Goal: Task Accomplishment & Management: Complete application form

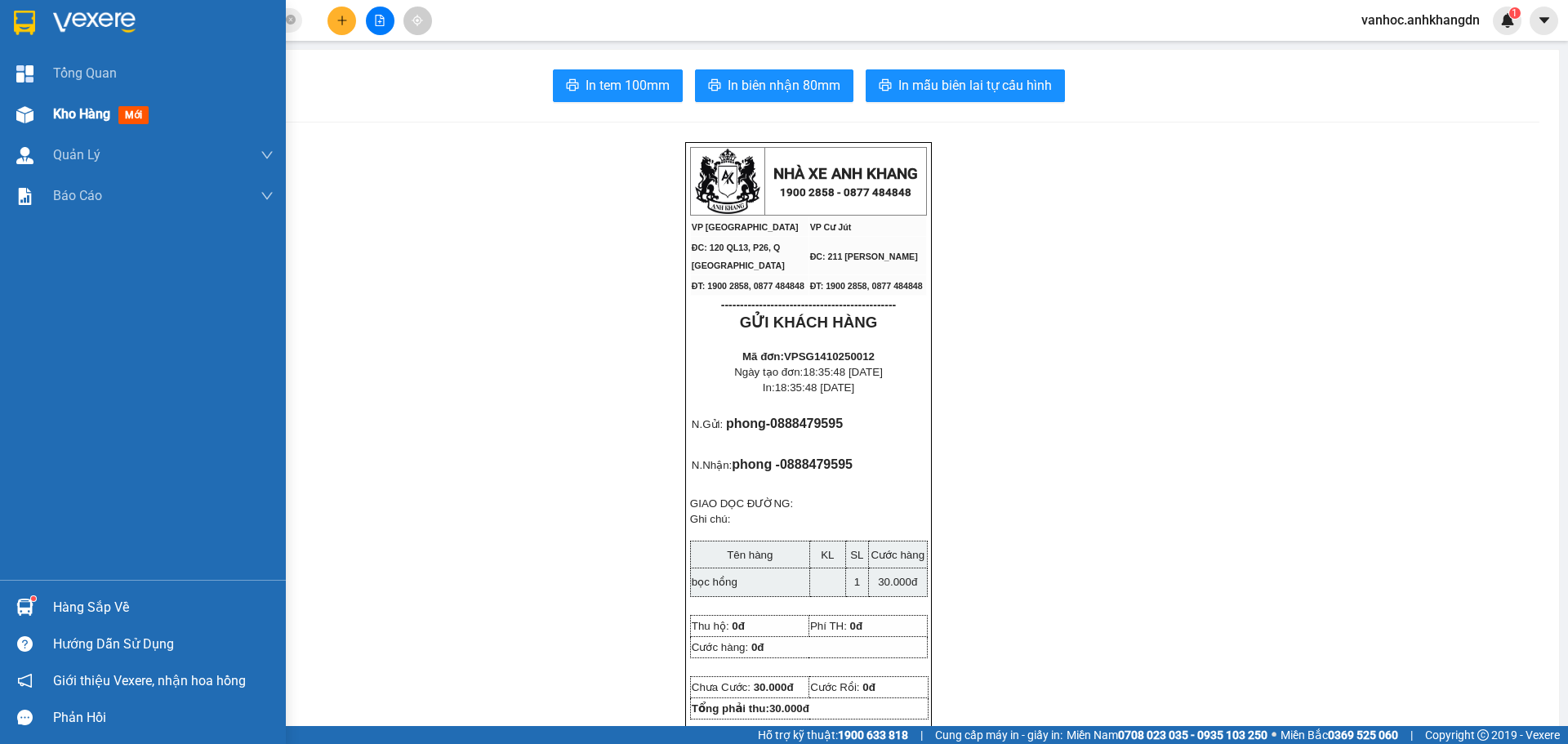
click at [63, 116] on span "Kho hàng" at bounding box center [81, 114] width 57 height 15
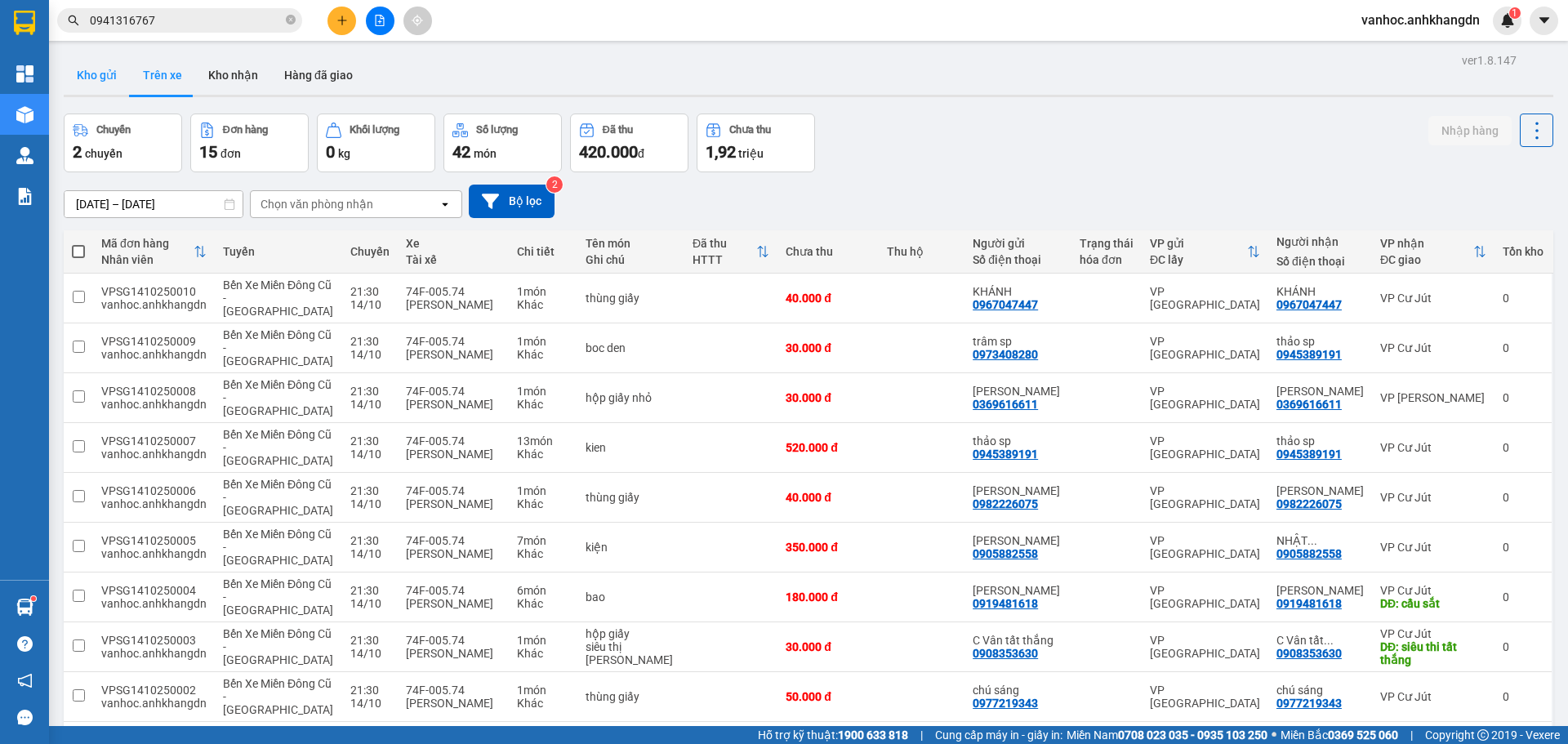
click at [85, 79] on button "Kho gửi" at bounding box center [97, 75] width 66 height 39
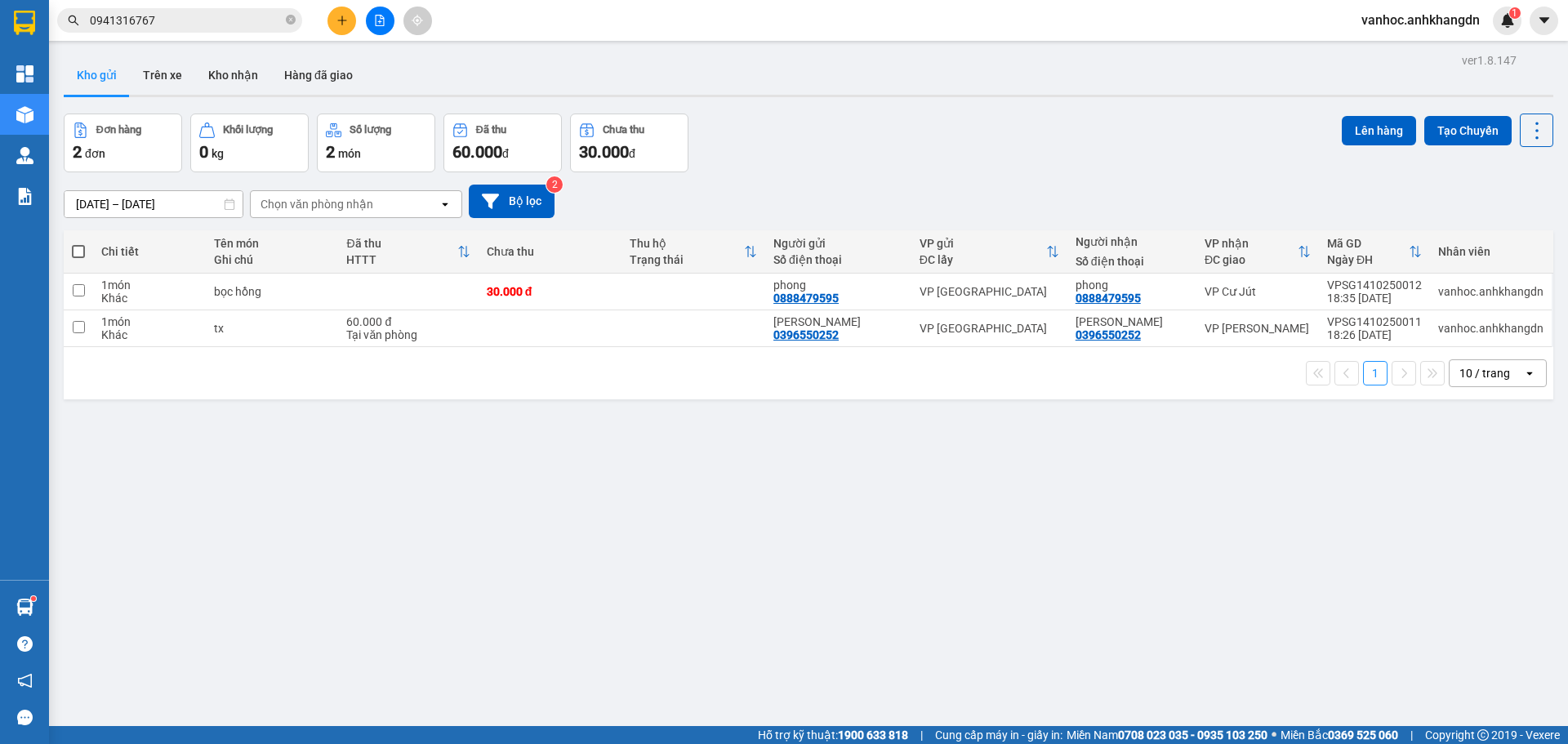
click at [85, 244] on th at bounding box center [78, 252] width 29 height 44
click at [79, 252] on span at bounding box center [79, 252] width 13 height 13
click at [79, 243] on input "checkbox" at bounding box center [79, 243] width 0 height 0
checkbox input "true"
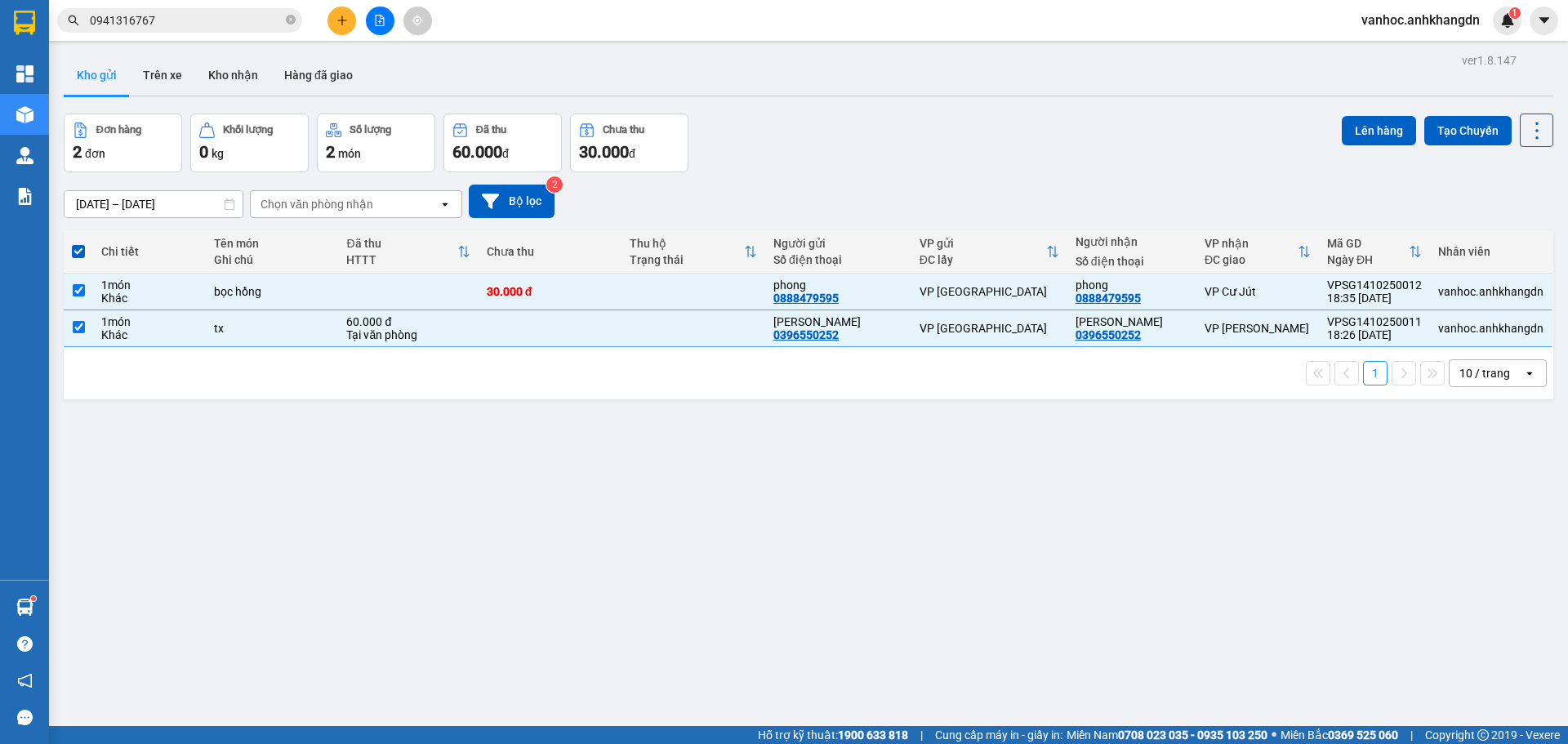
click at [1004, 468] on div "ver 1.8.147 Kho gửi Trên xe Kho nhận Hàng đã giao Đơn hàng 2 đơn Khối lượng 0 k…" at bounding box center [808, 421] width 1503 height 744
click at [1351, 134] on button "Lên hàng" at bounding box center [1379, 131] width 75 height 29
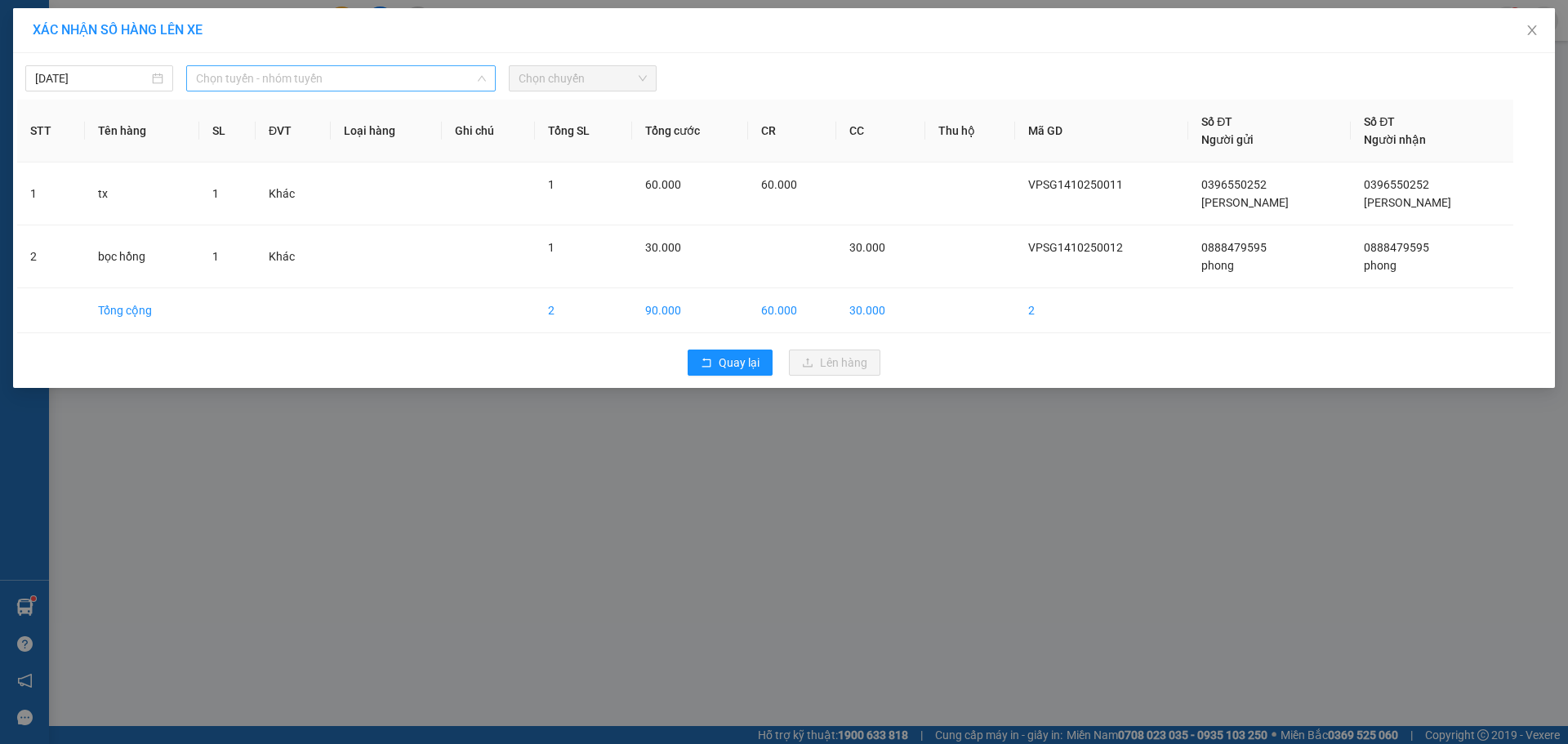
click at [439, 73] on span "Chọn tuyến - nhóm tuyến" at bounding box center [341, 79] width 290 height 25
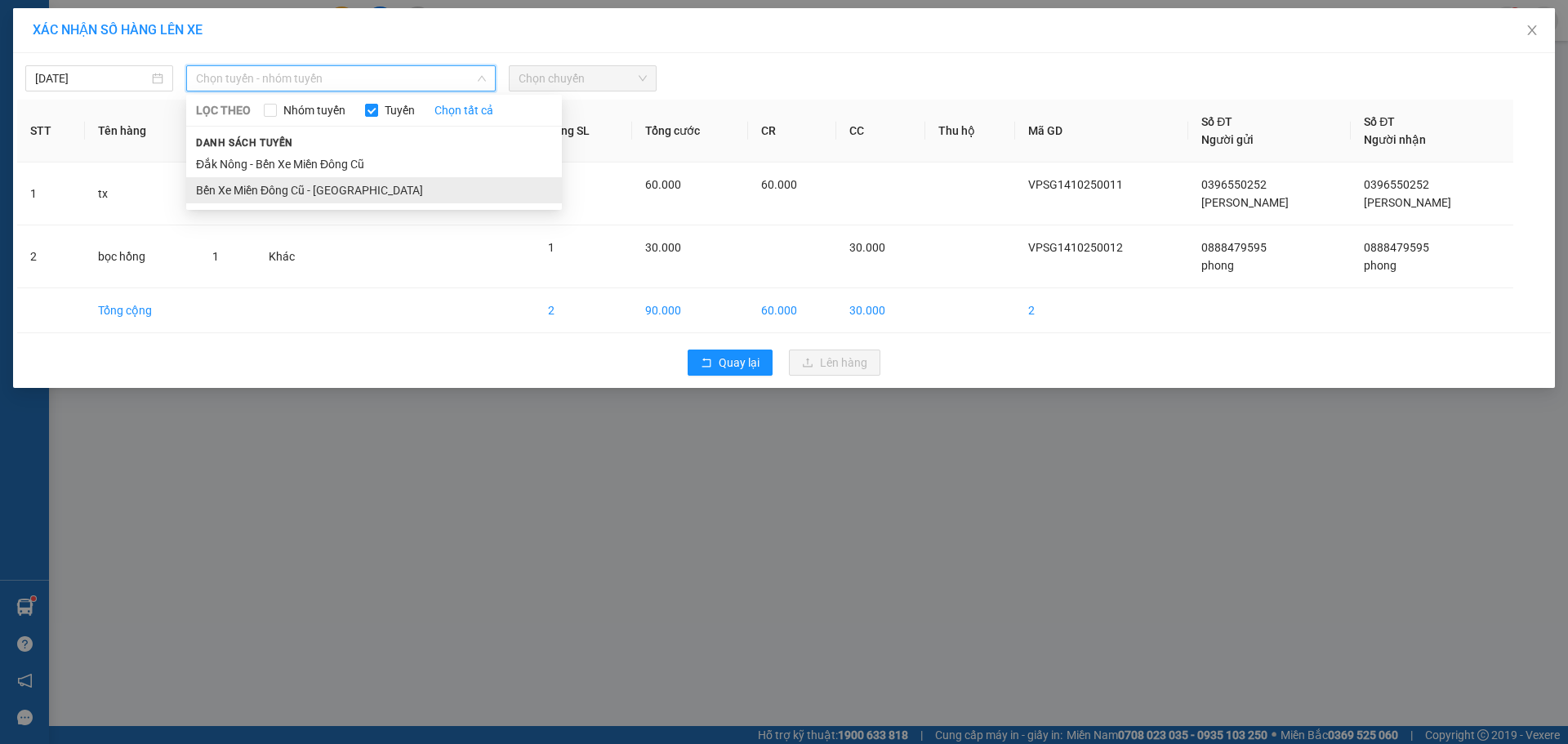
click at [301, 200] on li "Bến Xe Miền Đông Cũ - [GEOGRAPHIC_DATA]" at bounding box center [374, 190] width 376 height 27
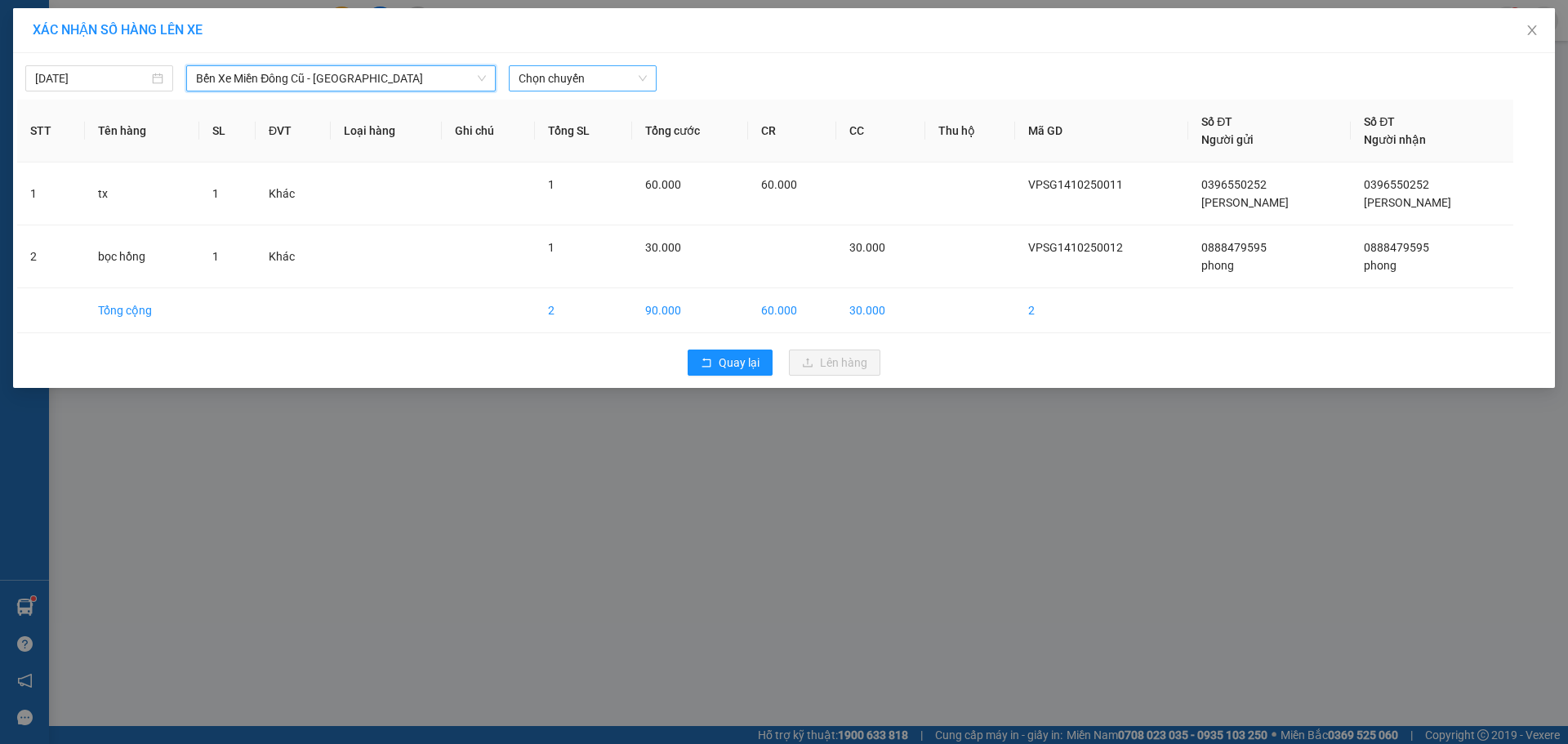
click at [561, 80] on span "Chọn chuyến" at bounding box center [583, 79] width 129 height 25
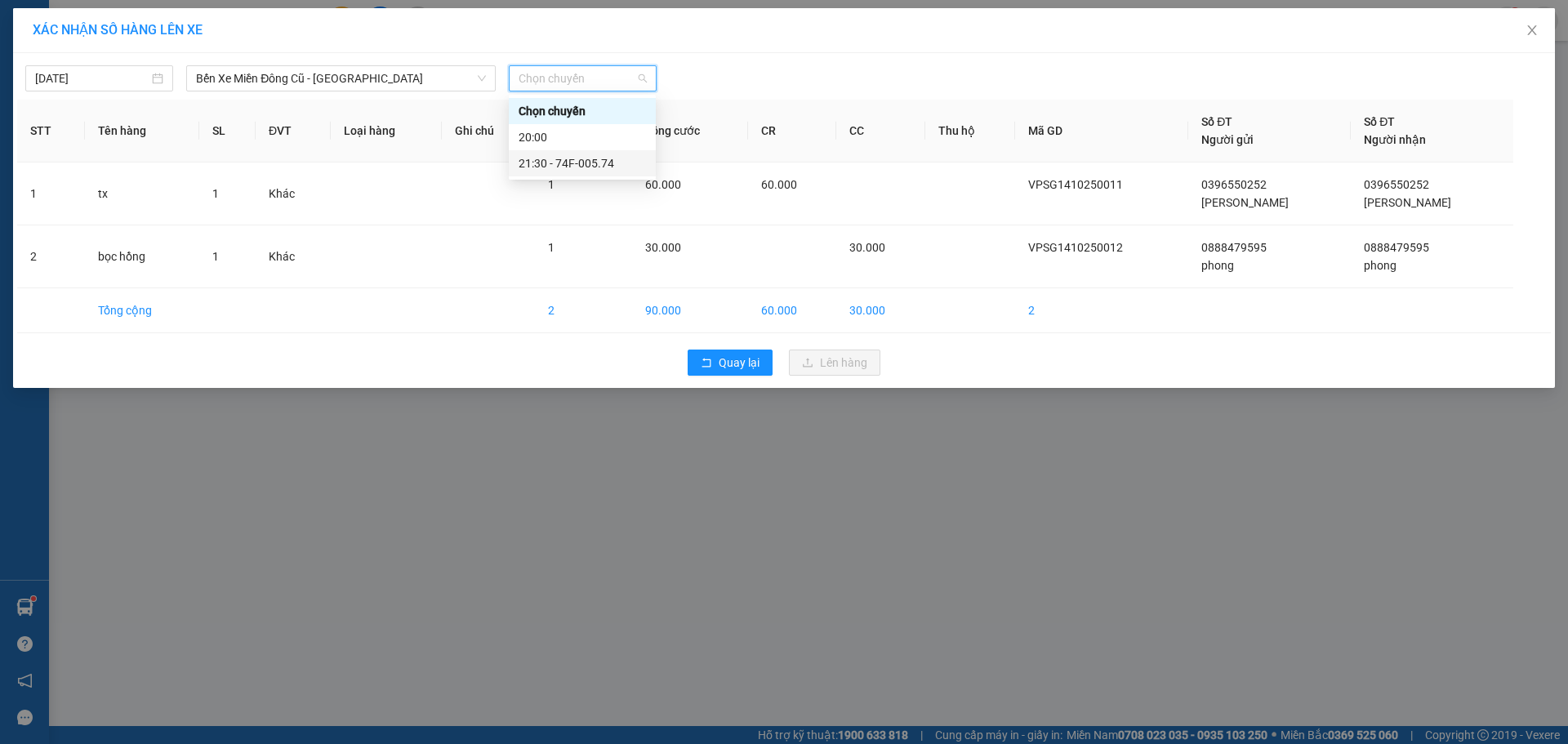
click at [570, 166] on div "21:30 - 74F-005.74" at bounding box center [582, 163] width 128 height 18
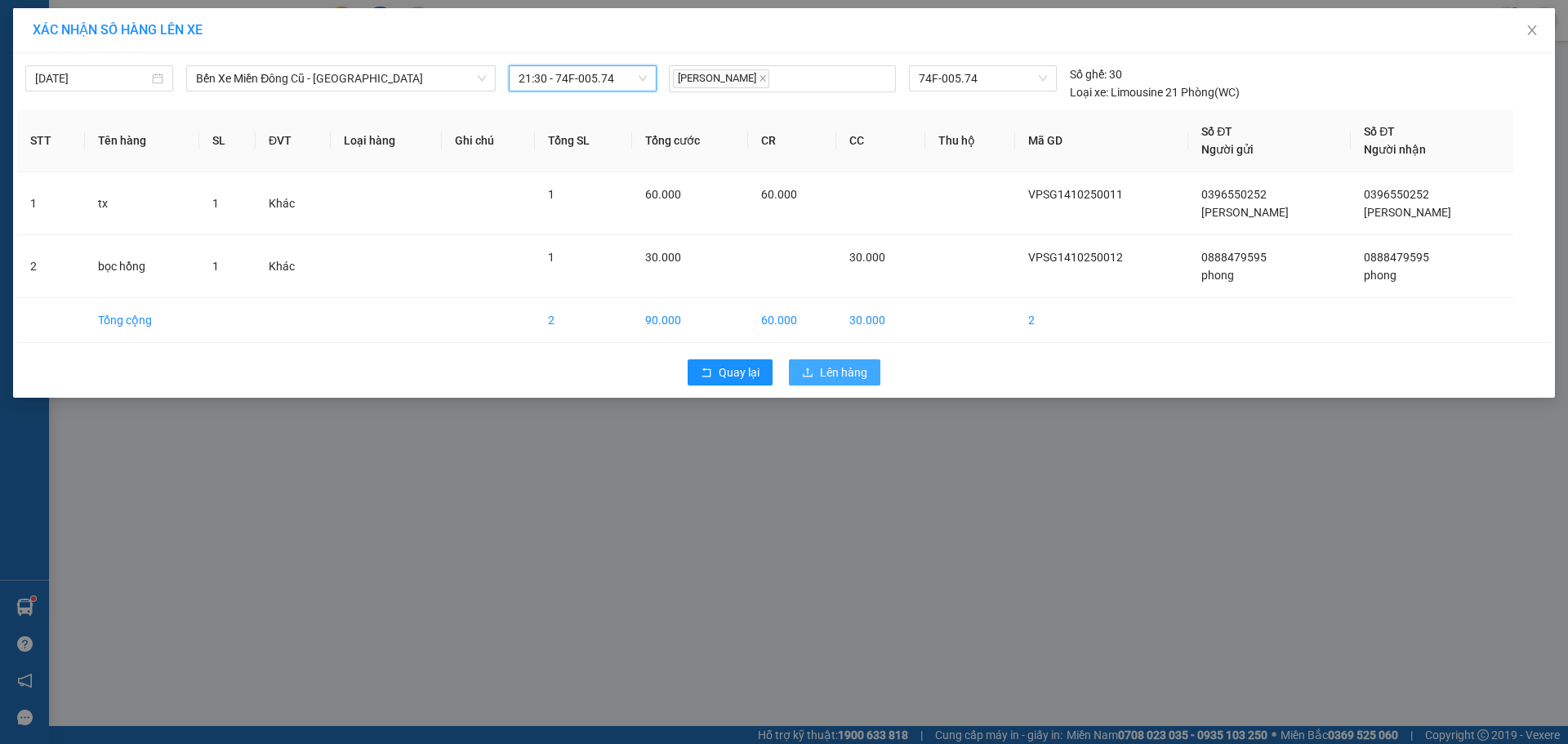
click at [854, 385] on button "Lên hàng" at bounding box center [835, 373] width 92 height 27
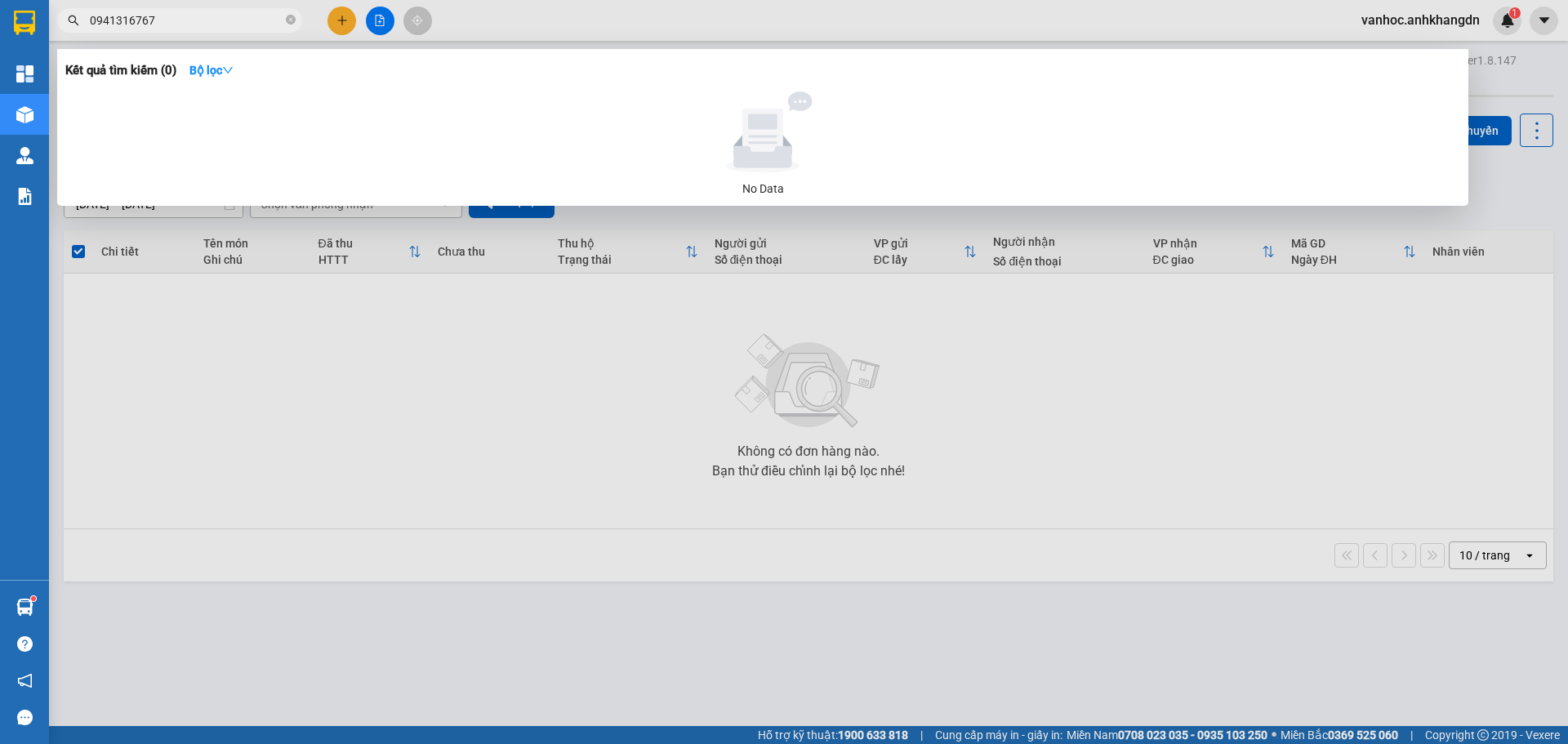
drag, startPoint x: 162, startPoint y: 21, endPoint x: 0, endPoint y: 43, distance: 163.5
click at [0, 43] on section "Kết quả tìm kiếm ( 0 ) Bộ lọc No Data 0941316767 vanhoc.anhkhangdn 1 Tổng Quan …" at bounding box center [784, 372] width 1568 height 744
click at [333, 19] on div at bounding box center [784, 372] width 1568 height 744
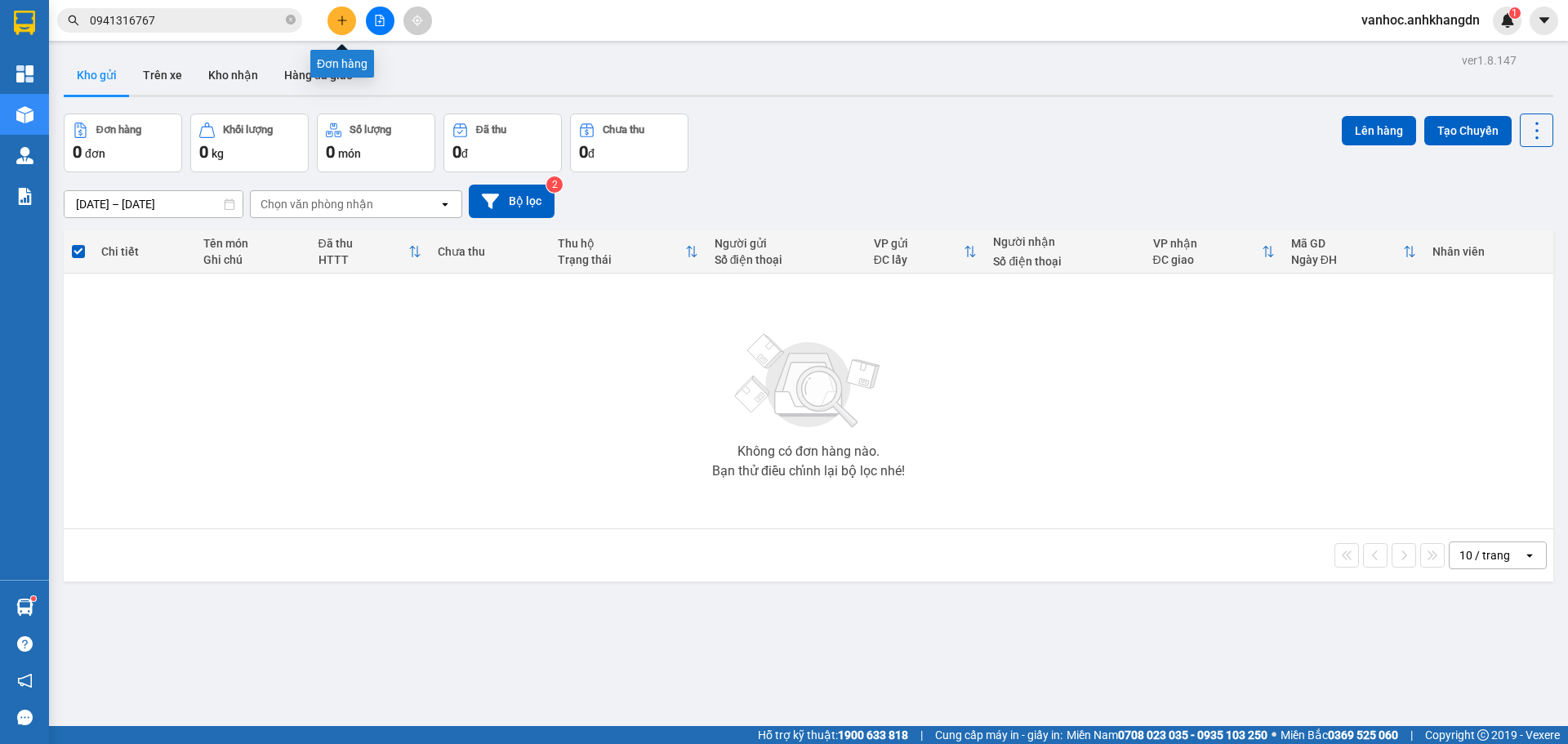
click at [337, 27] on button at bounding box center [342, 21] width 28 height 28
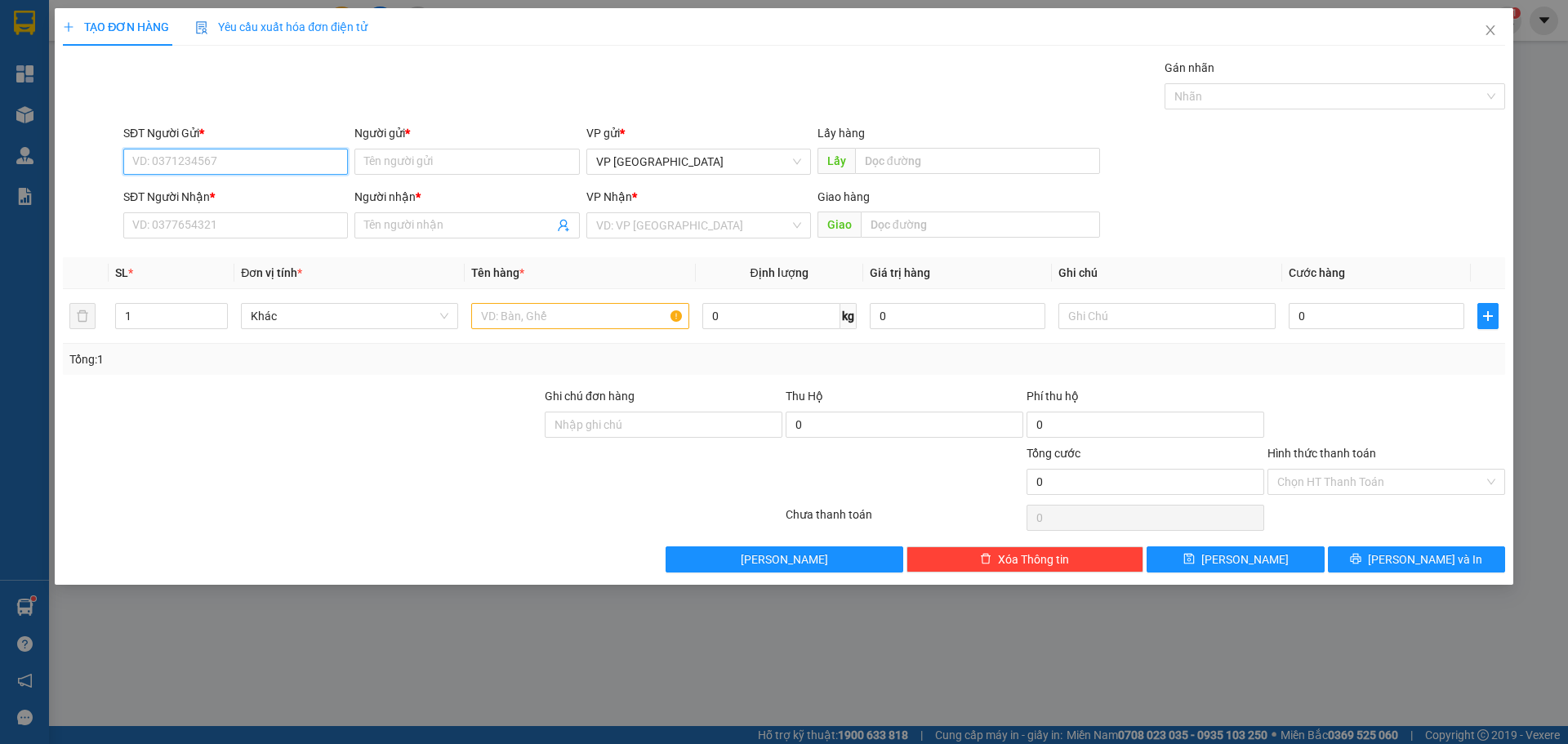
click at [220, 152] on input "SĐT Người Gửi *" at bounding box center [235, 162] width 224 height 27
paste input "0941316767"
type input "0941316767"
click at [423, 161] on input "Người gửi *" at bounding box center [467, 162] width 224 height 27
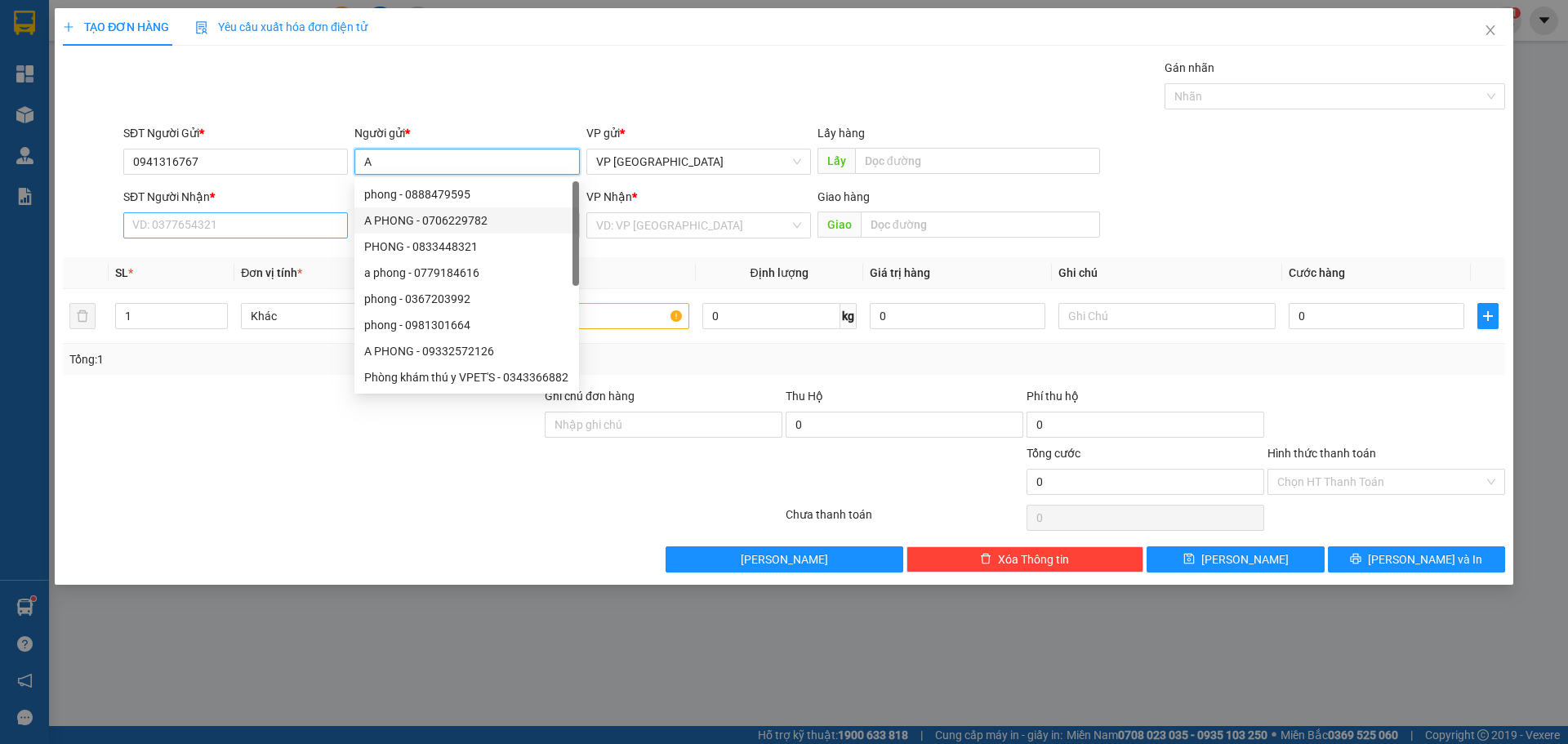
type input "A"
click at [235, 230] on input "SĐT Người Nhận *" at bounding box center [235, 225] width 224 height 27
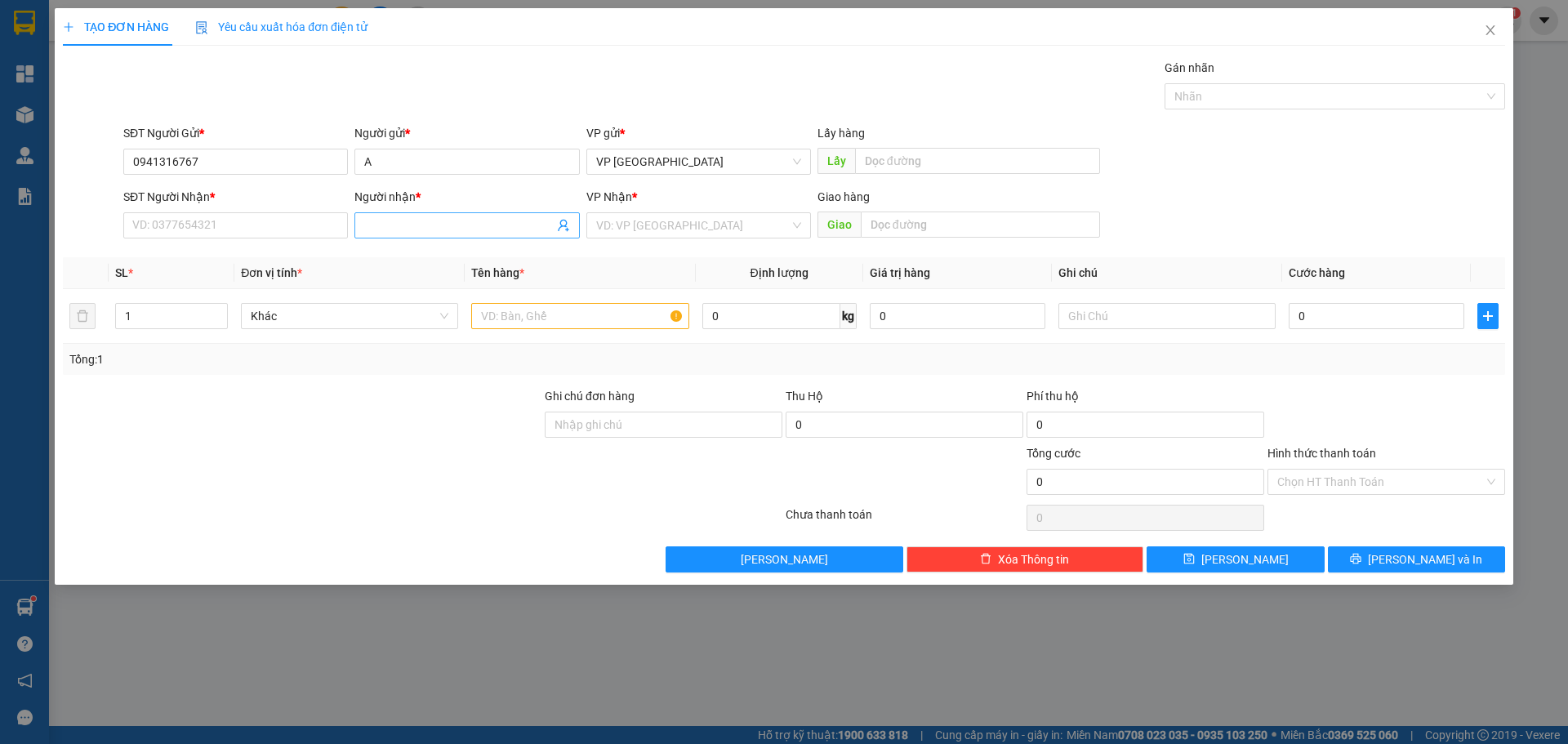
click at [402, 236] on span at bounding box center [467, 225] width 224 height 27
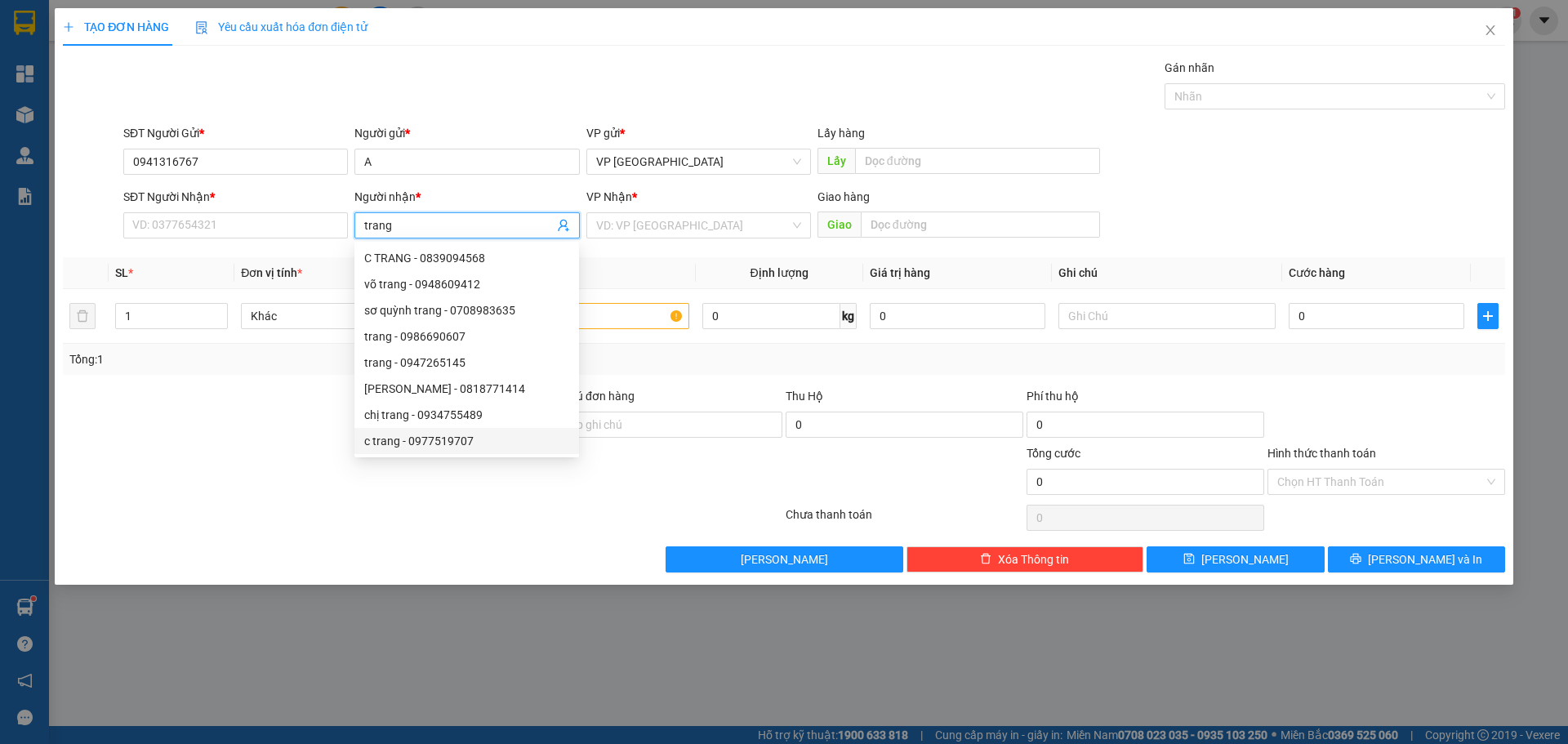
type input "trang"
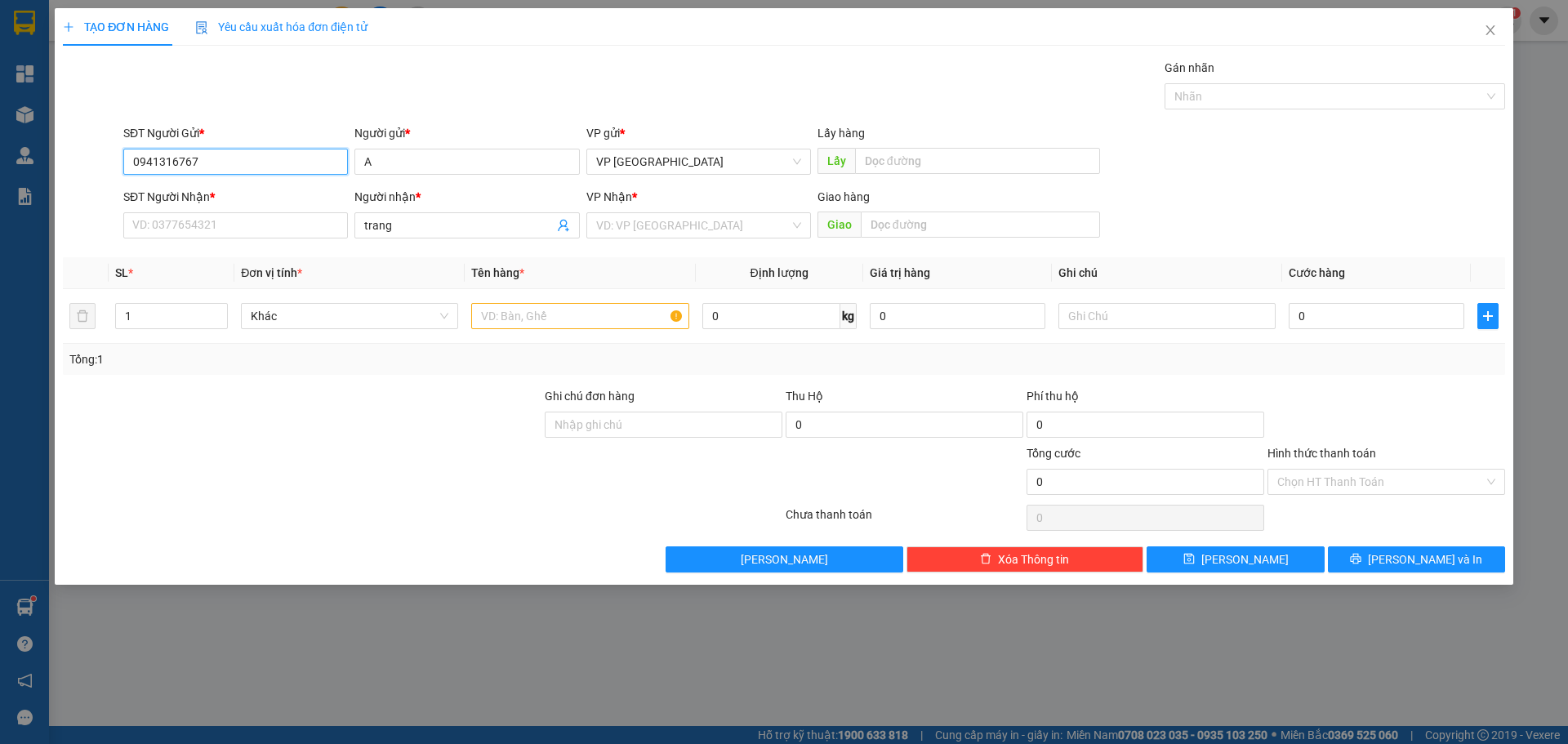
drag, startPoint x: 203, startPoint y: 162, endPoint x: 29, endPoint y: 154, distance: 174.2
click at [35, 158] on div "TẠO ĐƠN HÀNG Yêu cầu xuất hóa đơn điện tử Transit Pickup Surcharge Ids Transit …" at bounding box center [784, 372] width 1568 height 744
click at [186, 243] on div "SĐT Người Nhận * VD: 0377654321" at bounding box center [235, 217] width 224 height 57
click at [186, 237] on input "SĐT Người Nhận *" at bounding box center [235, 225] width 224 height 27
paste input "0941316767"
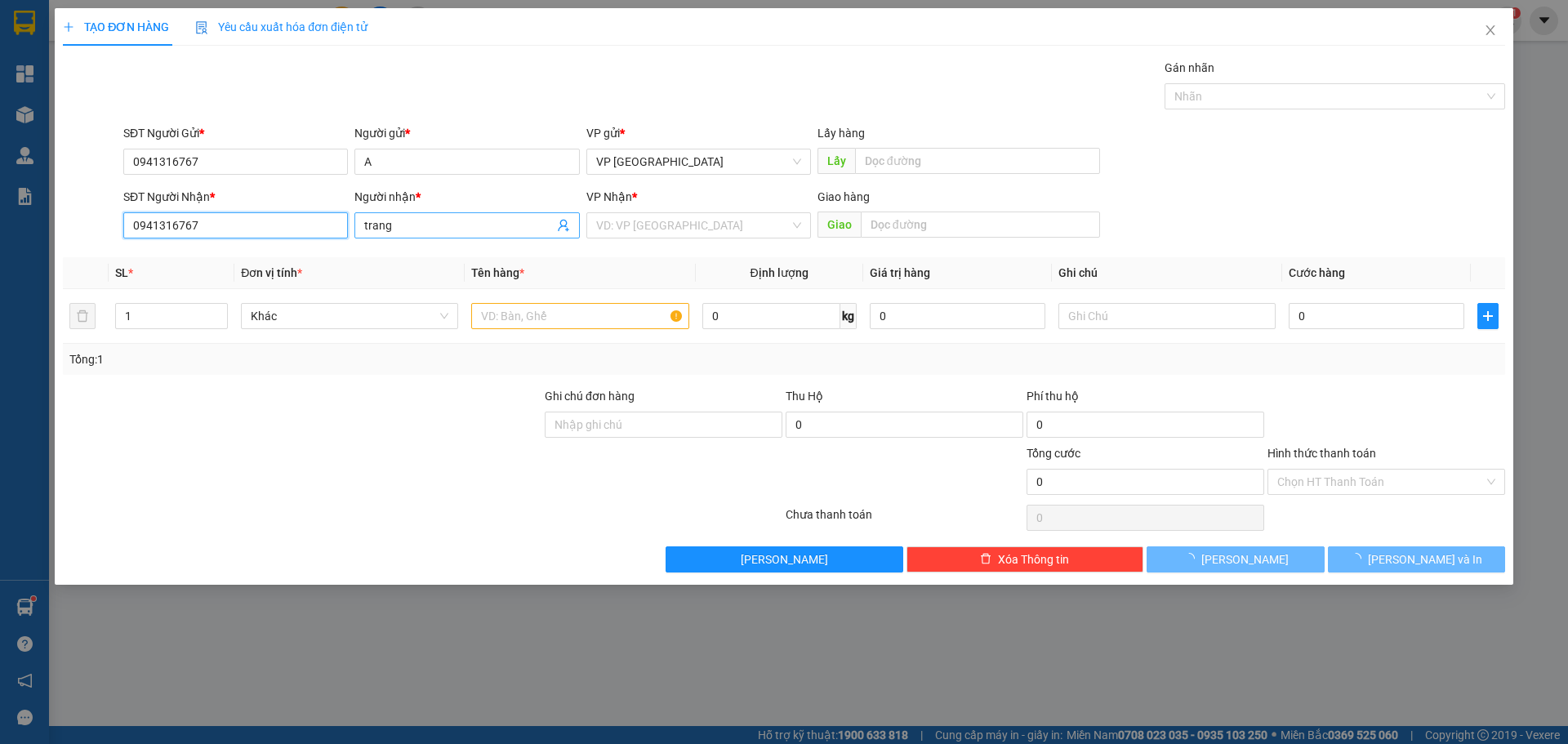
type input "0941316767"
drag, startPoint x: 401, startPoint y: 227, endPoint x: 296, endPoint y: 230, distance: 105.0
click at [297, 230] on div "SĐT Người Nhận * 0941316767 0941316767 Người nhận * trang VP Nhận * VD: VP Sài …" at bounding box center [814, 217] width 1388 height 57
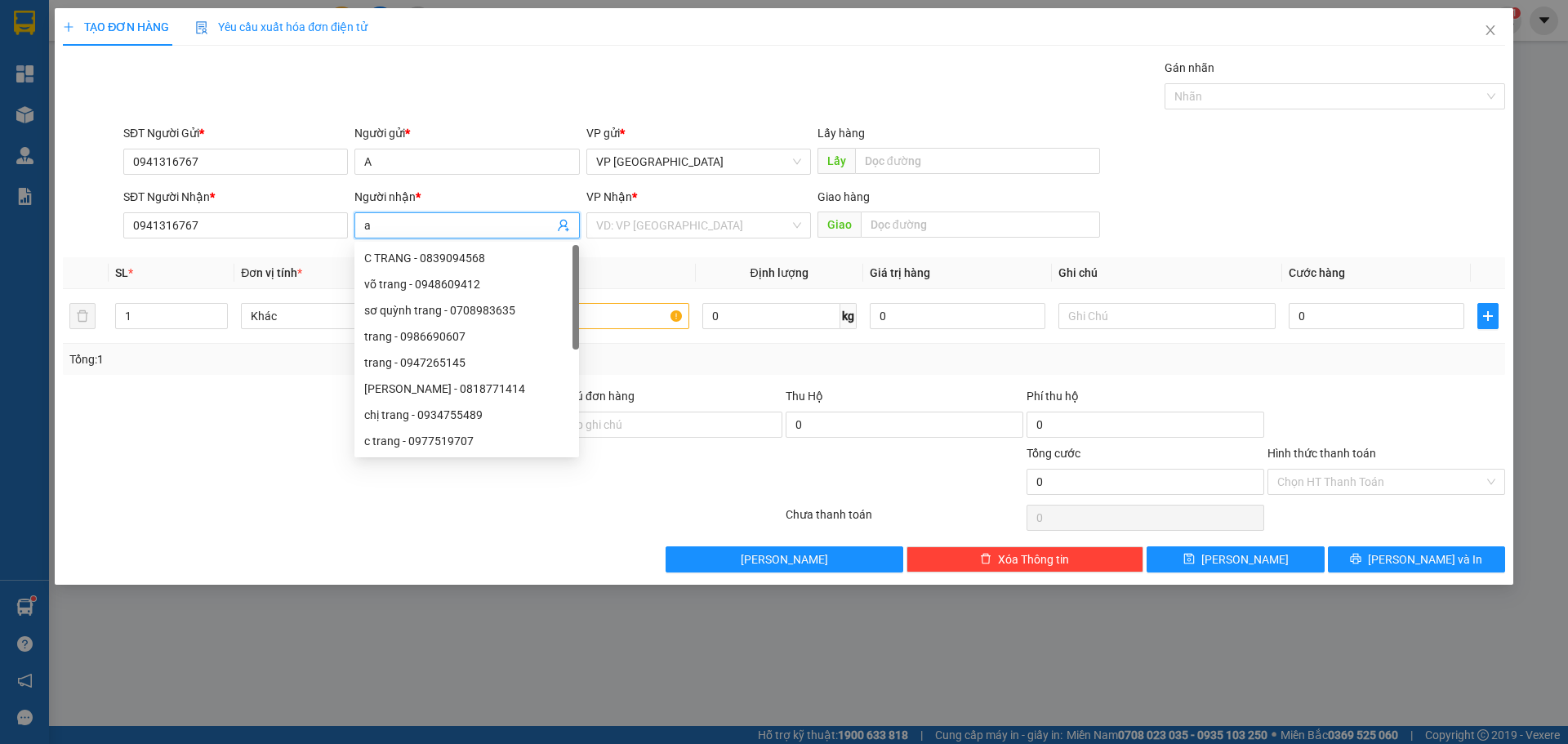
click at [349, 230] on div "SĐT Người Nhận * 0941316767 Người nhận * a VP Nhận * VD: VP Sài Gòn Giao hàng G…" at bounding box center [814, 217] width 1388 height 57
drag, startPoint x: 379, startPoint y: 167, endPoint x: 344, endPoint y: 160, distance: 35.7
click at [344, 160] on div "SĐT Người Gửi * 0941316767 Người gửi * A VP gửi * VP [GEOGRAPHIC_DATA] Lấy hàng…" at bounding box center [814, 152] width 1388 height 57
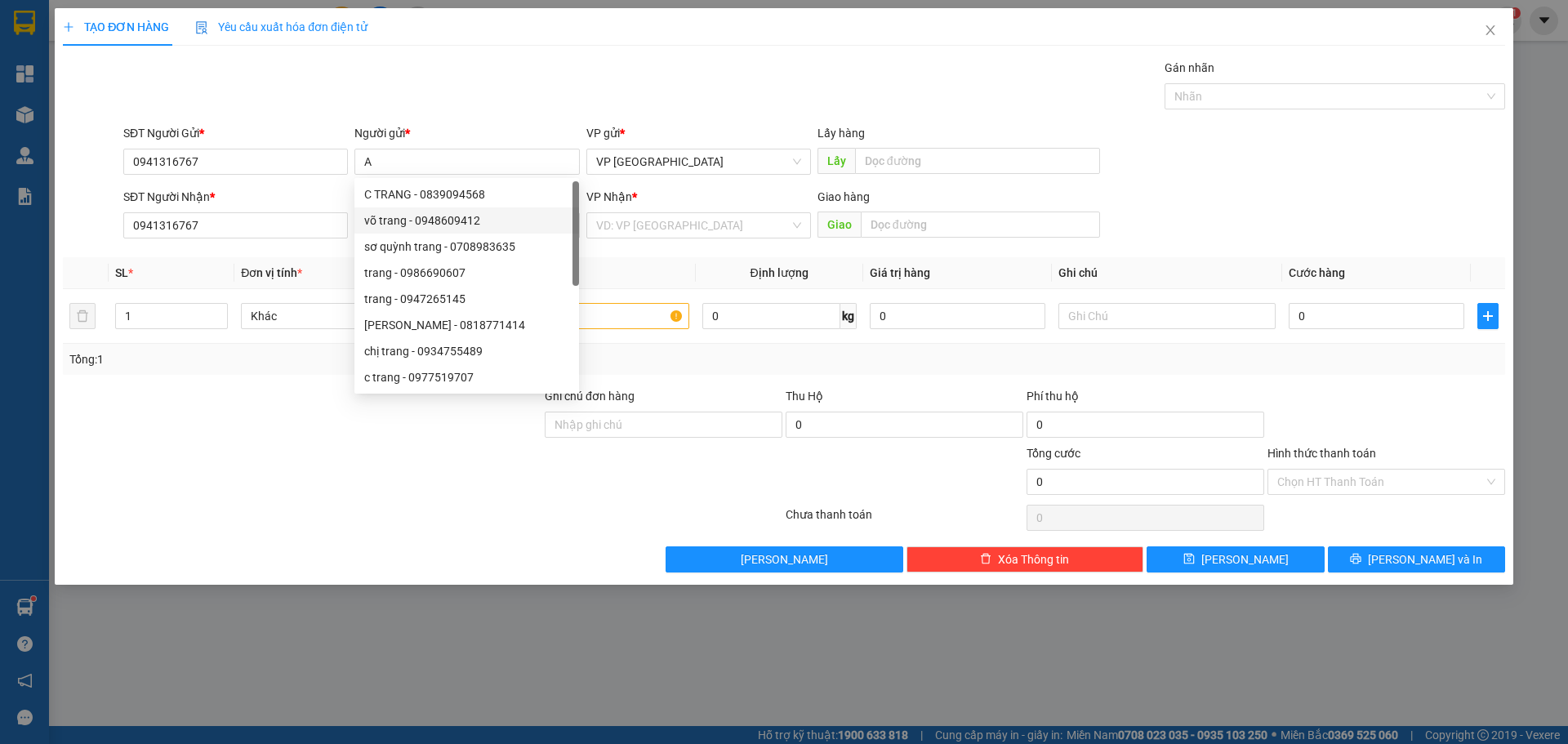
click at [298, 422] on div at bounding box center [302, 416] width 482 height 57
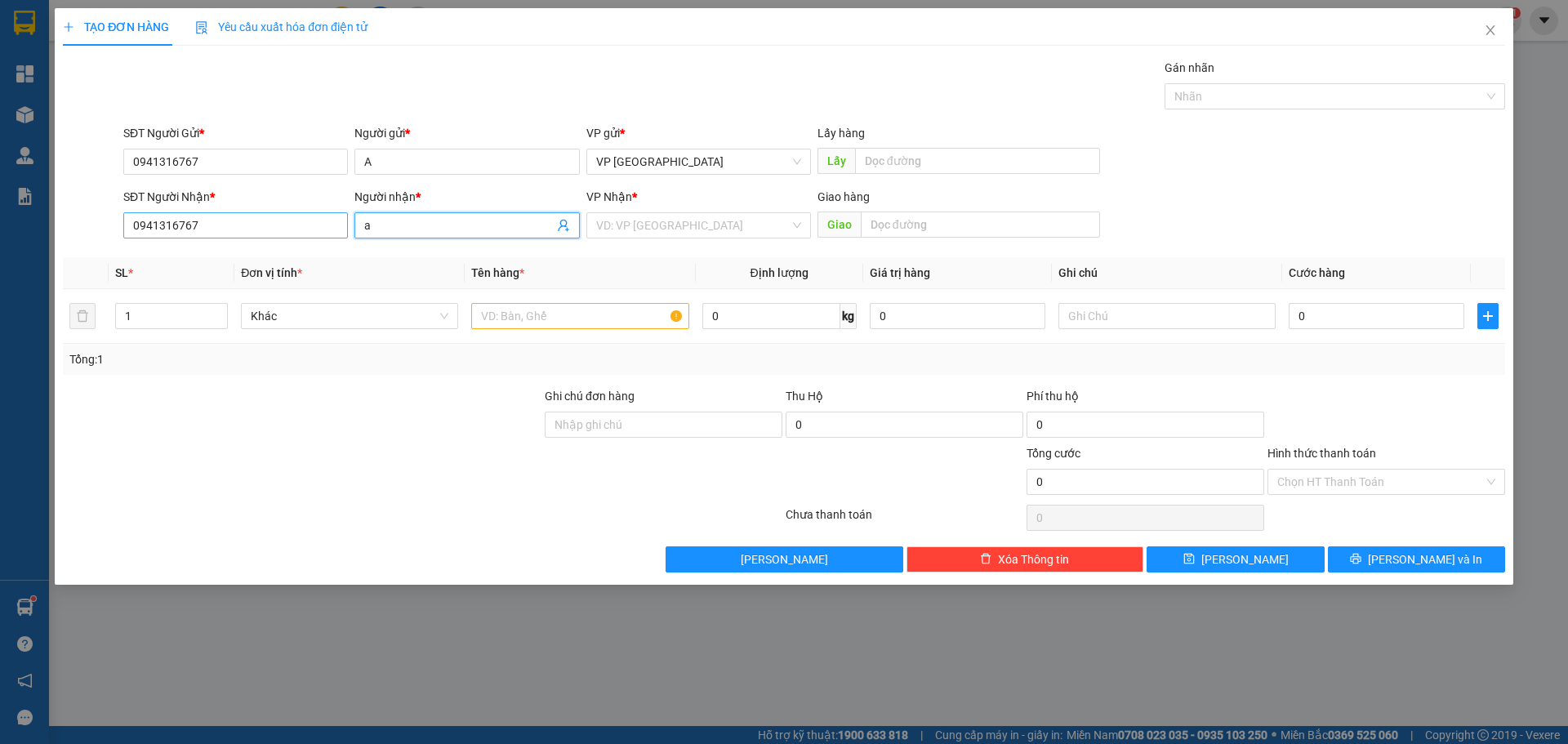
drag, startPoint x: 387, startPoint y: 227, endPoint x: 340, endPoint y: 230, distance: 47.1
click at [346, 230] on div "SĐT Người Nhận * 0941316767 Người nhận * a a VP Nhận * VD: VP [GEOGRAPHIC_DATA]…" at bounding box center [814, 217] width 1388 height 57
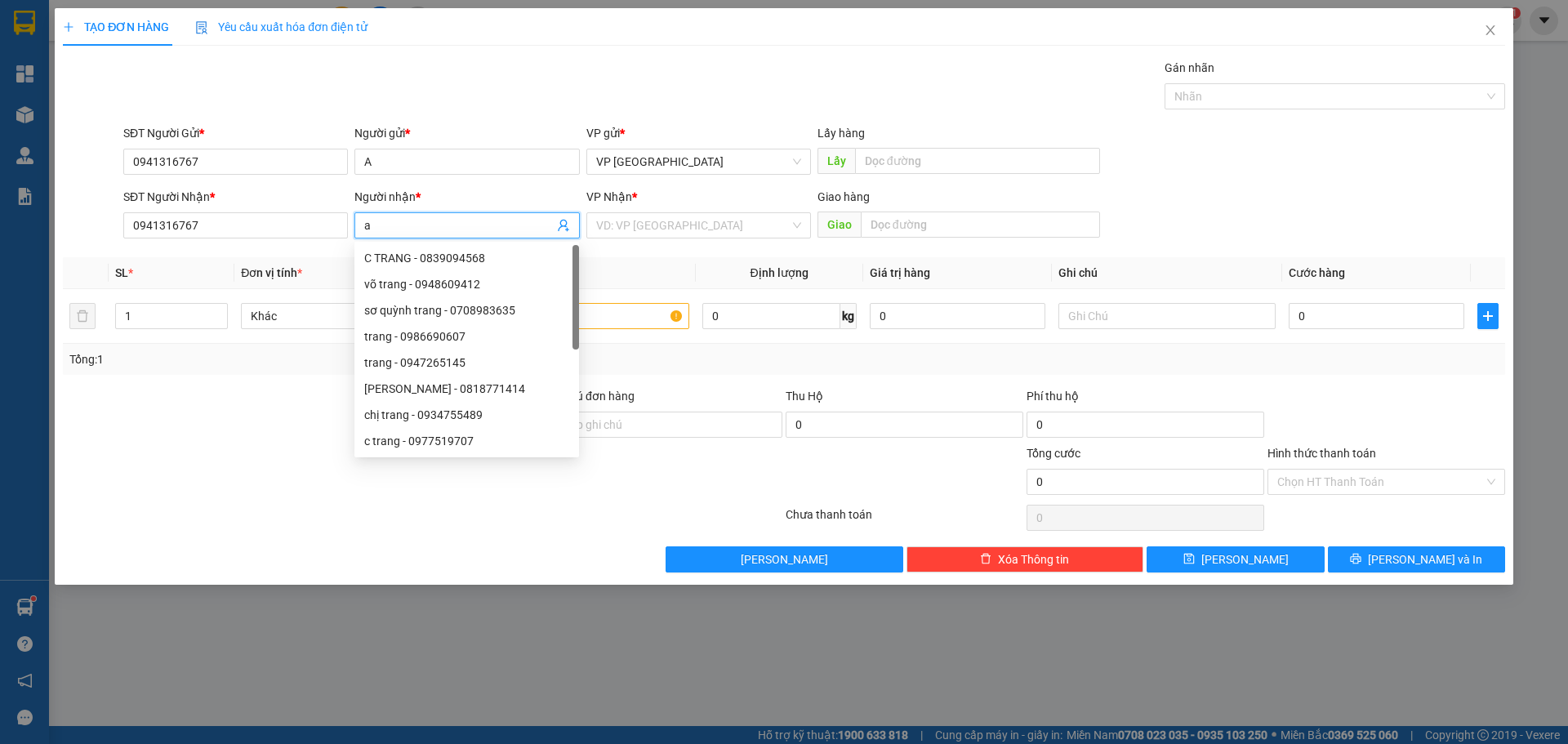
paste input "A"
type input "A"
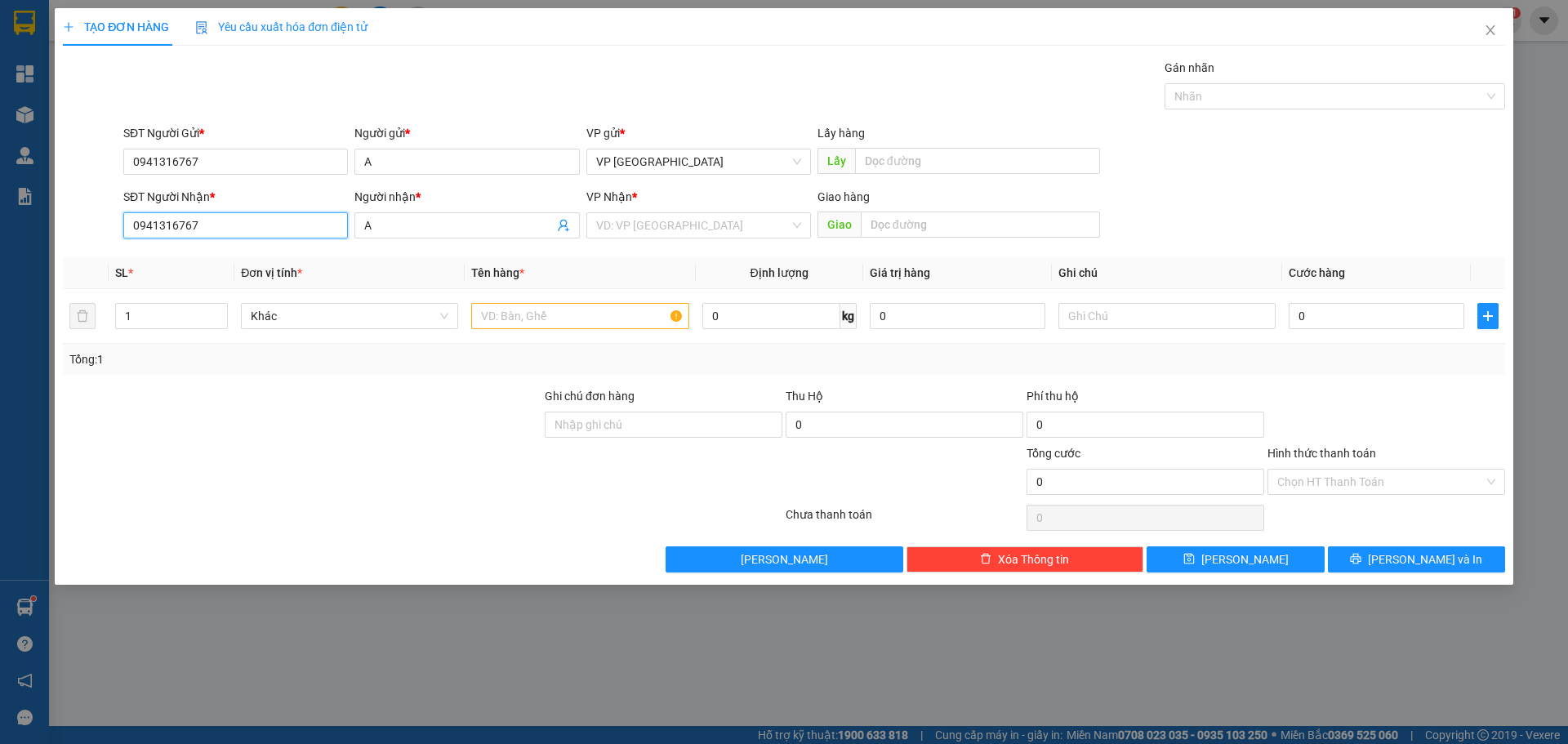
drag, startPoint x: 228, startPoint y: 236, endPoint x: 58, endPoint y: 251, distance: 170.7
click at [58, 251] on div "TẠO ĐƠN HÀNG Yêu cầu xuất hóa đơn điện tử Transit Pickup Surcharge Ids Transit …" at bounding box center [784, 296] width 1458 height 576
click at [170, 282] on div "0906517027 - c trang" at bounding box center [236, 284] width 205 height 18
type input "0906517027"
type input "c trang"
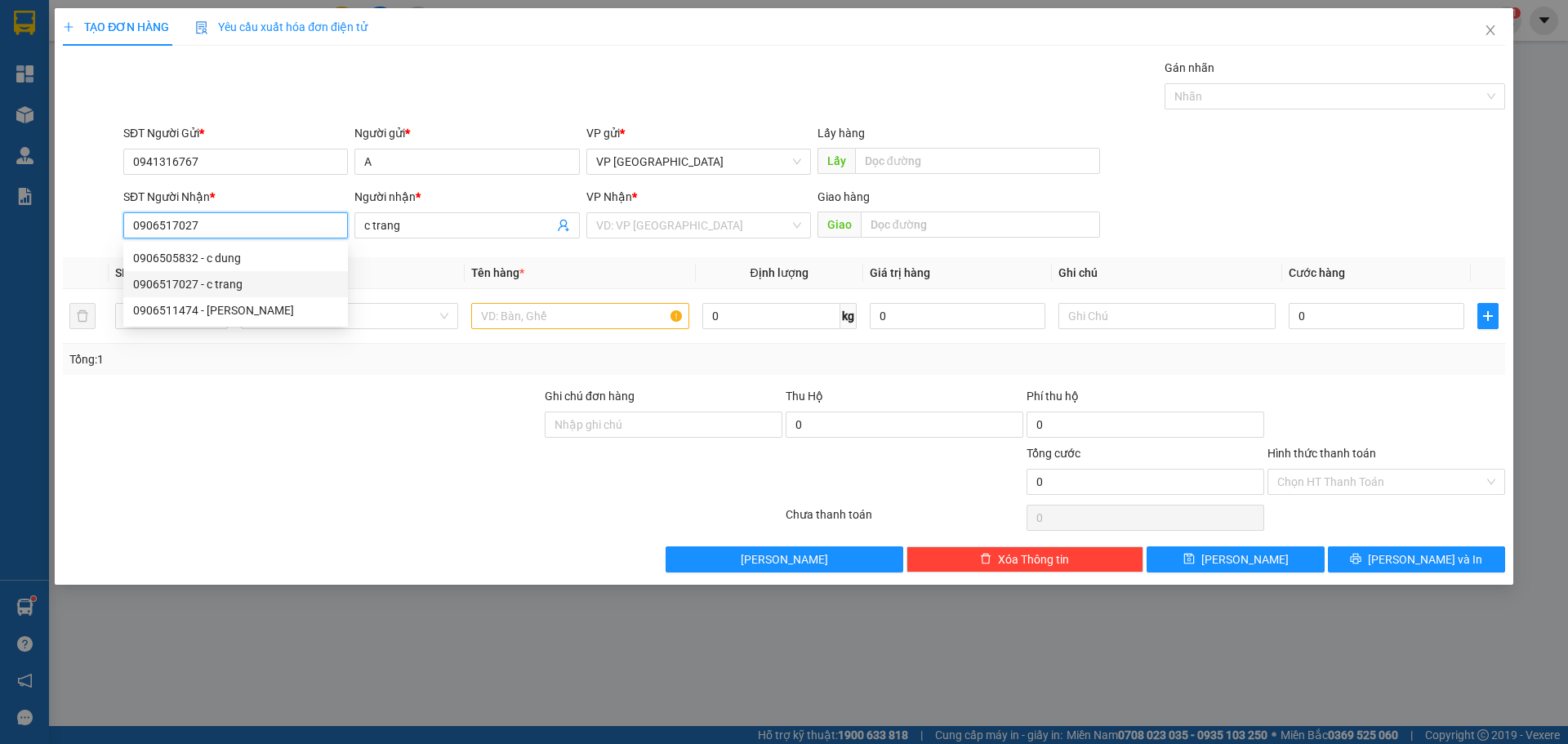
type input "100.000"
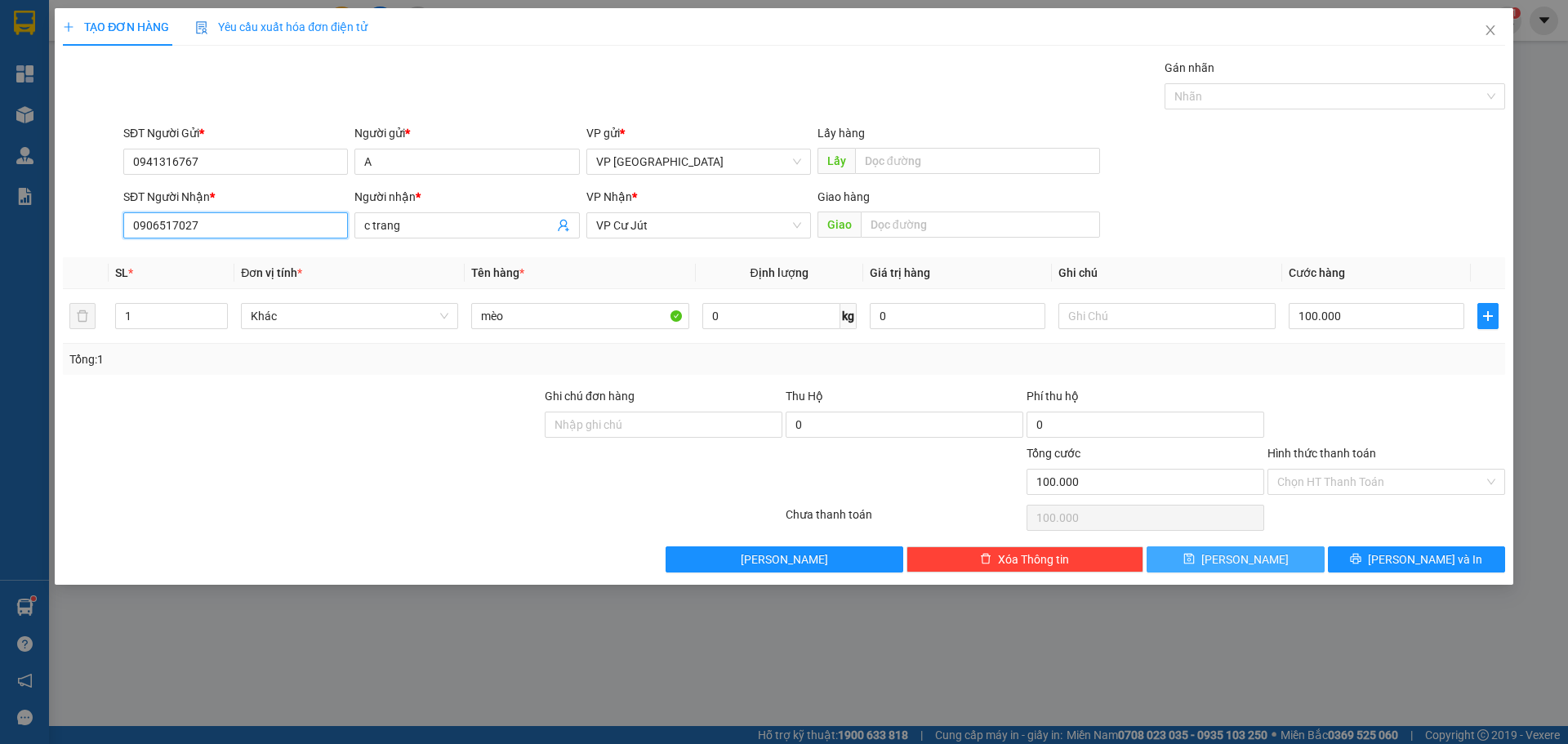
type input "0906517027"
click at [1268, 569] on button "[PERSON_NAME]" at bounding box center [1235, 559] width 177 height 27
type input "0"
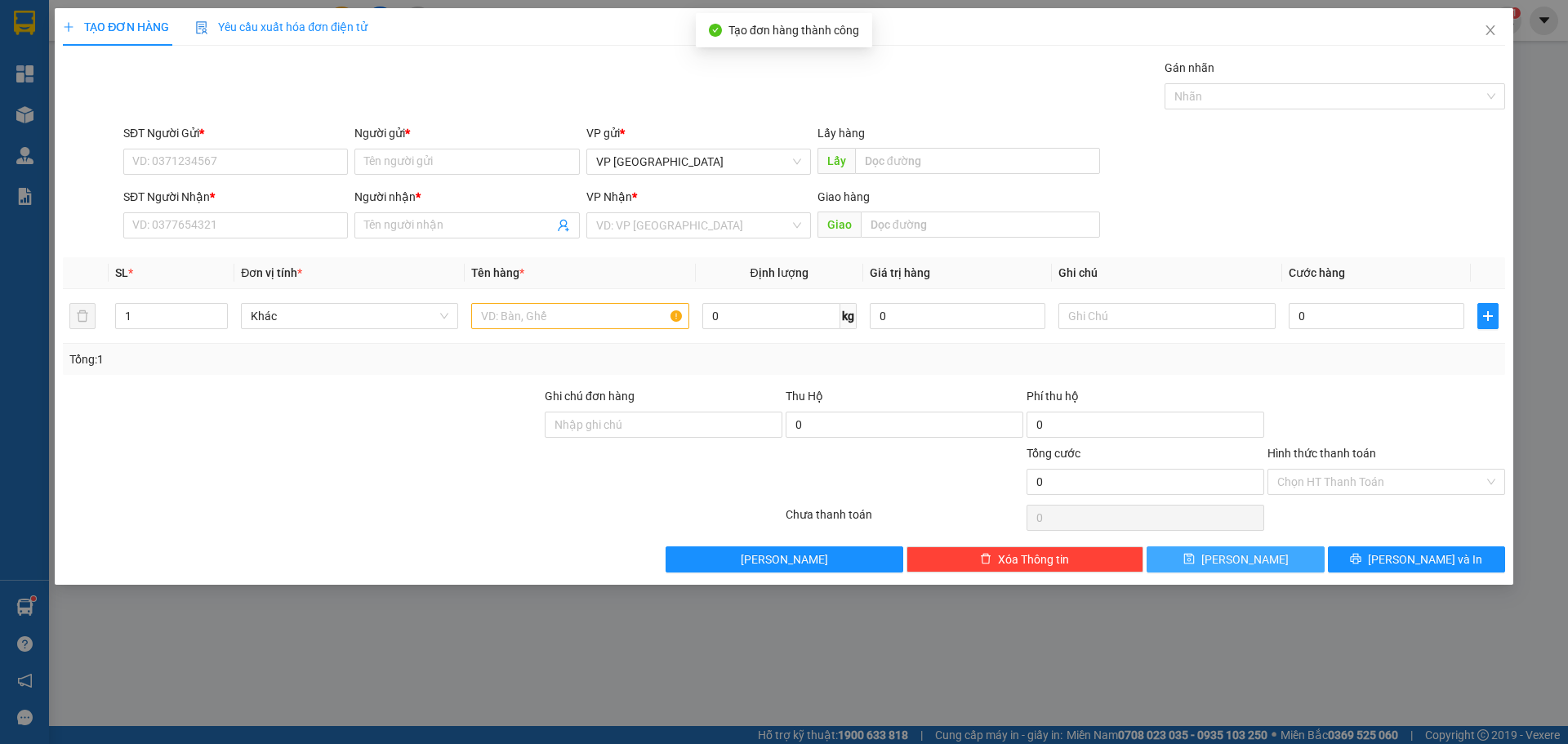
click at [1277, 557] on button "[PERSON_NAME]" at bounding box center [1235, 559] width 177 height 27
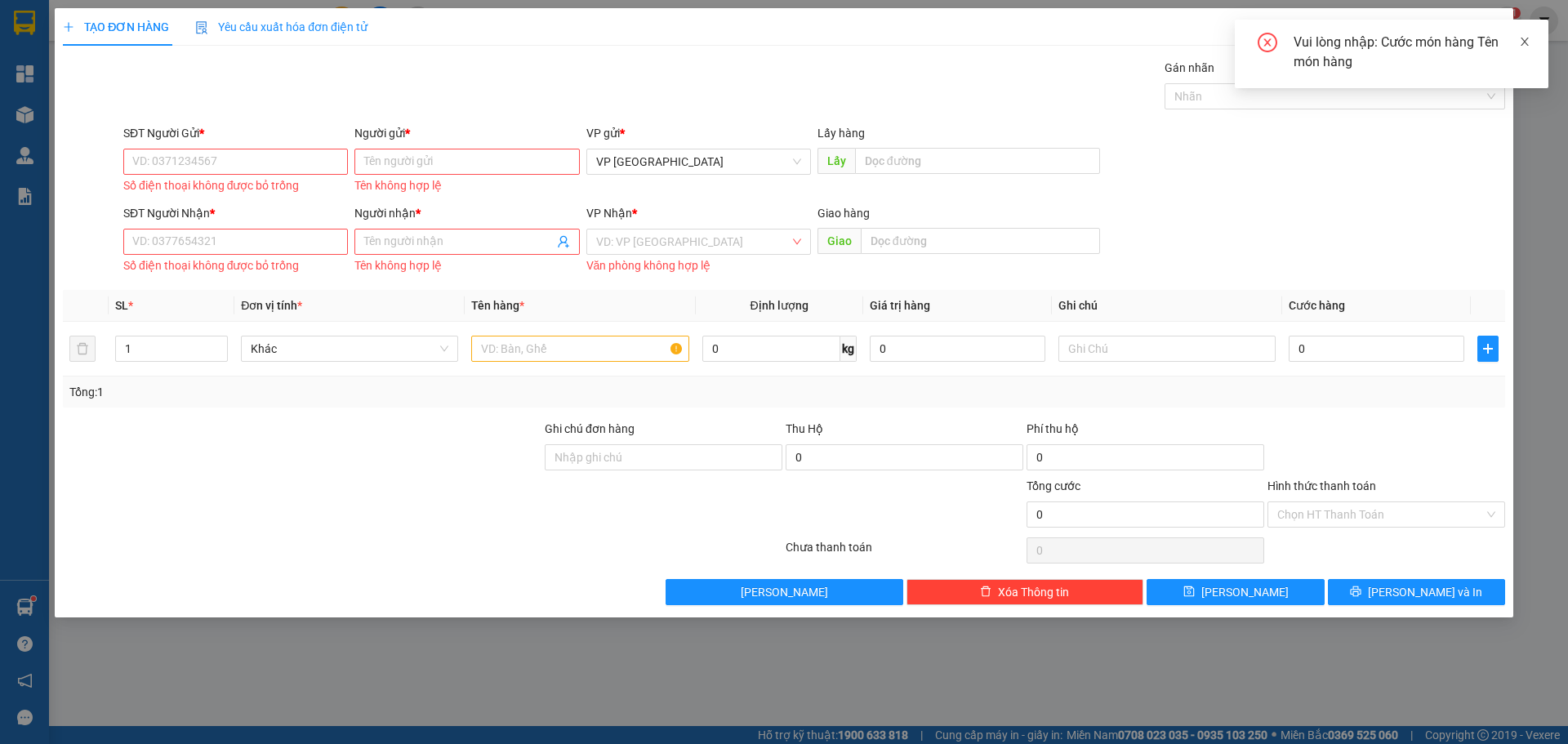
click at [1524, 39] on icon "close" at bounding box center [1524, 42] width 11 height 11
click at [1493, 27] on icon "close" at bounding box center [1490, 30] width 13 height 13
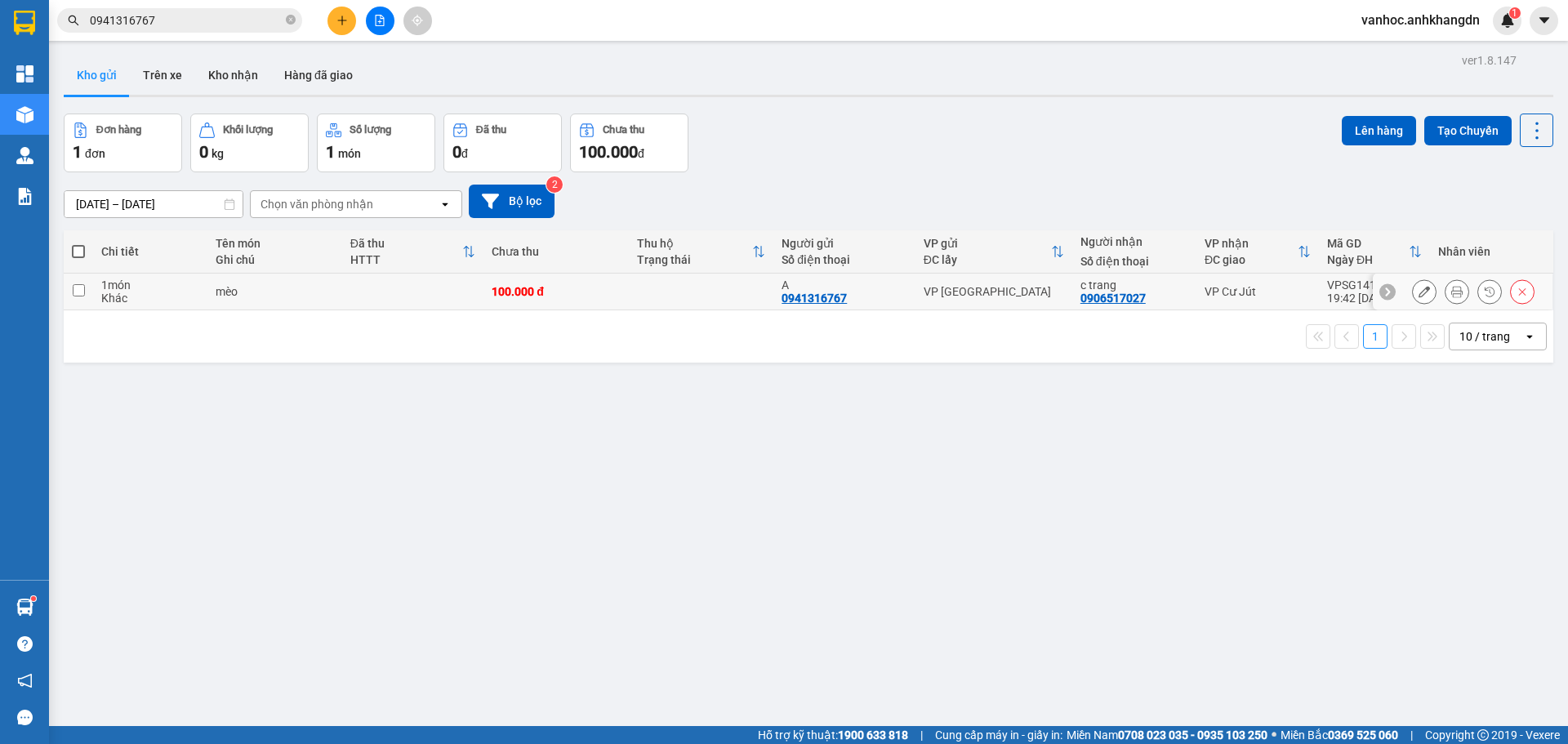
click at [79, 290] on input "checkbox" at bounding box center [79, 290] width 12 height 12
checkbox input "true"
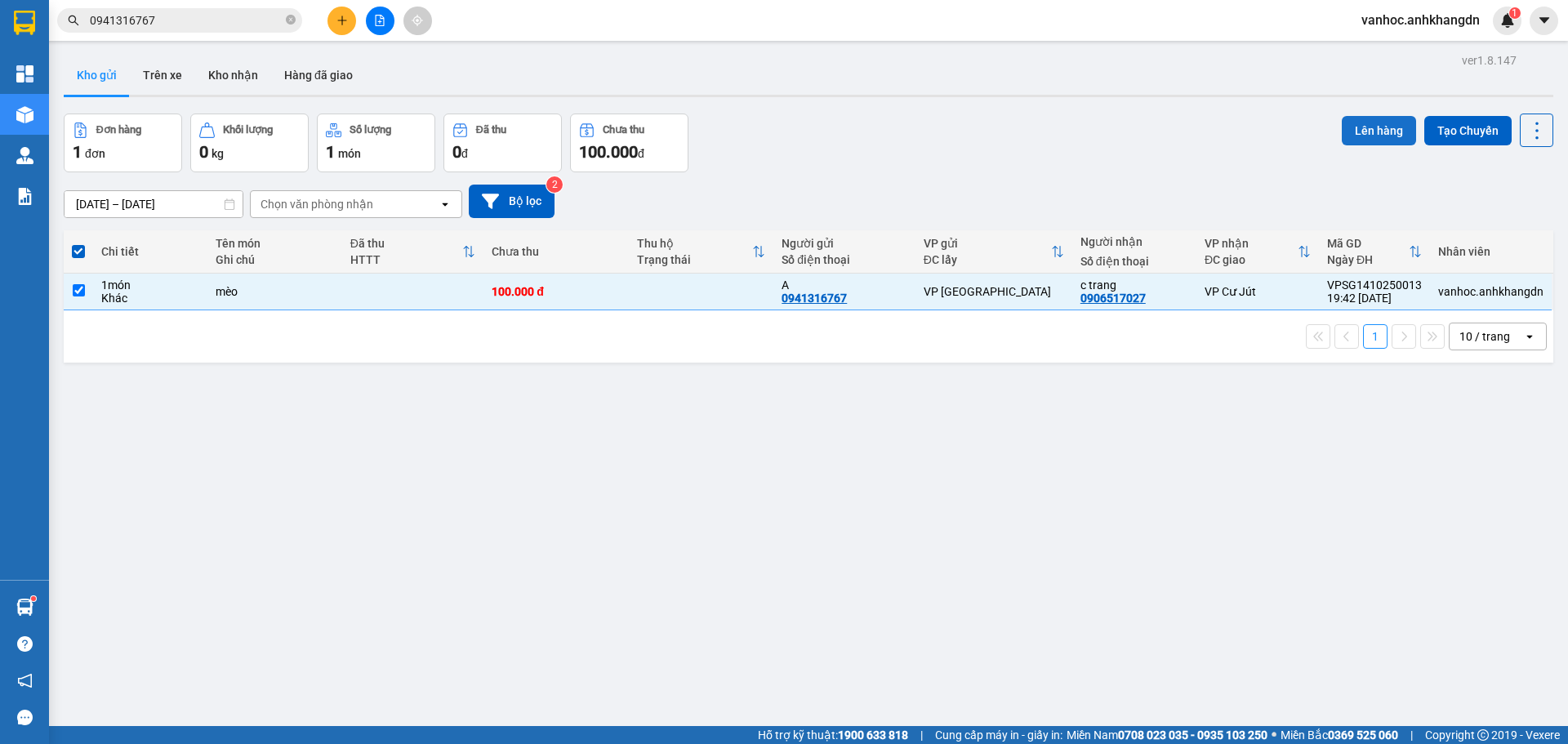
click at [1361, 122] on button "Lên hàng" at bounding box center [1379, 131] width 75 height 29
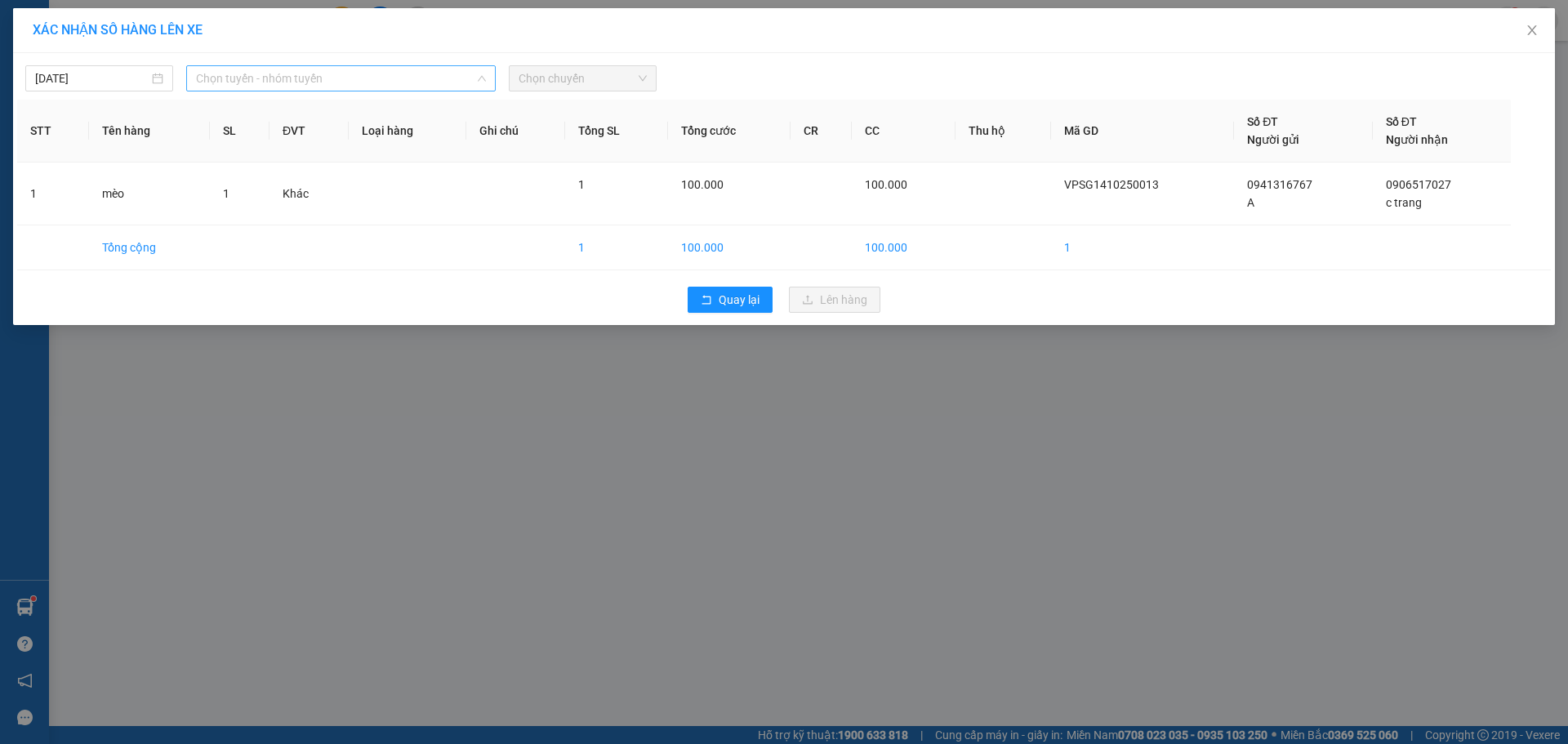
click at [428, 80] on span "Chọn tuyến - nhóm tuyến" at bounding box center [341, 79] width 290 height 25
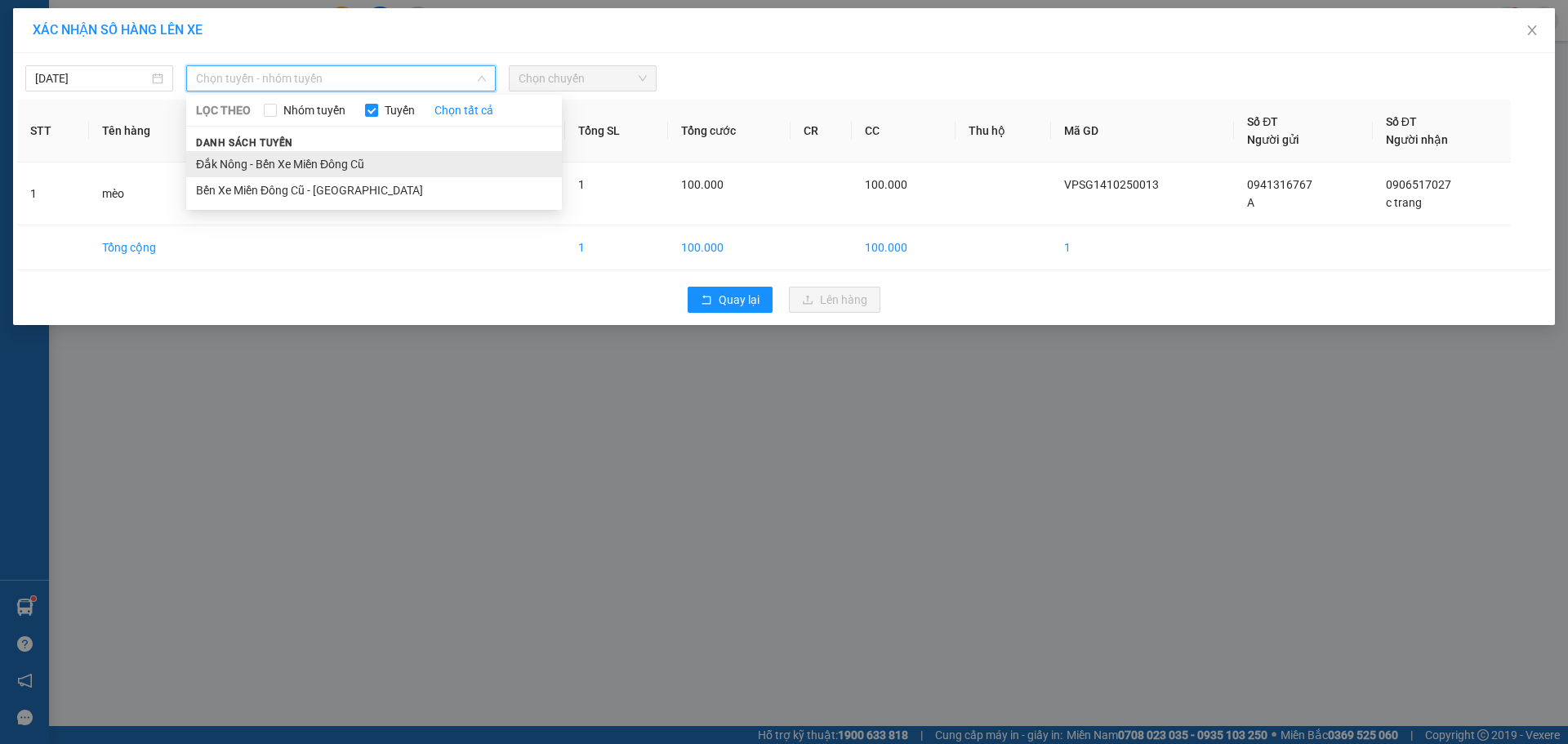
click at [338, 168] on li "Đắk Nông - Bến Xe Miền Đông Cũ" at bounding box center [374, 165] width 376 height 27
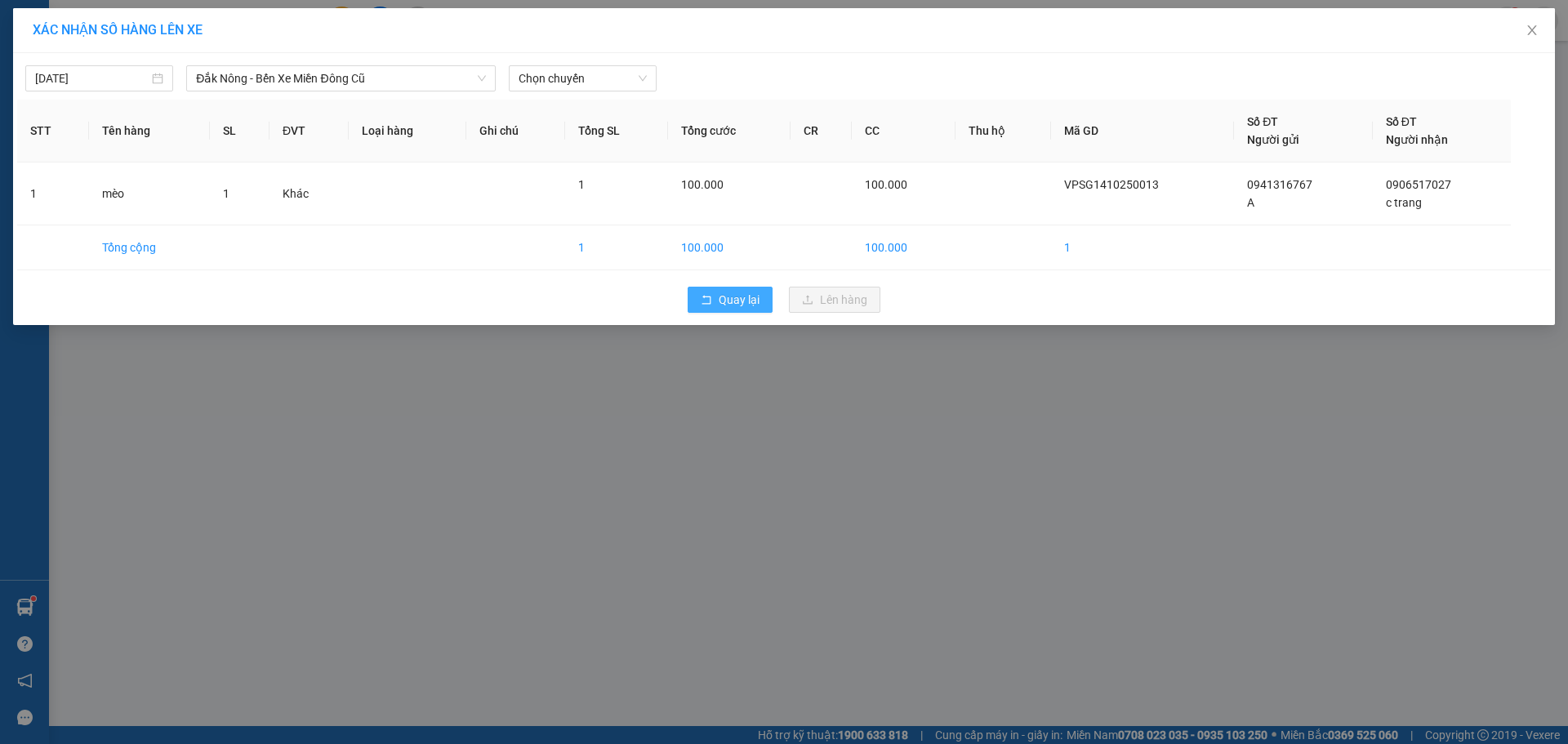
click at [743, 302] on span "Quay lại" at bounding box center [739, 299] width 41 height 18
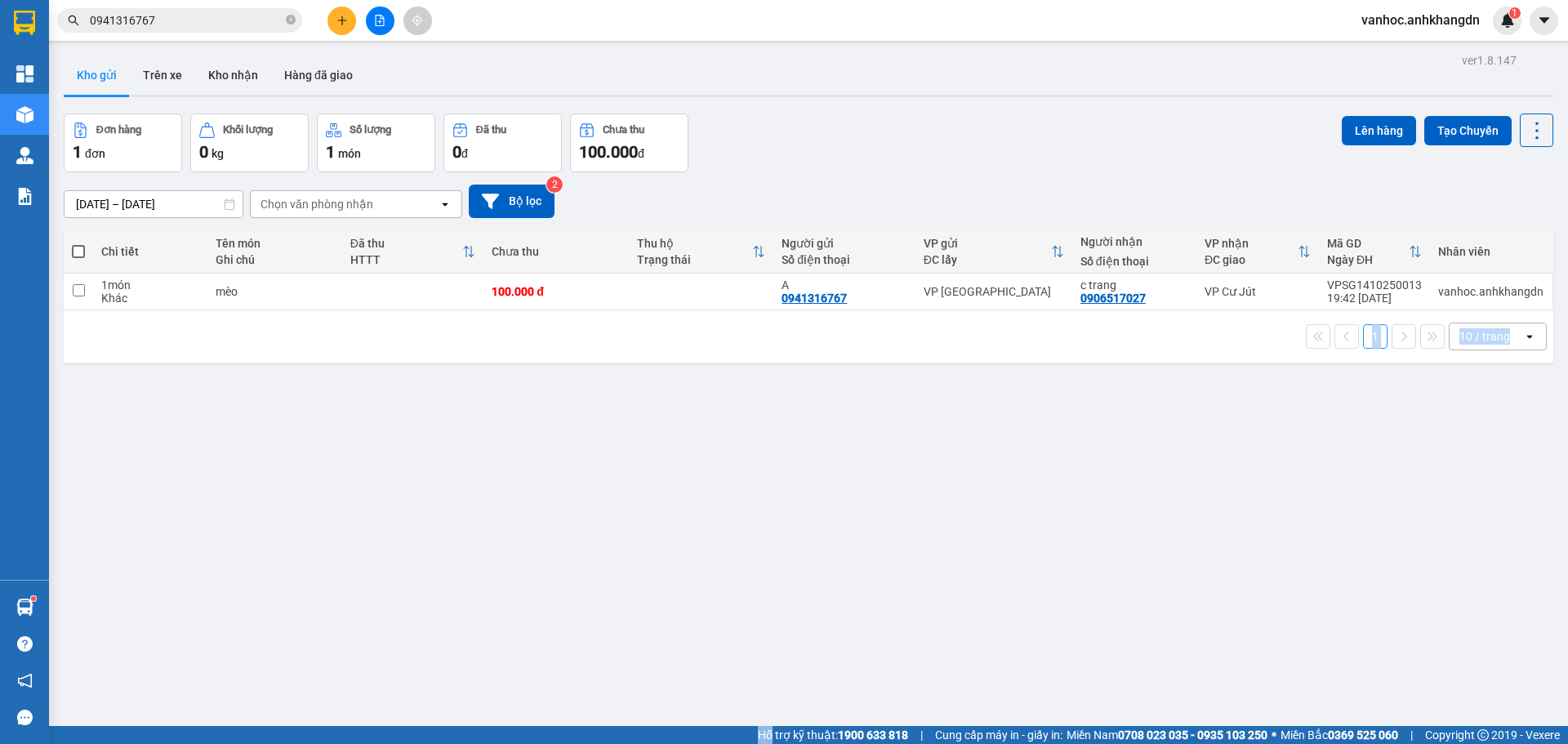
click at [466, 444] on div "ver 1.8.147 Kho gửi Trên xe Kho nhận Hàng đã giao Đơn hàng 1 đơn Khối lượng 0 k…" at bounding box center [808, 421] width 1503 height 744
click at [83, 249] on span at bounding box center [79, 252] width 13 height 13
click at [79, 243] on input "checkbox" at bounding box center [79, 243] width 0 height 0
checkbox input "true"
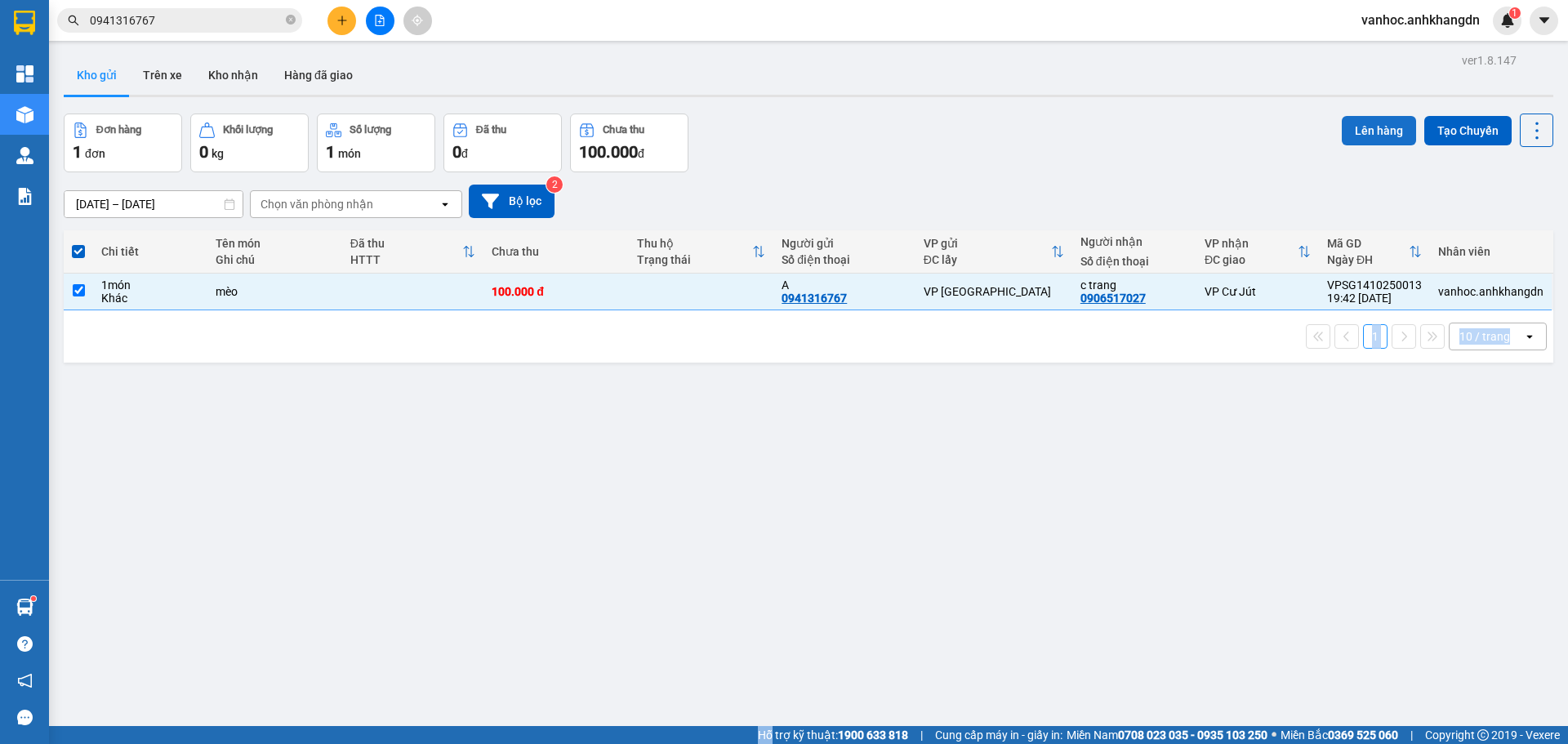
click at [1380, 135] on button "Lên hàng" at bounding box center [1379, 131] width 75 height 29
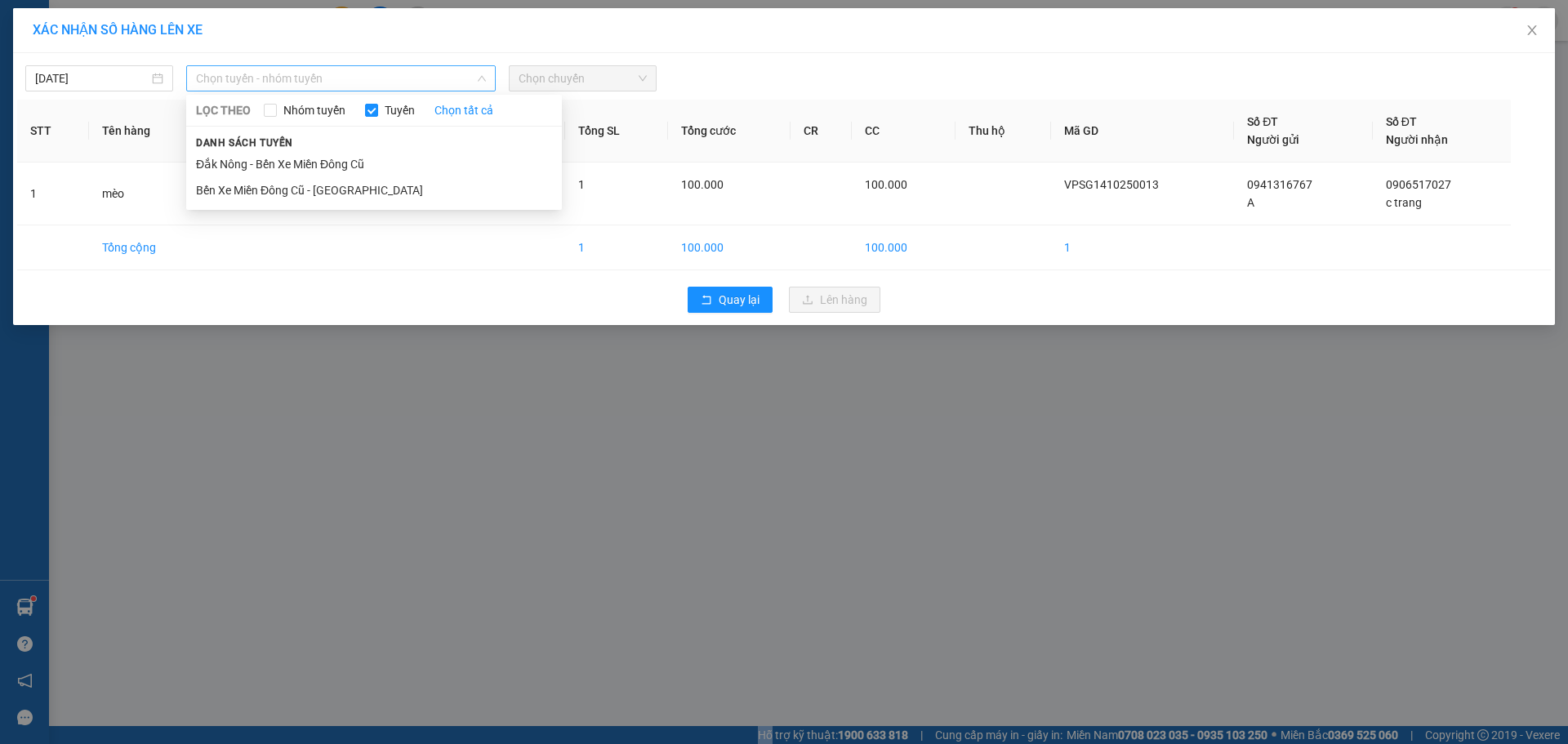
click at [453, 66] on span "Chọn tuyến - nhóm tuyến" at bounding box center [341, 79] width 290 height 25
click at [308, 186] on li "Bến Xe Miền Đông Cũ - [GEOGRAPHIC_DATA]" at bounding box center [374, 190] width 376 height 27
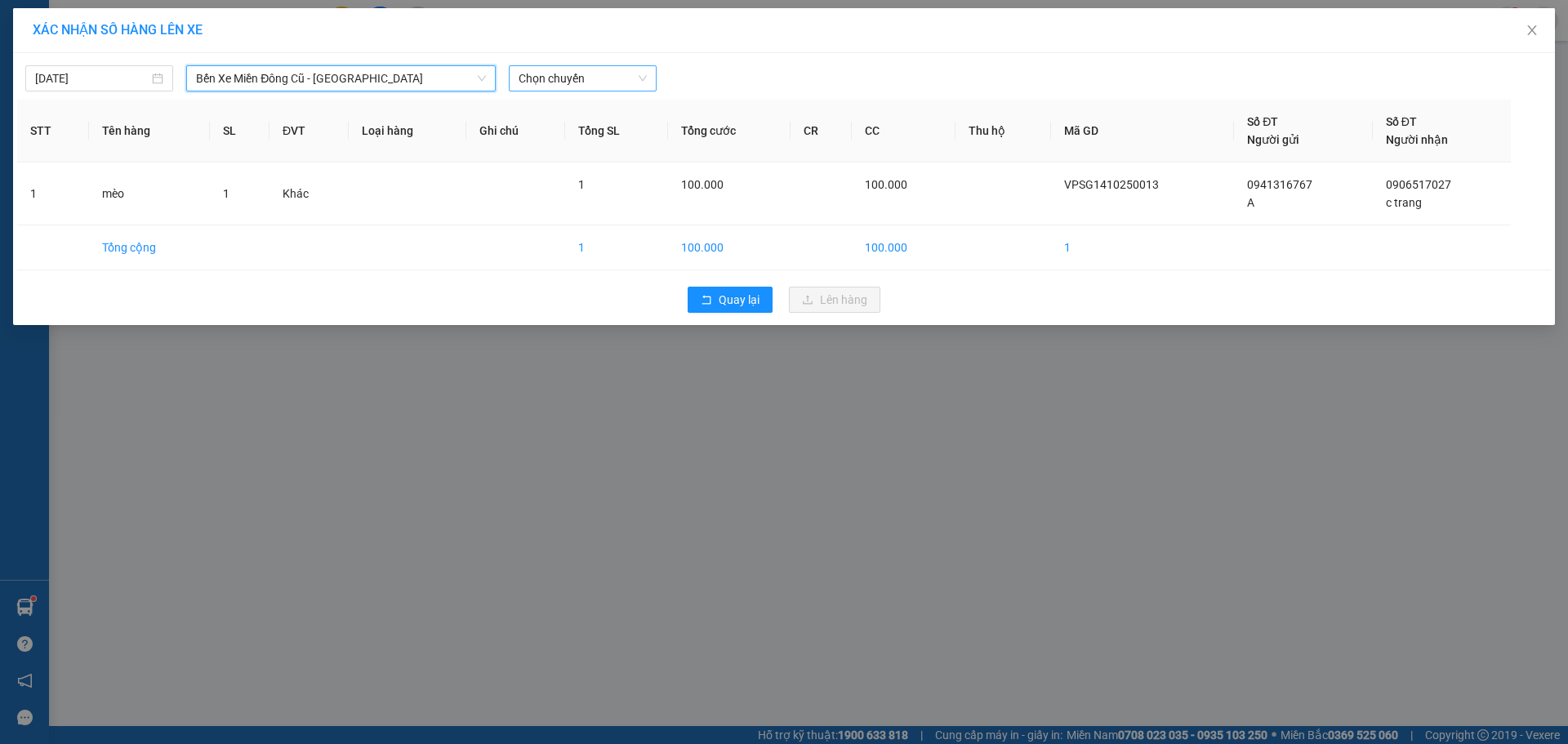
click at [600, 75] on span "Chọn chuyến" at bounding box center [583, 79] width 129 height 25
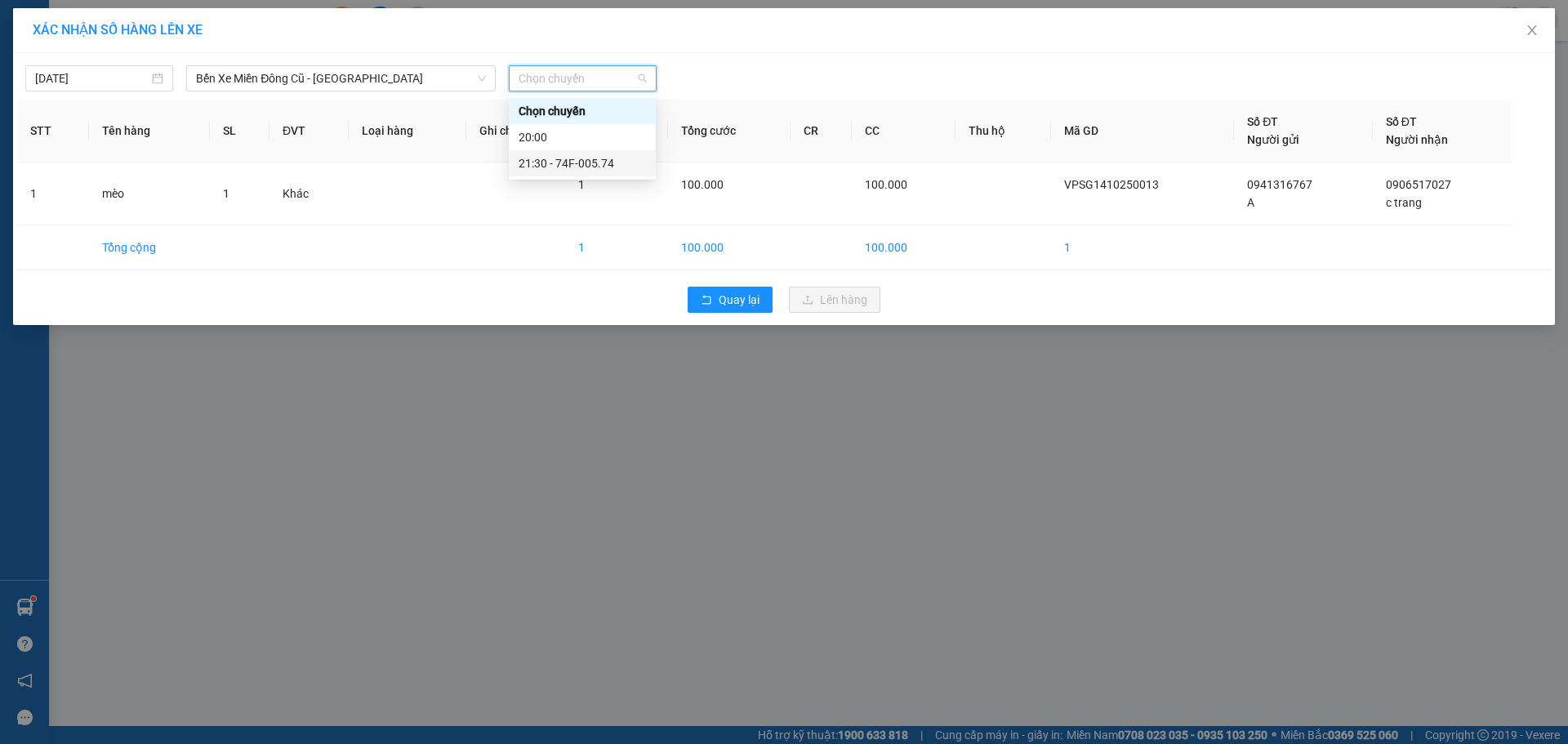
click at [574, 162] on div "21:30 - 74F-005.74" at bounding box center [582, 163] width 128 height 18
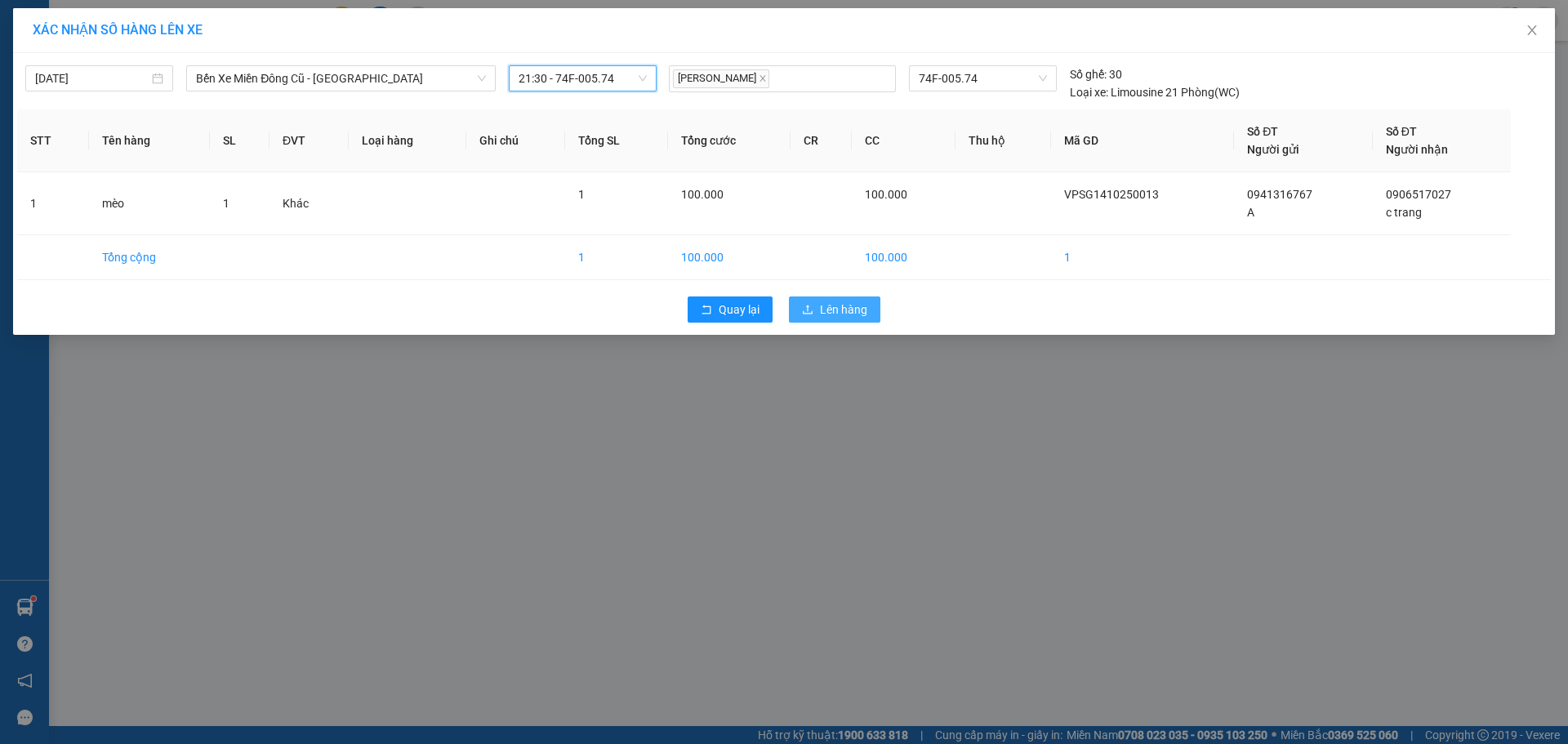
click at [827, 301] on span "Lên hàng" at bounding box center [844, 310] width 47 height 18
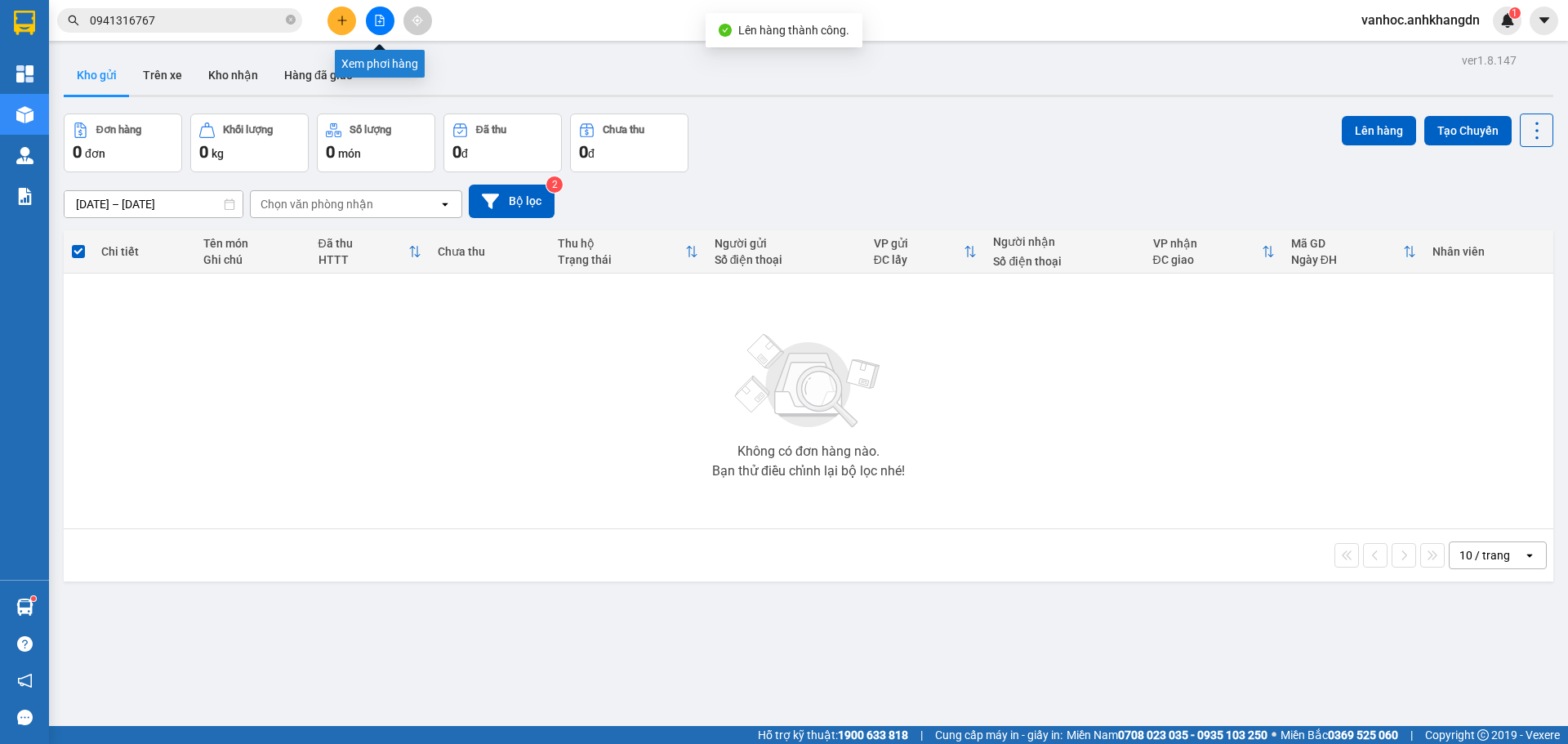
click at [381, 18] on icon "file-add" at bounding box center [379, 21] width 11 height 11
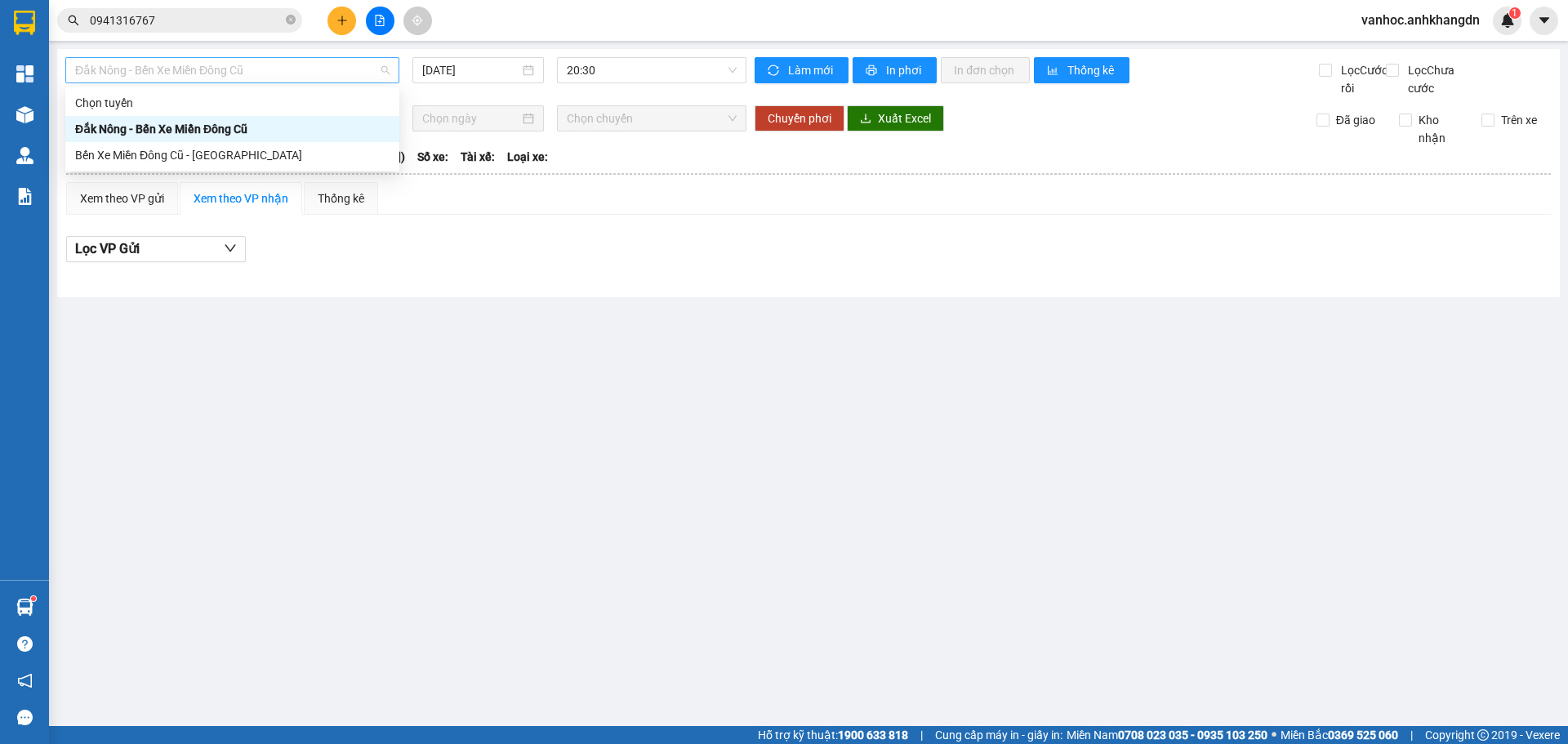
click at [341, 75] on span "Đắk Nông - Bến Xe Miền Đông Cũ" at bounding box center [232, 70] width 314 height 25
click at [264, 157] on div "Bến Xe Miền Đông Cũ - [GEOGRAPHIC_DATA]" at bounding box center [232, 154] width 314 height 18
type input "[DATE]"
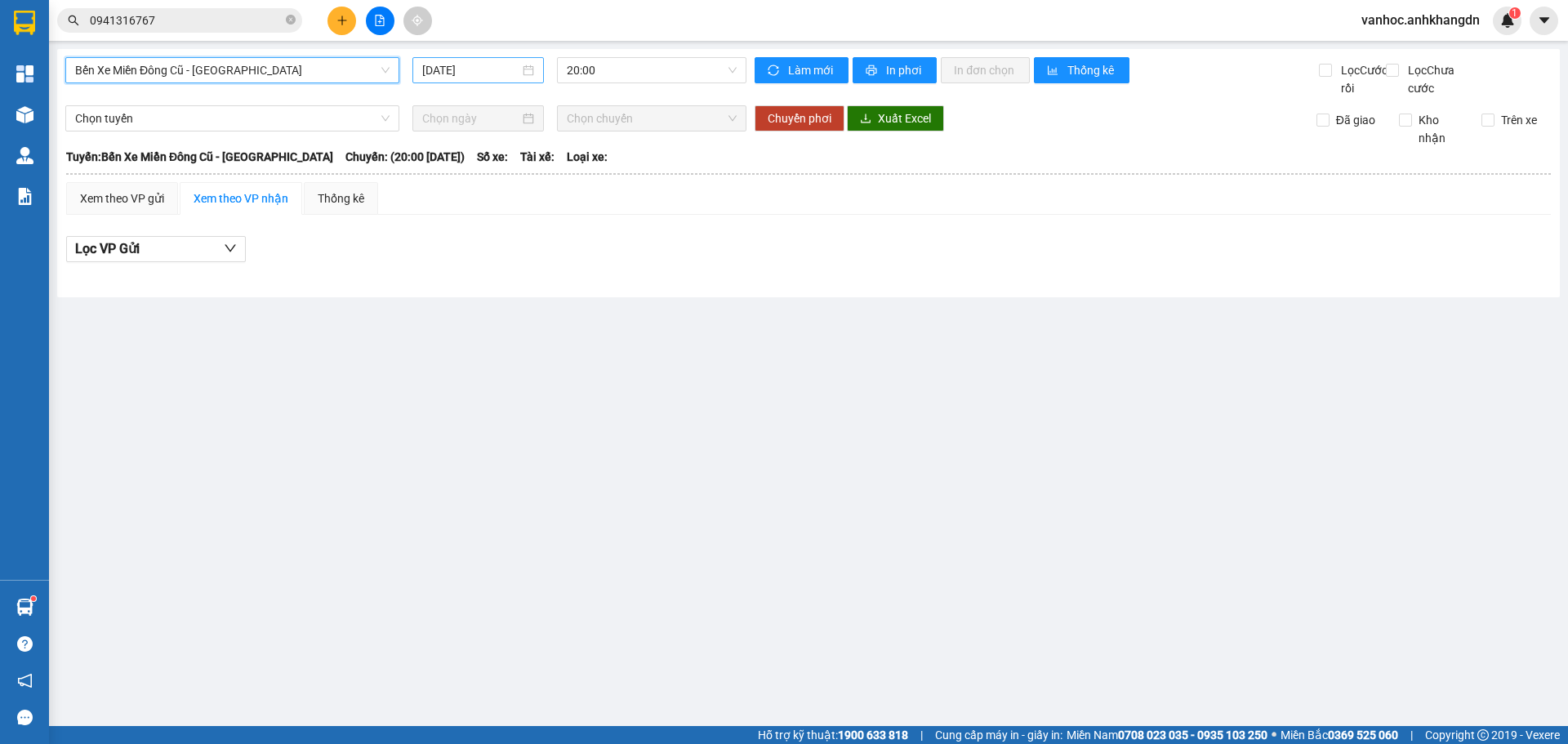
click at [475, 75] on input "[DATE]" at bounding box center [470, 70] width 97 height 18
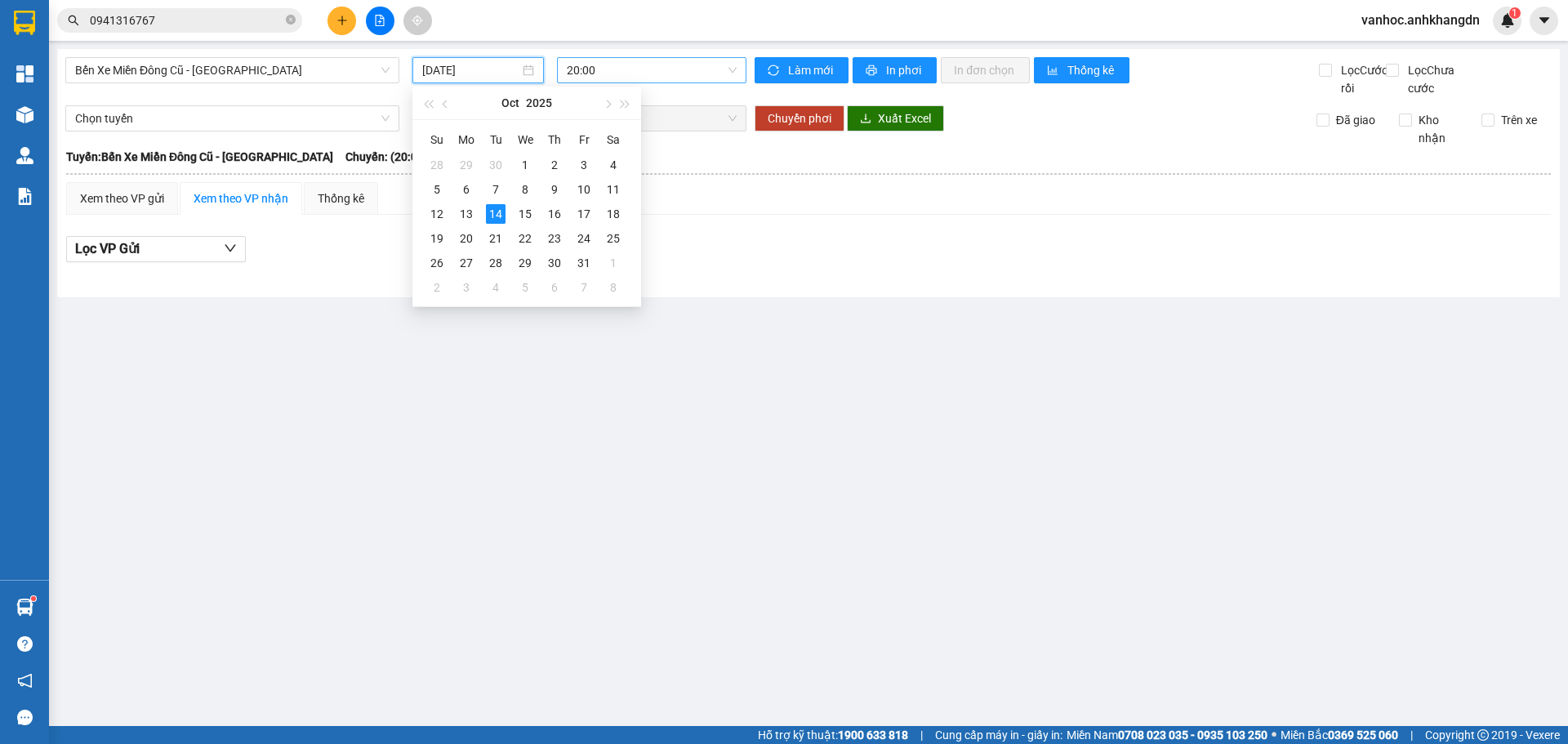
click at [617, 62] on span "20:00" at bounding box center [652, 70] width 170 height 25
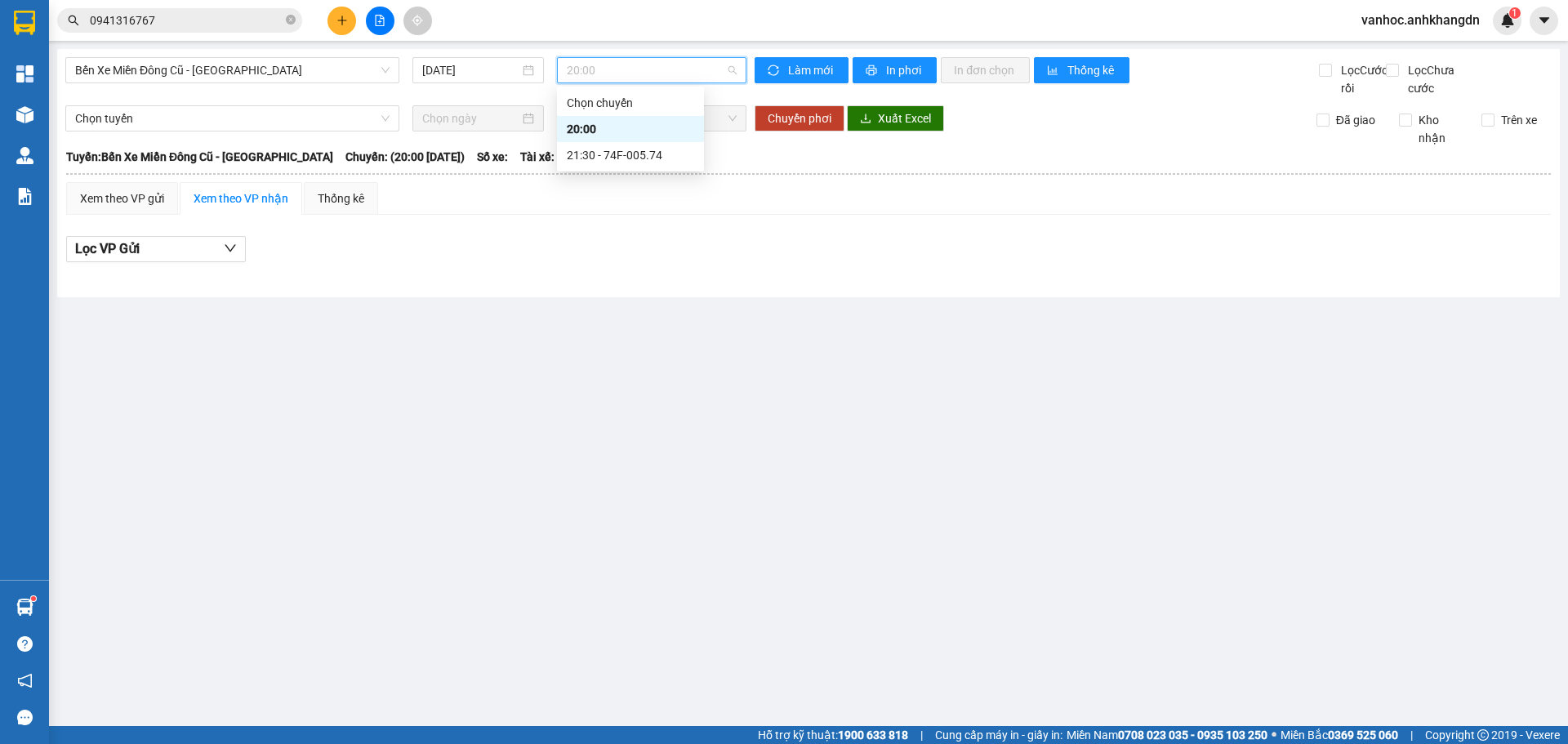
click at [630, 140] on div "20:00" at bounding box center [630, 130] width 147 height 27
click at [665, 72] on span "20:00" at bounding box center [652, 70] width 170 height 25
click at [642, 158] on div "21:30 - 74F-005.74" at bounding box center [630, 154] width 128 height 18
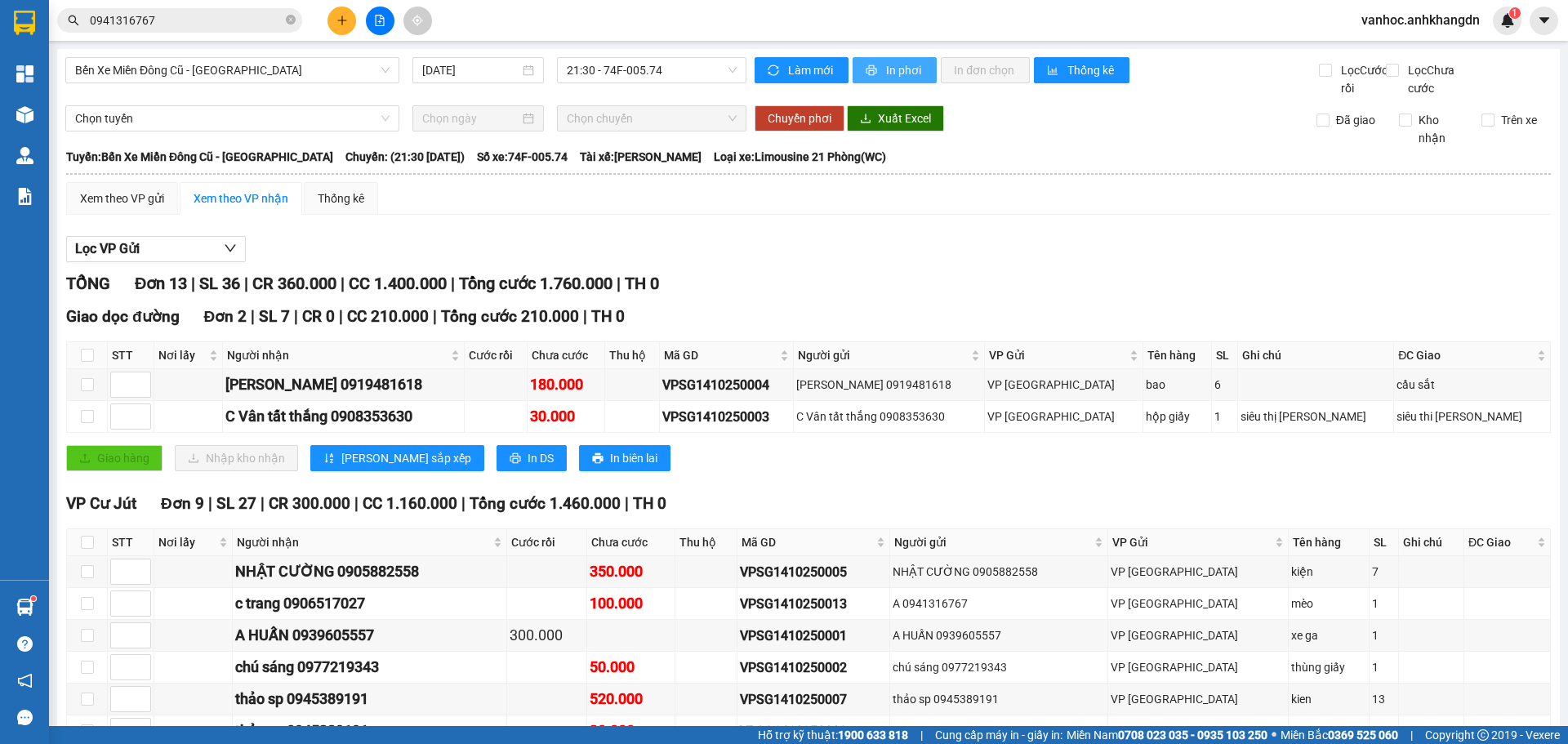
click at [875, 72] on button "In phơi" at bounding box center [894, 70] width 84 height 27
click at [348, 18] on button at bounding box center [342, 21] width 28 height 28
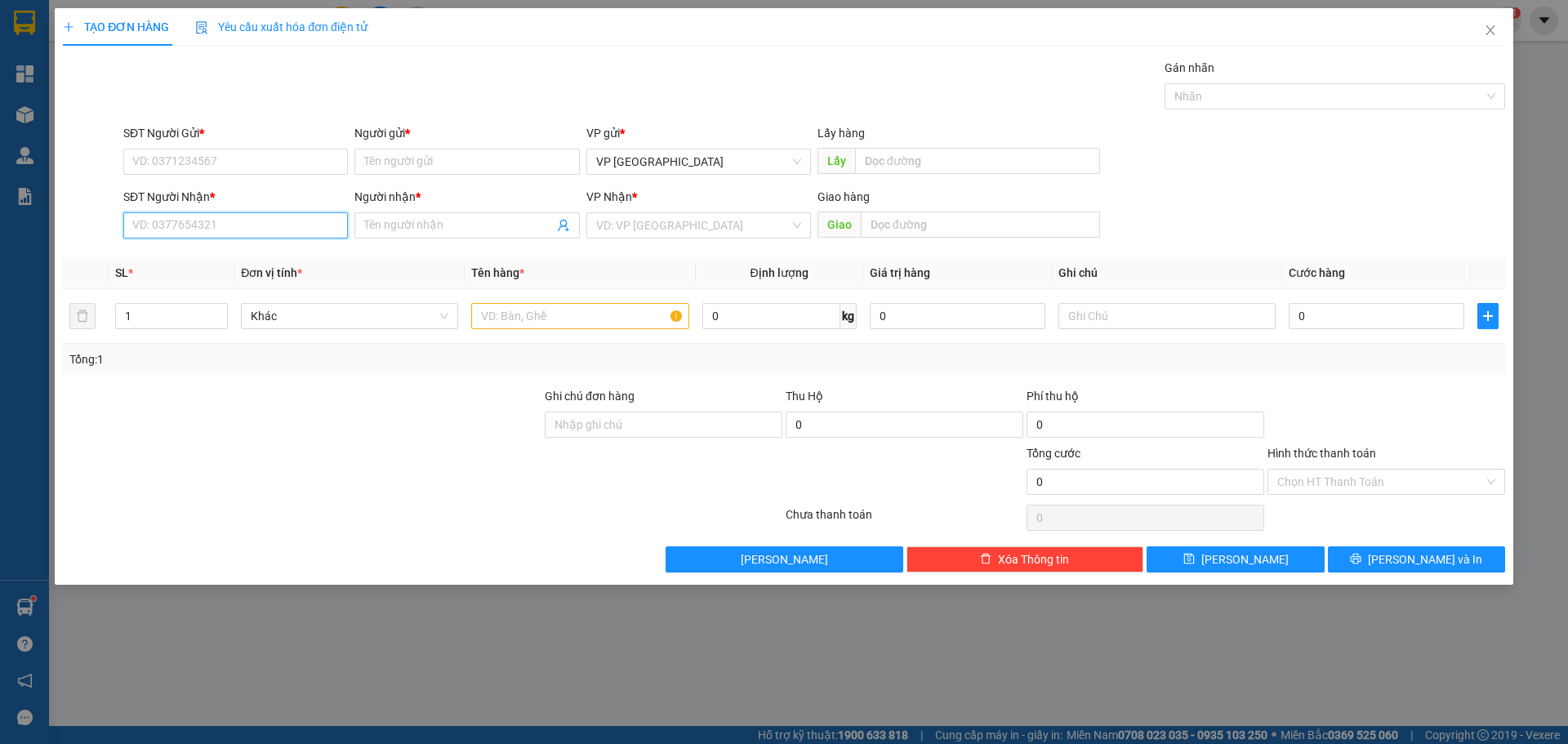
click at [254, 226] on input "SĐT Người Nhận *" at bounding box center [235, 225] width 224 height 27
click at [236, 248] on div "0915817339 - a tuấn" at bounding box center [235, 258] width 224 height 27
type input "0915817339"
type input "a tuấn"
type input "20.000"
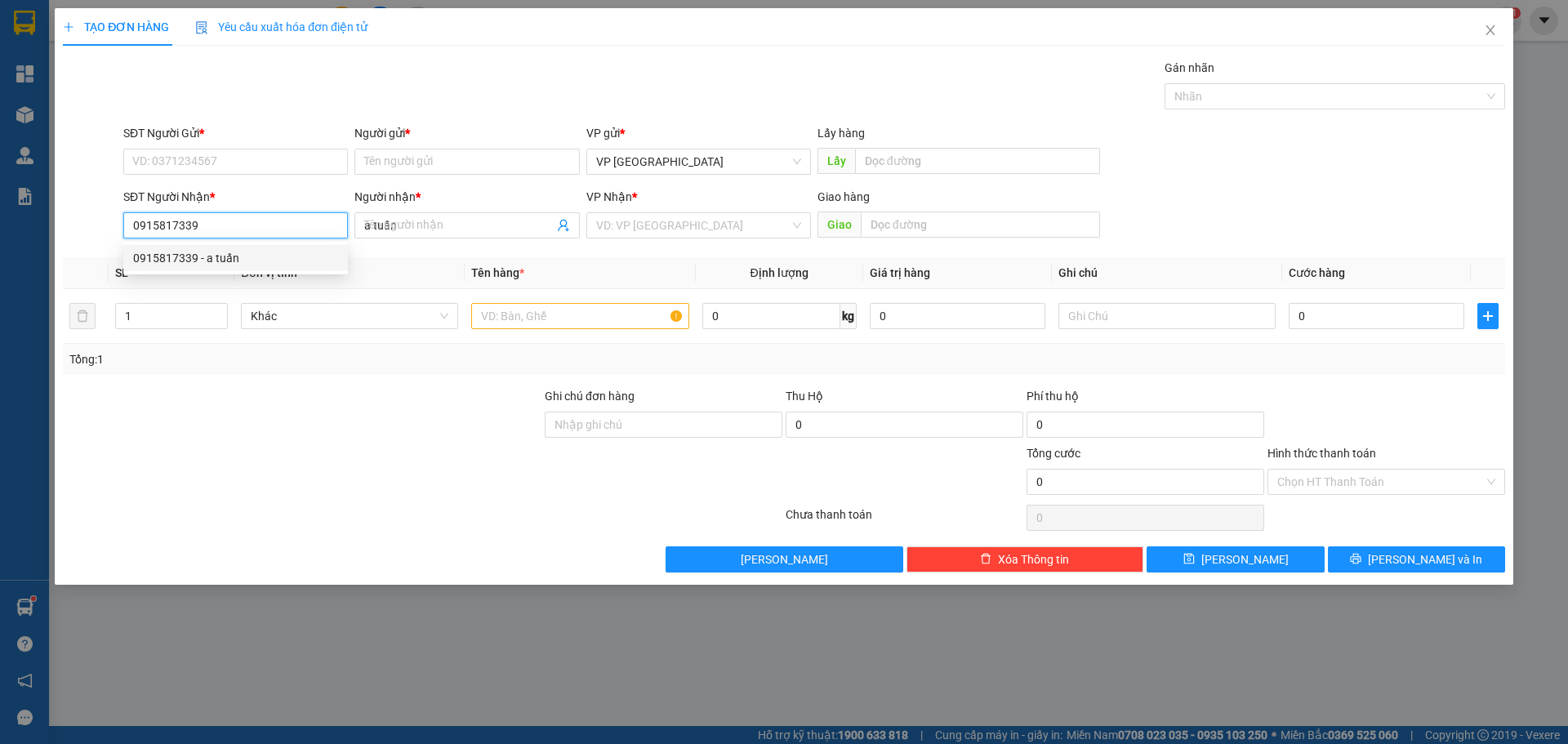
type input "20.000"
drag, startPoint x: 223, startPoint y: 223, endPoint x: 28, endPoint y: 239, distance: 195.7
click at [29, 239] on div "TẠO ĐƠN HÀNG Yêu cầu xuất hóa đơn điện tử Transit Pickup Surcharge Ids Transit …" at bounding box center [784, 372] width 1568 height 744
type input "0915817339"
click at [199, 155] on input "SĐT Người Gửi *" at bounding box center [235, 162] width 224 height 27
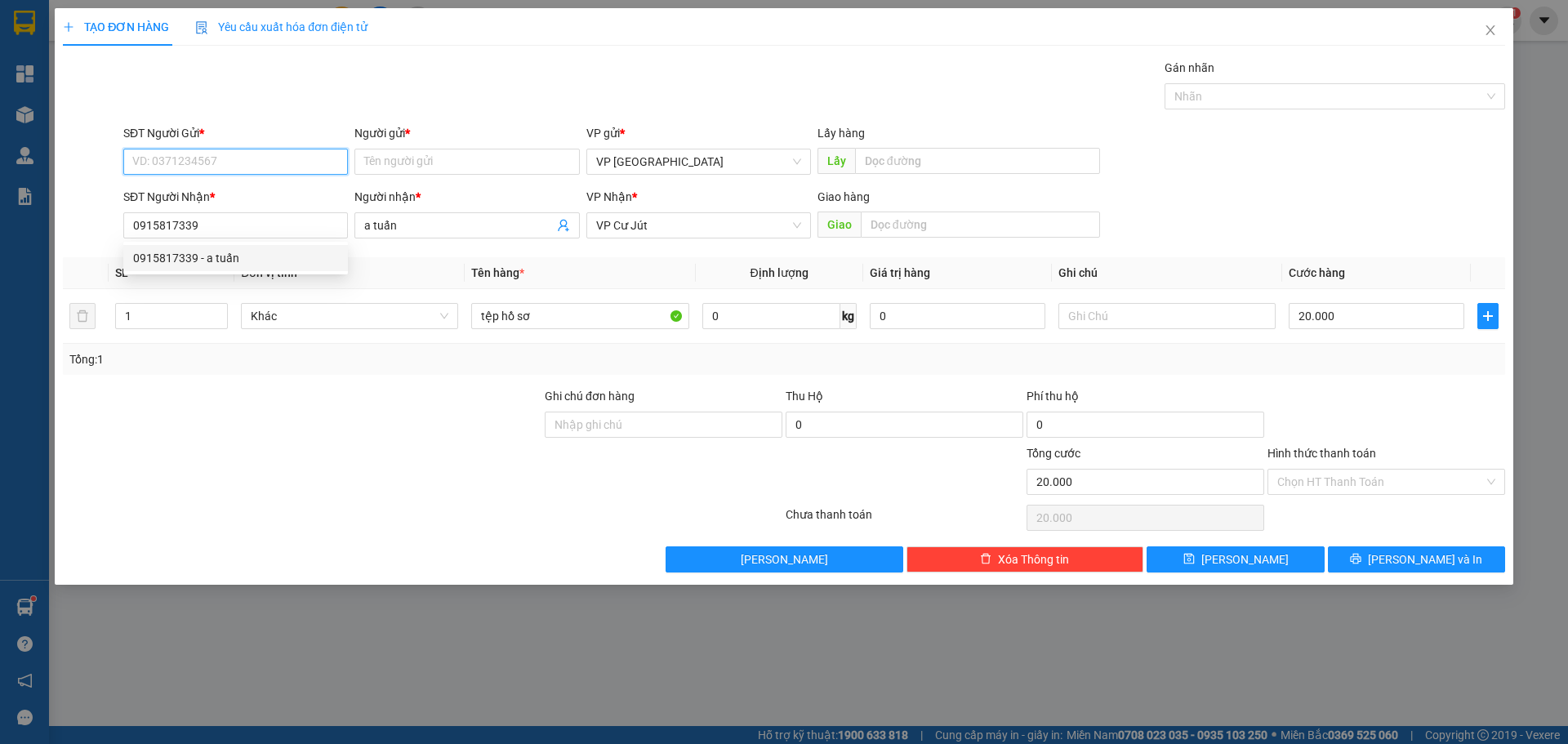
paste input "0915817339"
type input "0915817339"
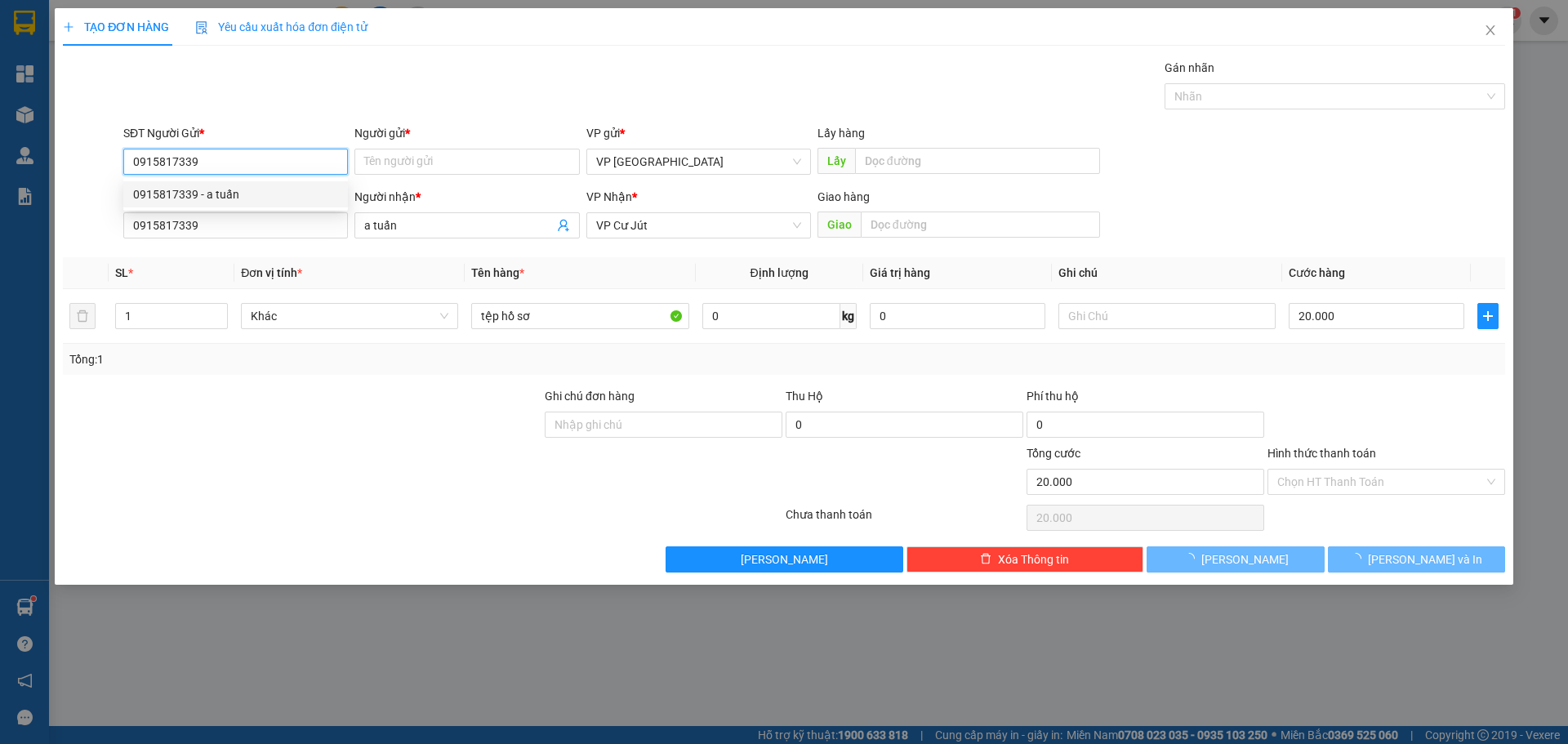
click at [231, 197] on div "0915817339 - a tuấn" at bounding box center [236, 194] width 205 height 18
type input "a tuấn"
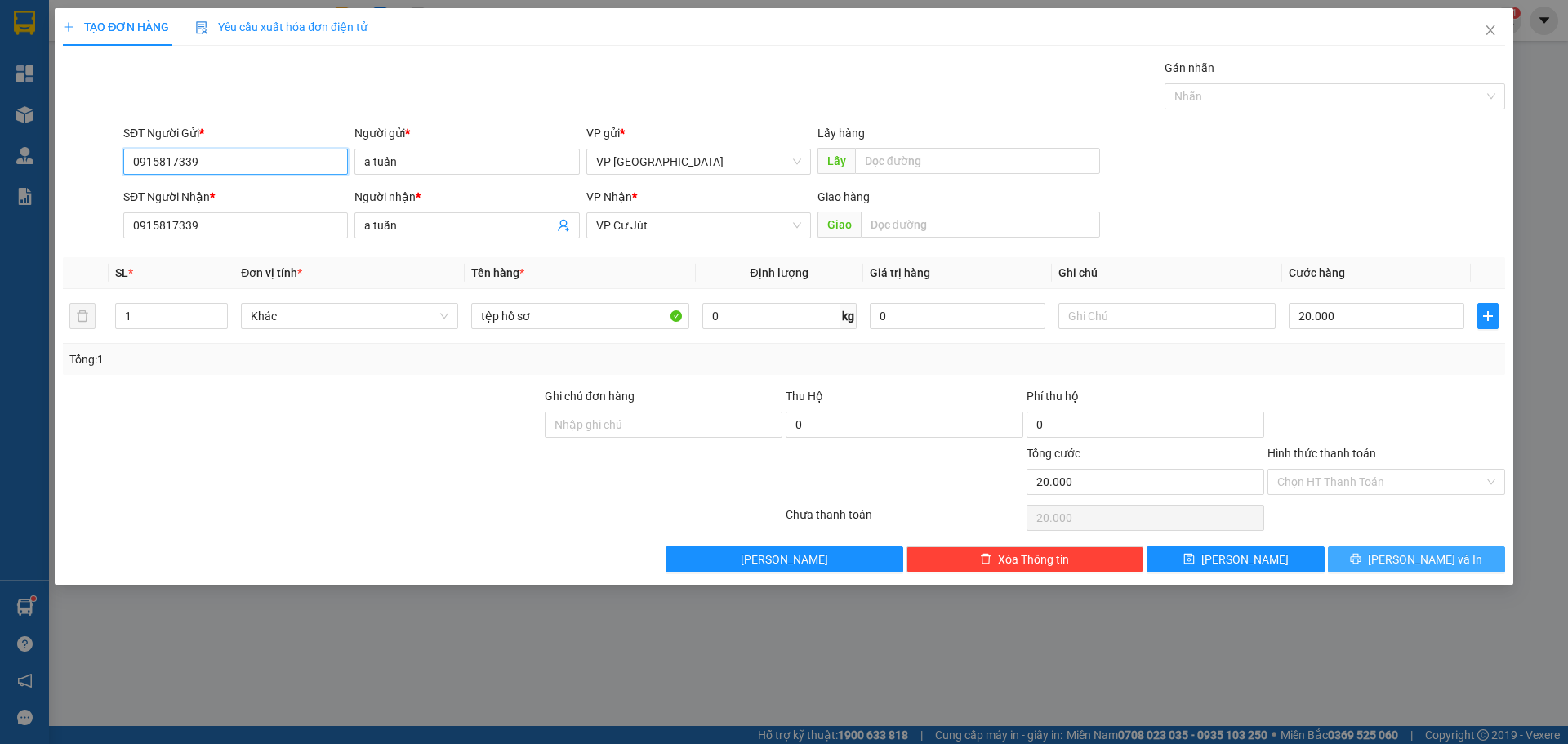
type input "0915817339"
click at [1427, 555] on span "[PERSON_NAME] và In" at bounding box center [1425, 559] width 115 height 18
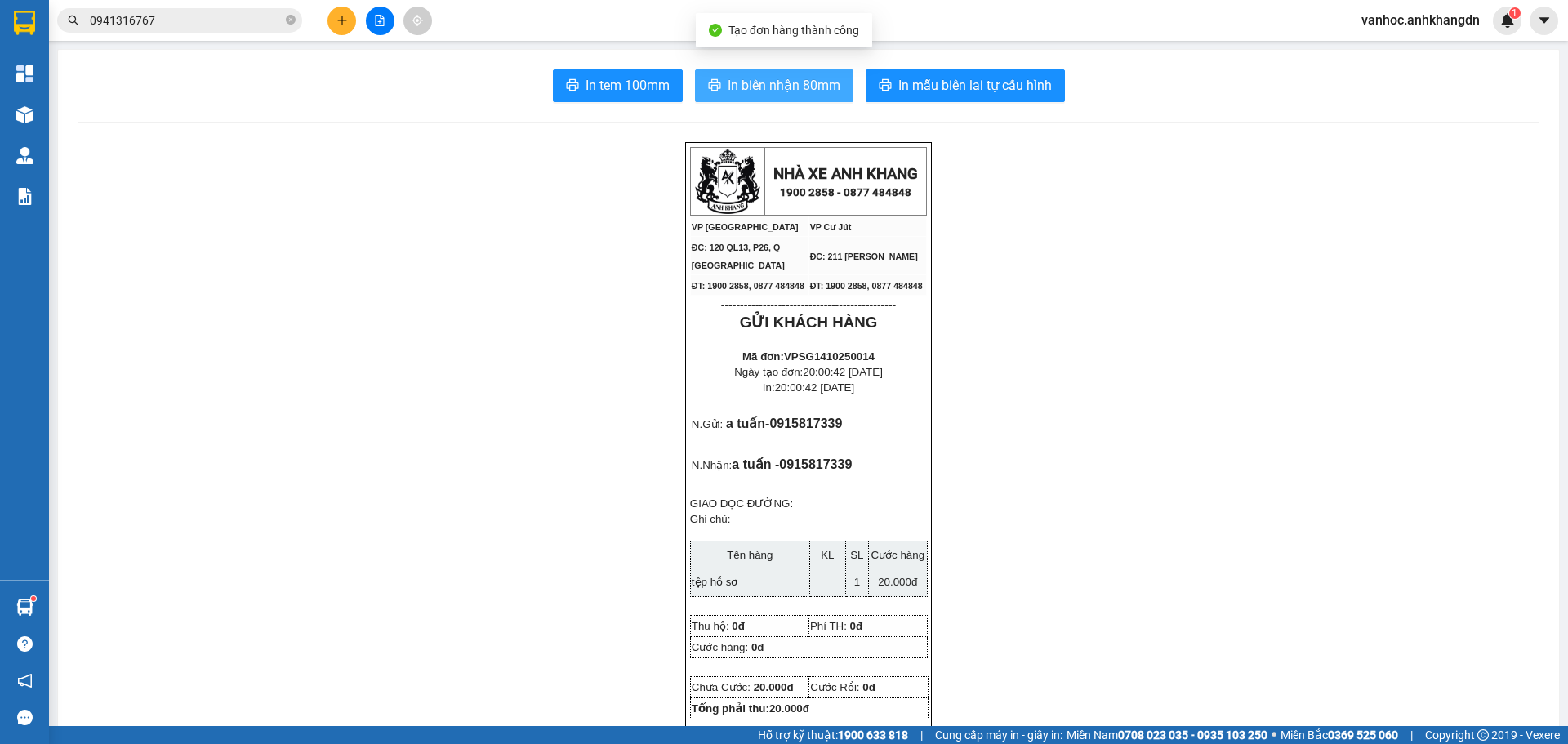
drag, startPoint x: 720, startPoint y: 98, endPoint x: 735, endPoint y: 86, distance: 19.2
click at [721, 98] on button "In biên nhận 80mm" at bounding box center [773, 85] width 158 height 33
click at [735, 86] on span "In biên nhận 80mm" at bounding box center [784, 85] width 113 height 21
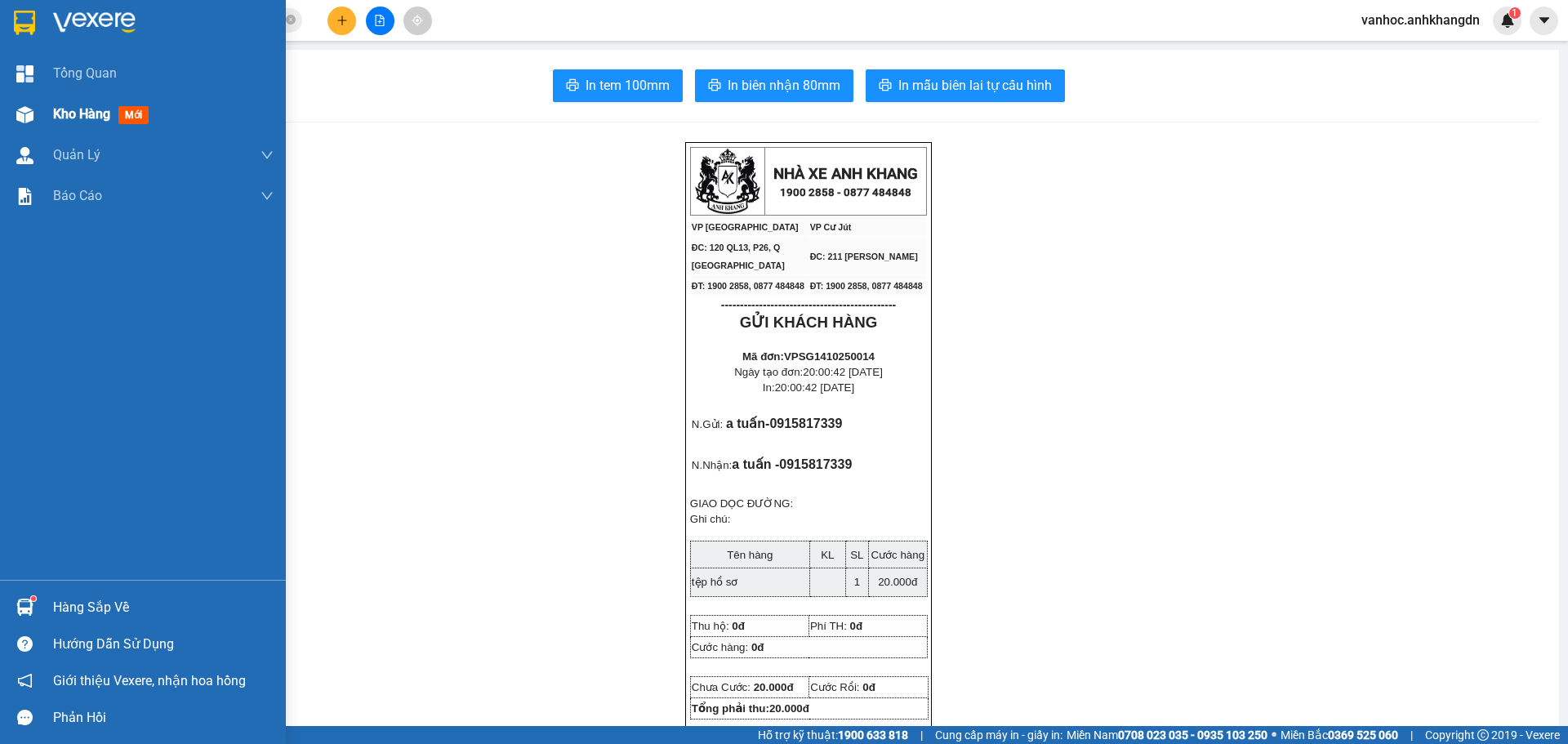
click at [56, 116] on span "Kho hàng" at bounding box center [81, 114] width 57 height 15
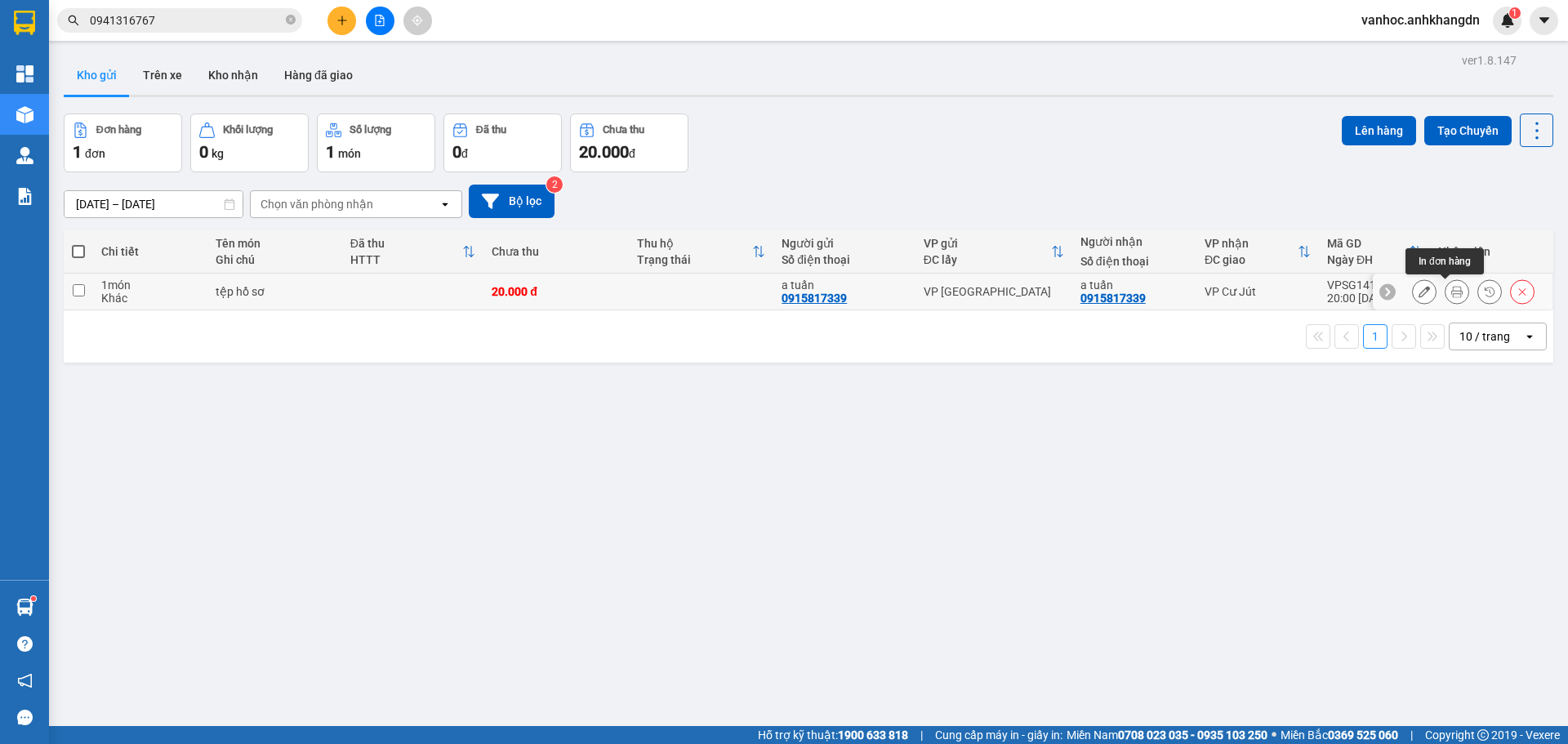
click at [1452, 292] on icon at bounding box center [1457, 292] width 11 height 11
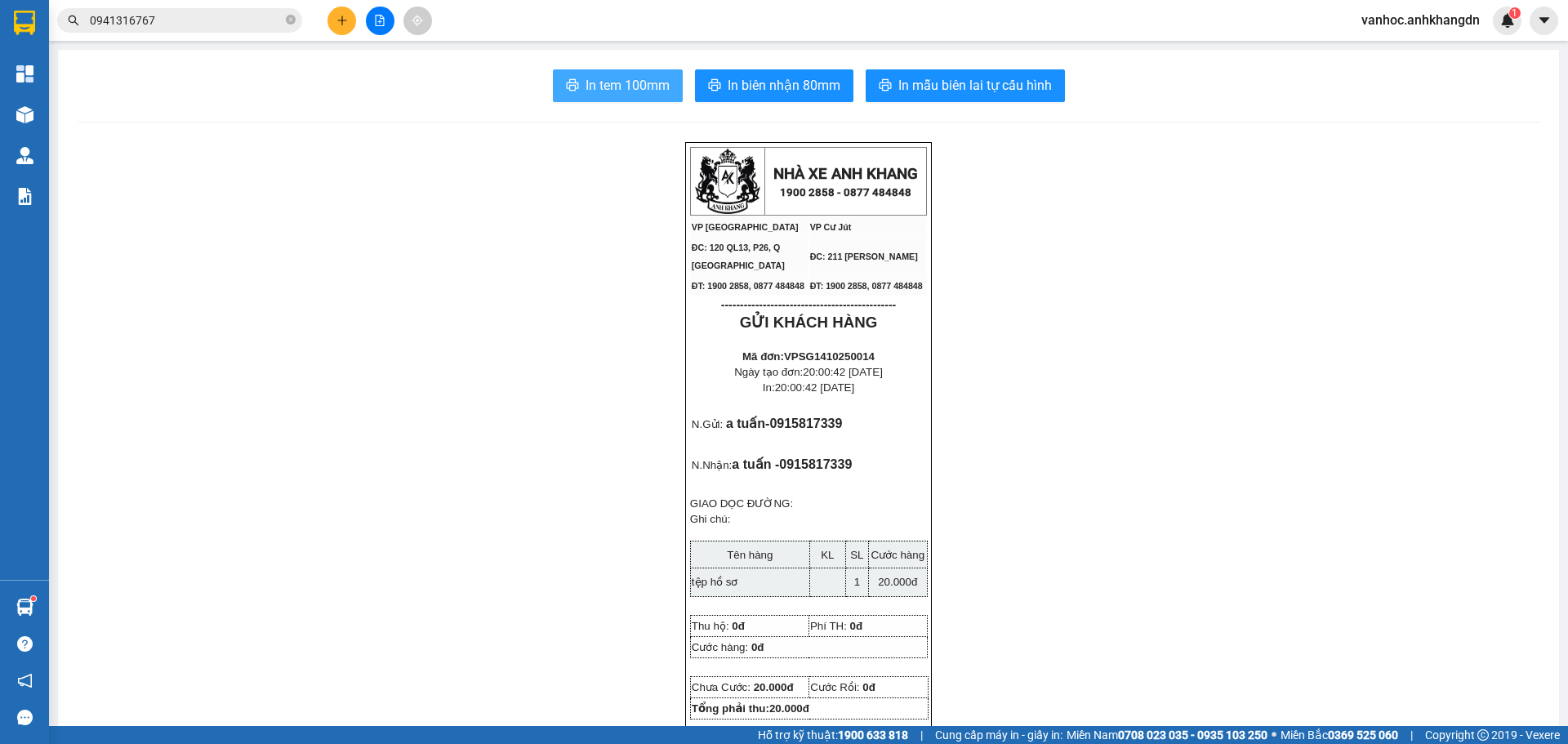
click at [611, 82] on span "In tem 100mm" at bounding box center [627, 85] width 84 height 21
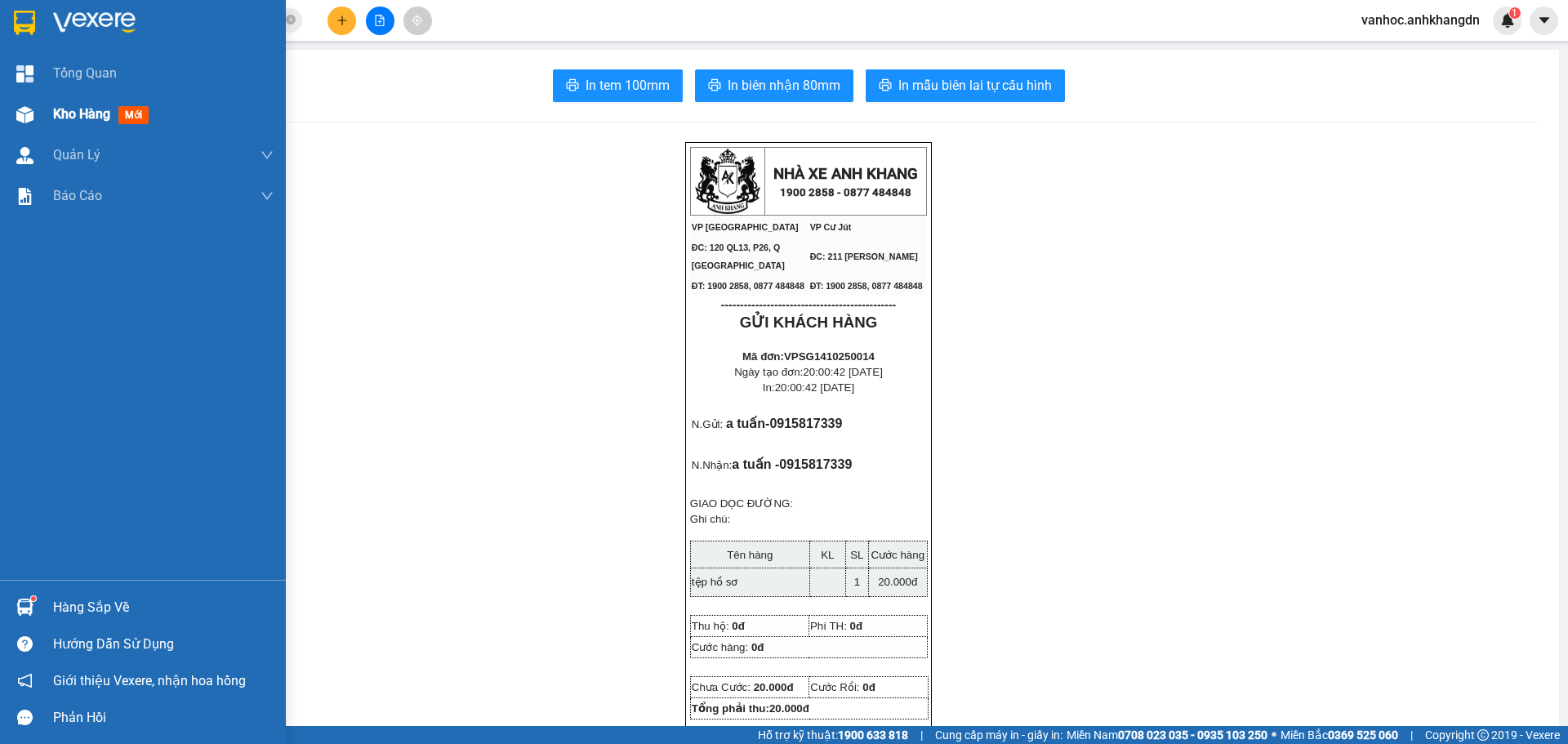
click at [89, 115] on span "Kho hàng" at bounding box center [81, 114] width 57 height 15
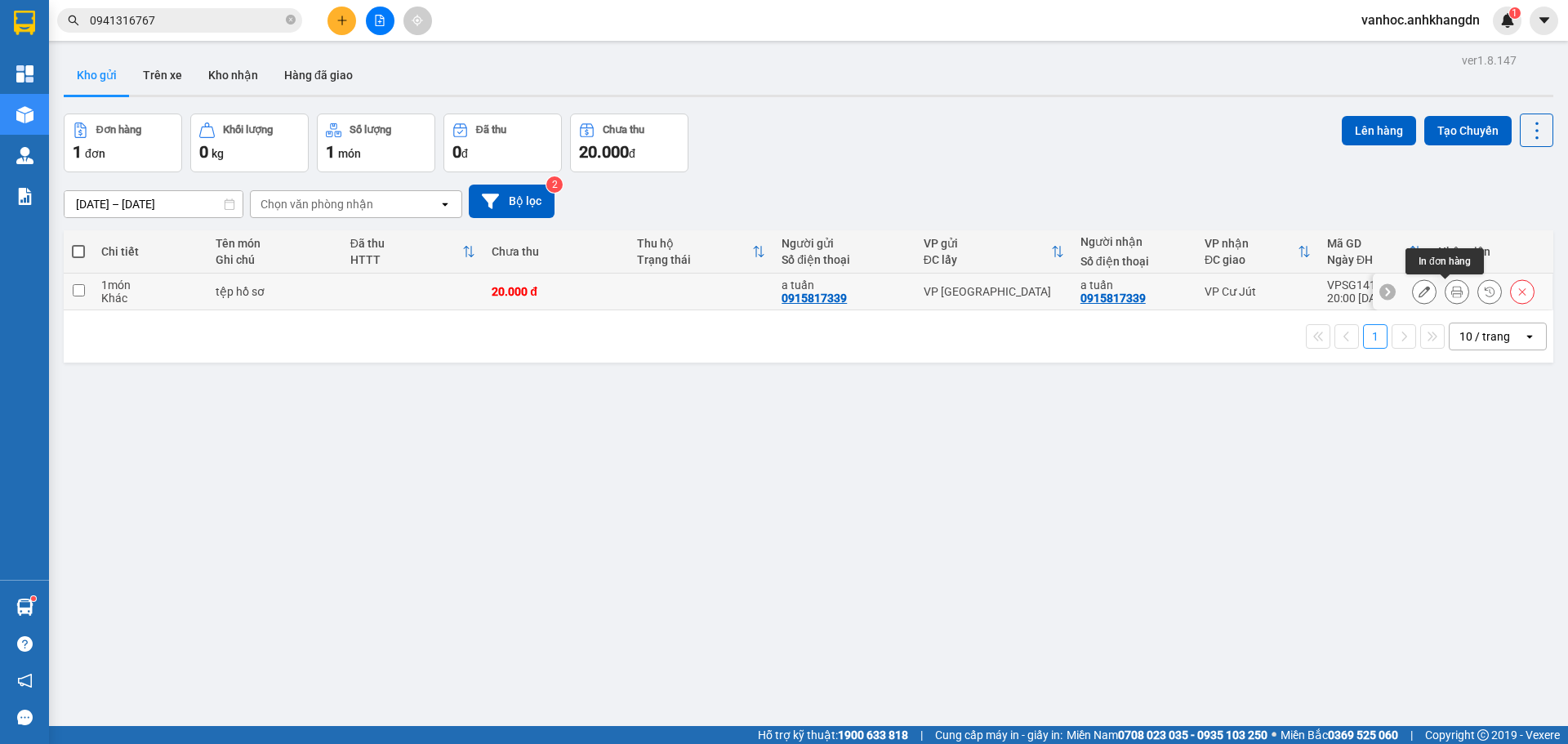
click at [1418, 290] on icon at bounding box center [1424, 292] width 11 height 11
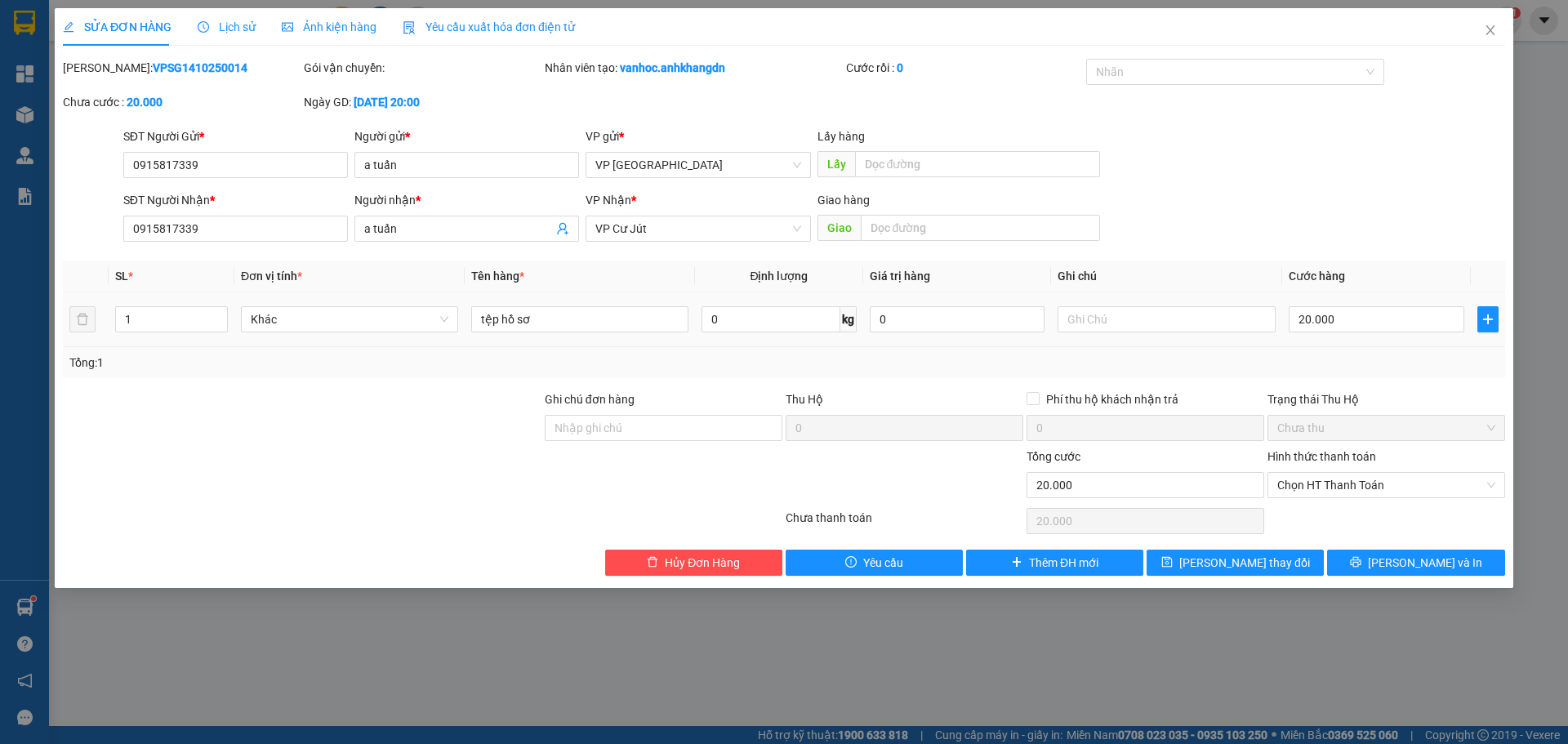
type input "0915817339"
type input "a tuấn"
type input "0915817339"
type input "a tuấn"
type input "0"
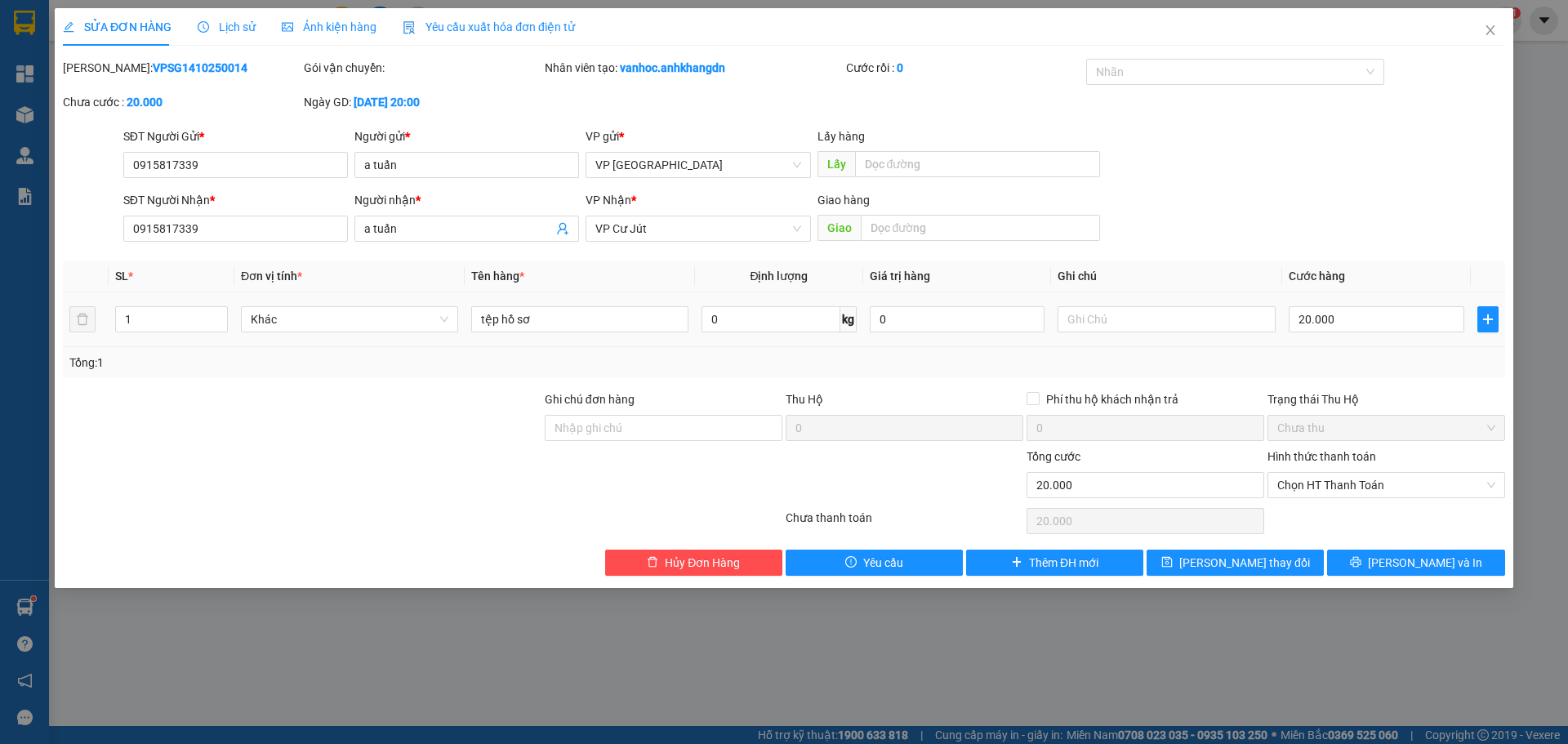
type input "20.000"
click at [1328, 481] on span "Chọn HT Thanh Toán" at bounding box center [1386, 486] width 218 height 25
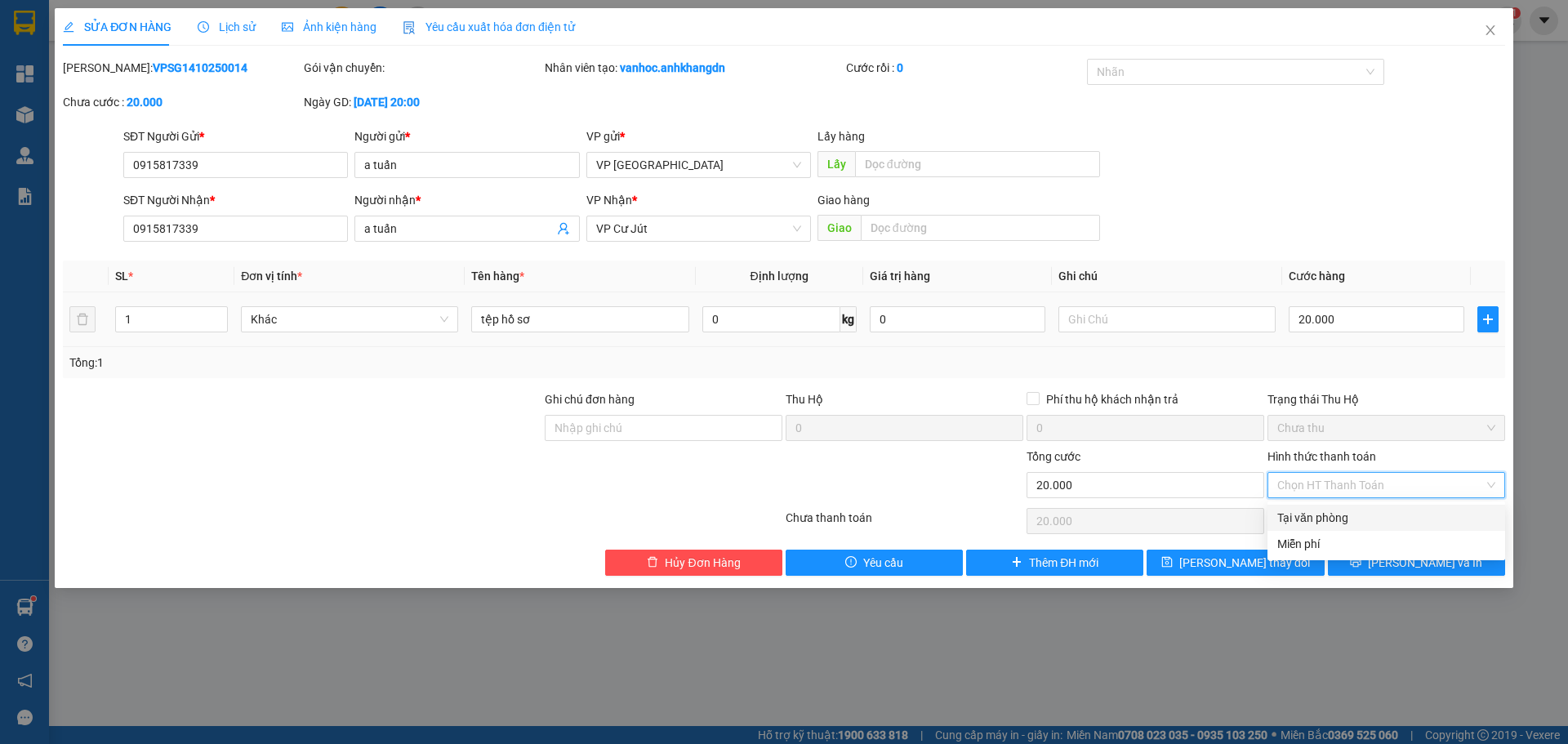
click at [1317, 512] on div "Tại văn phòng" at bounding box center [1386, 518] width 218 height 18
type input "0"
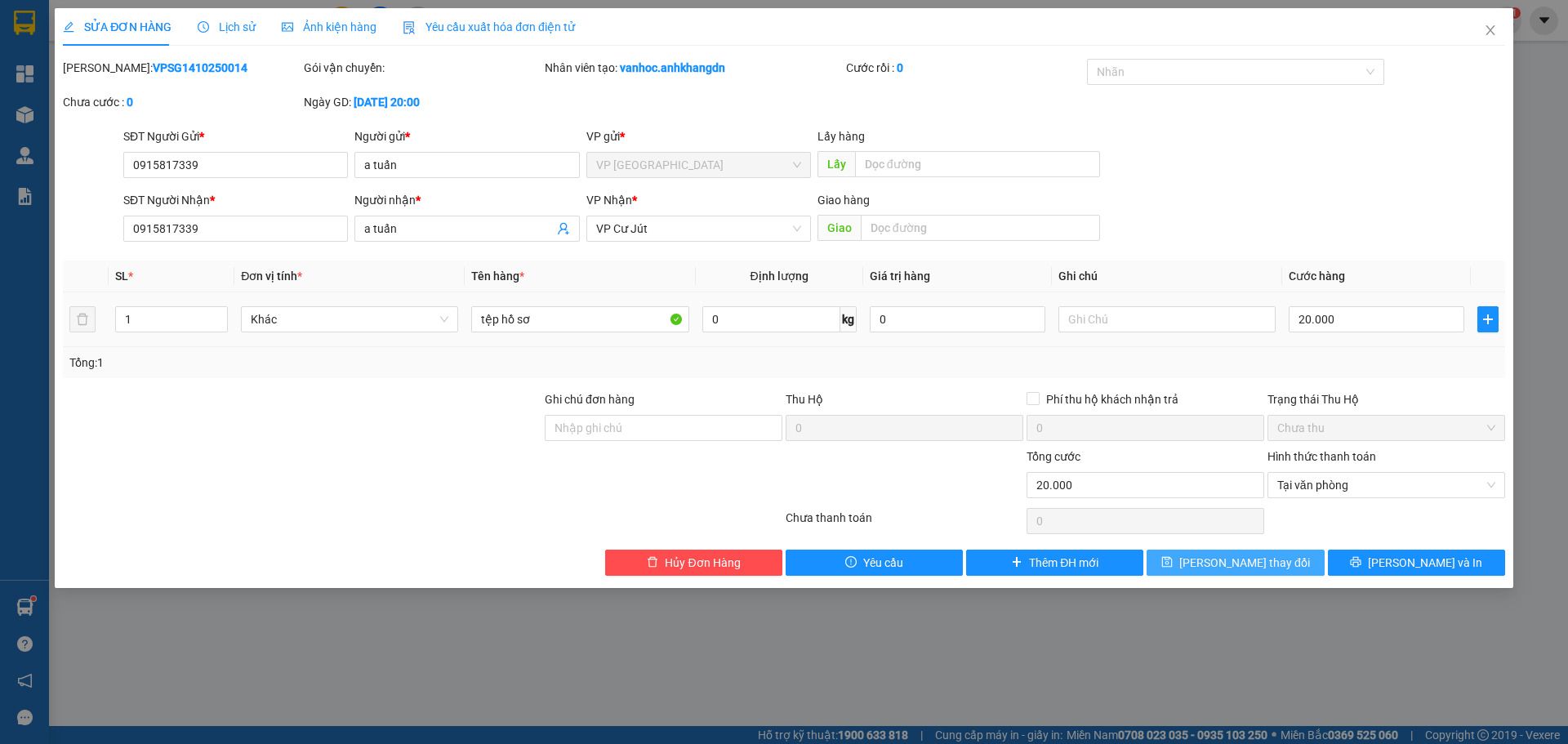
click at [1242, 558] on span "[PERSON_NAME] thay đổi" at bounding box center [1244, 562] width 131 height 18
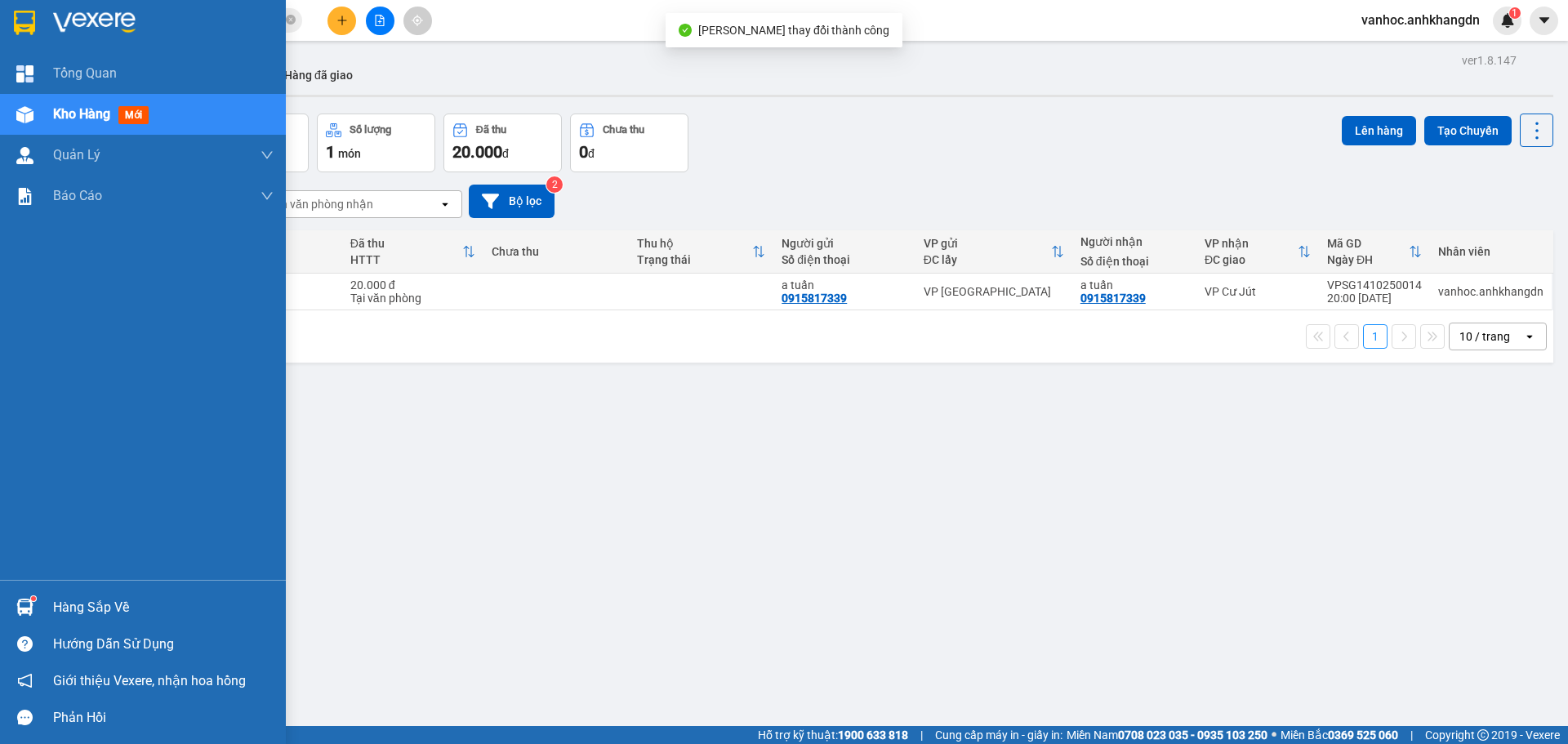
click at [39, 116] on div "Kho hàng mới" at bounding box center [143, 114] width 286 height 41
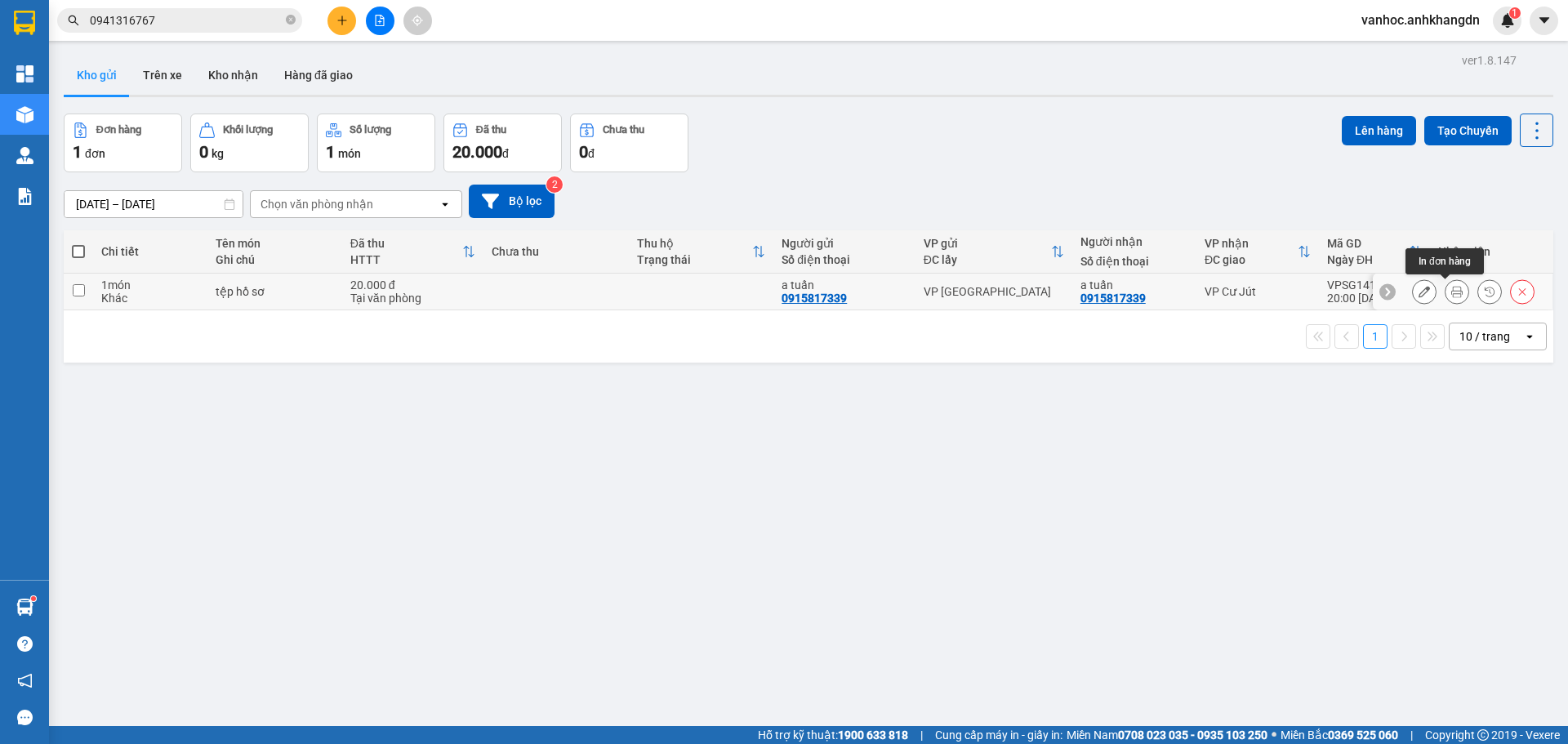
click at [1450, 299] on button at bounding box center [1457, 292] width 23 height 28
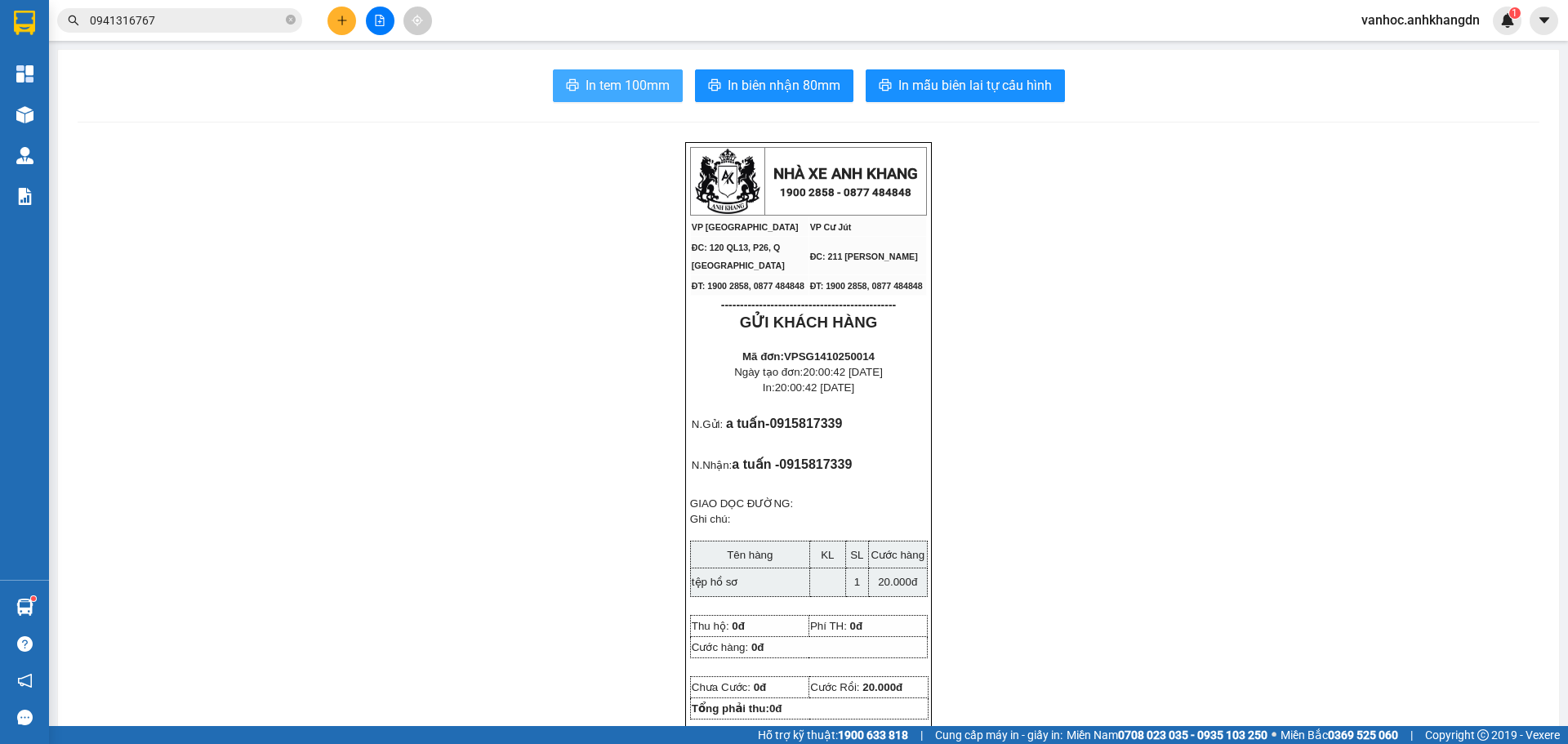
click at [586, 87] on span "In tem 100mm" at bounding box center [627, 85] width 84 height 21
